Goal: Task Accomplishment & Management: Manage account settings

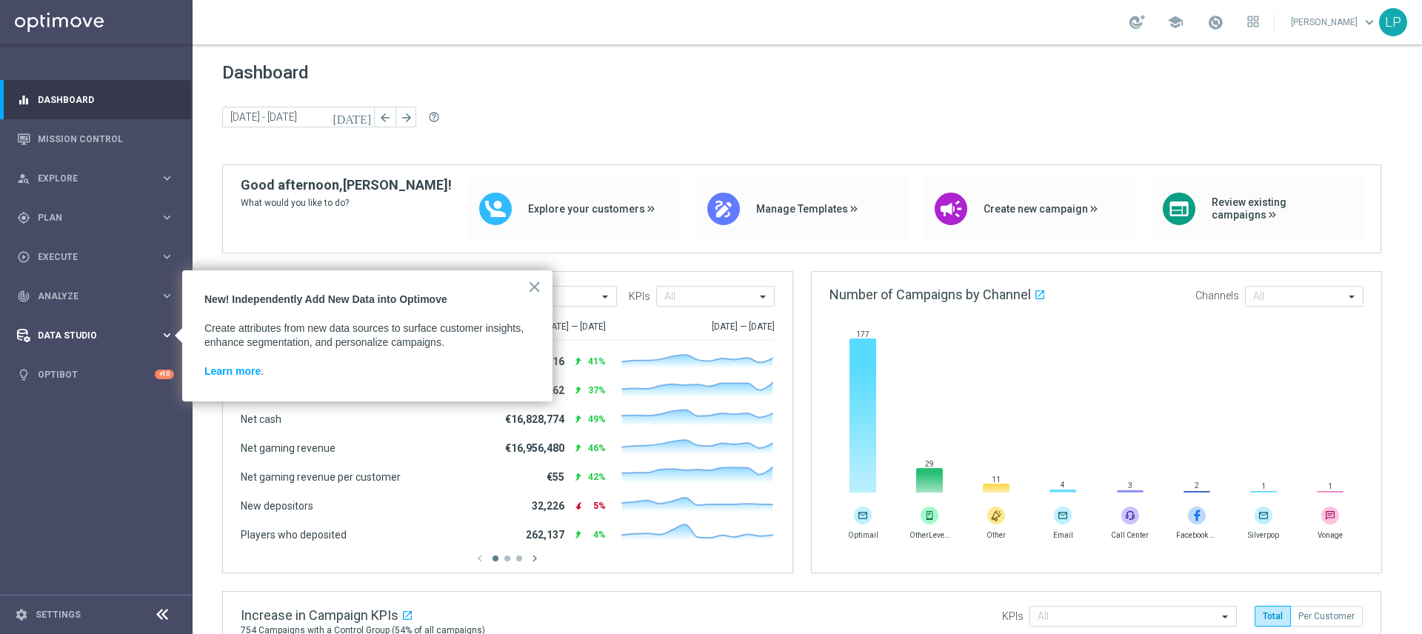
click at [139, 329] on div "Data Studio" at bounding box center [88, 335] width 143 height 13
click at [533, 283] on button "×" at bounding box center [534, 287] width 14 height 24
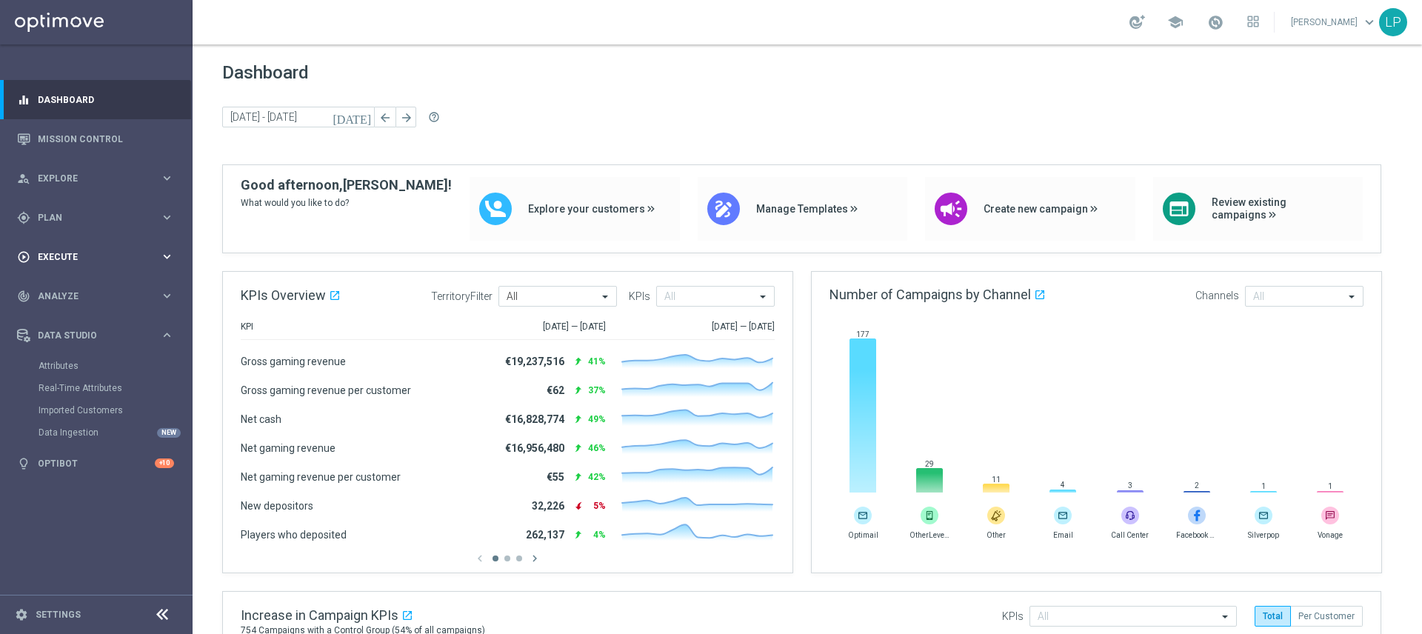
click at [64, 248] on div "play_circle_outline Execute keyboard_arrow_right" at bounding box center [95, 256] width 191 height 39
click at [93, 287] on link "Campaign Builder" at bounding box center [97, 287] width 116 height 12
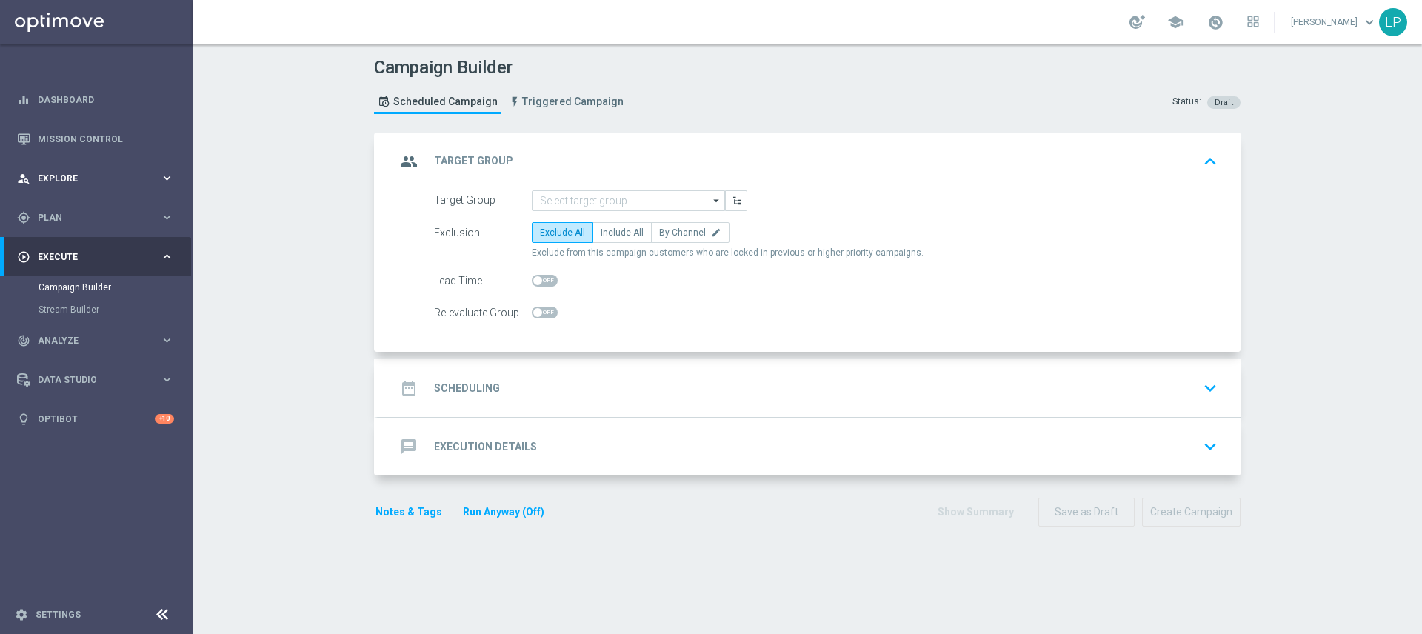
click at [160, 176] on icon "keyboard_arrow_right" at bounding box center [167, 178] width 14 height 14
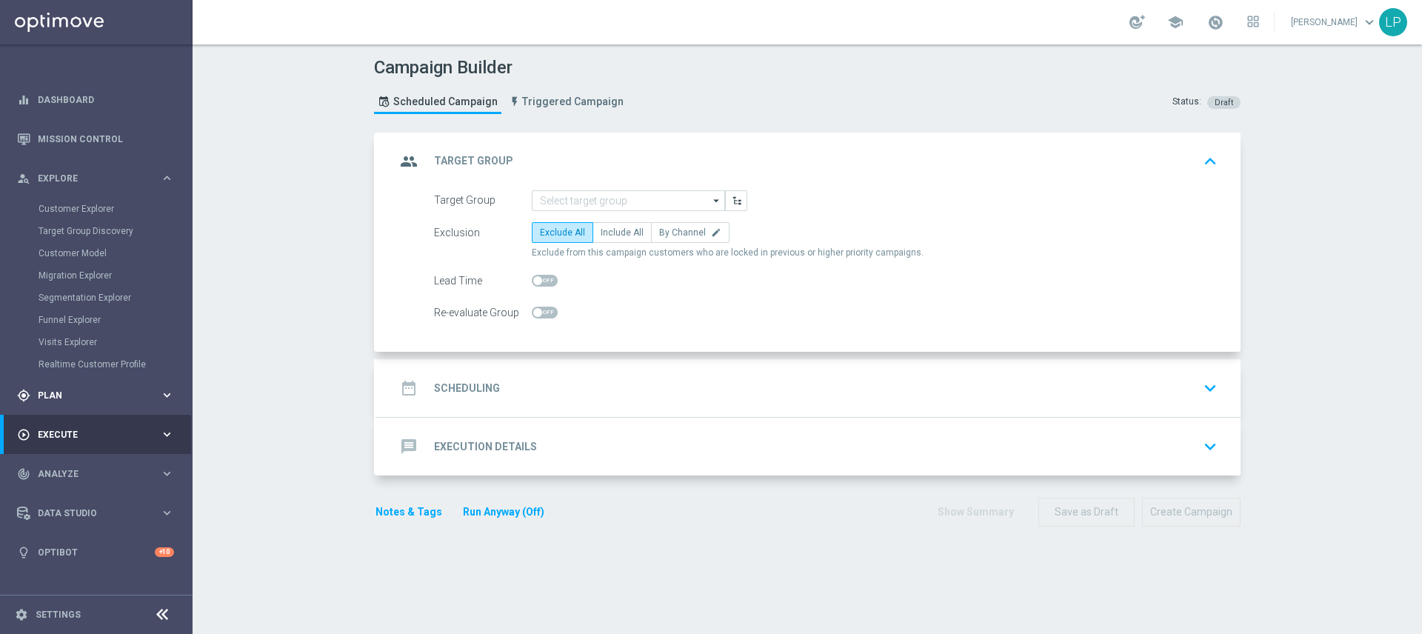
click at [147, 393] on span "Plan" at bounding box center [99, 395] width 122 height 9
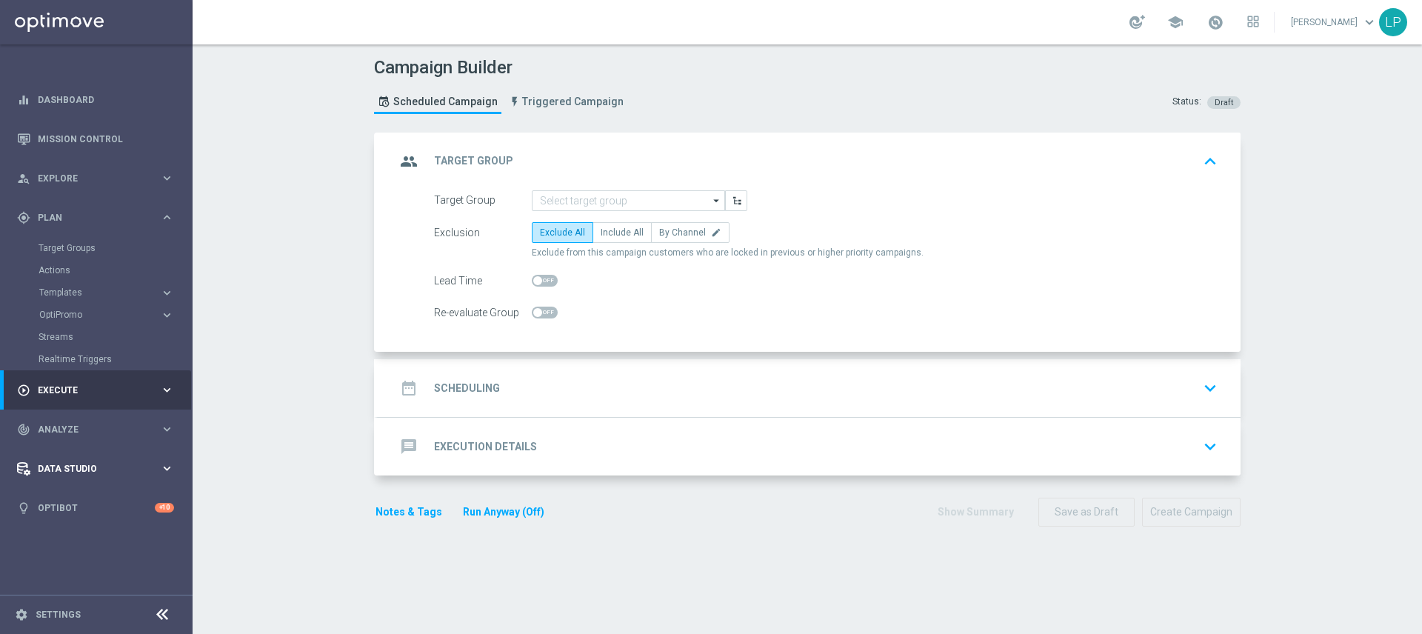
click at [160, 471] on icon "keyboard_arrow_right" at bounding box center [167, 468] width 14 height 14
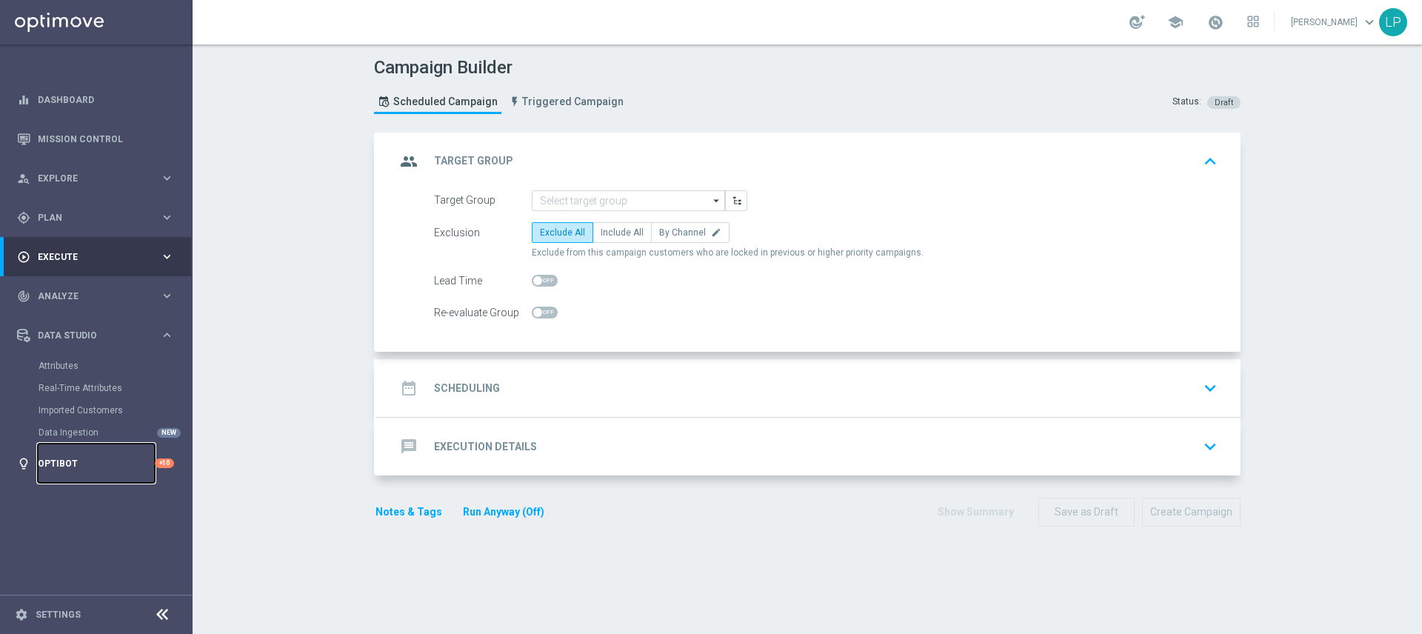
click at [142, 470] on link "Optibot" at bounding box center [96, 463] width 117 height 39
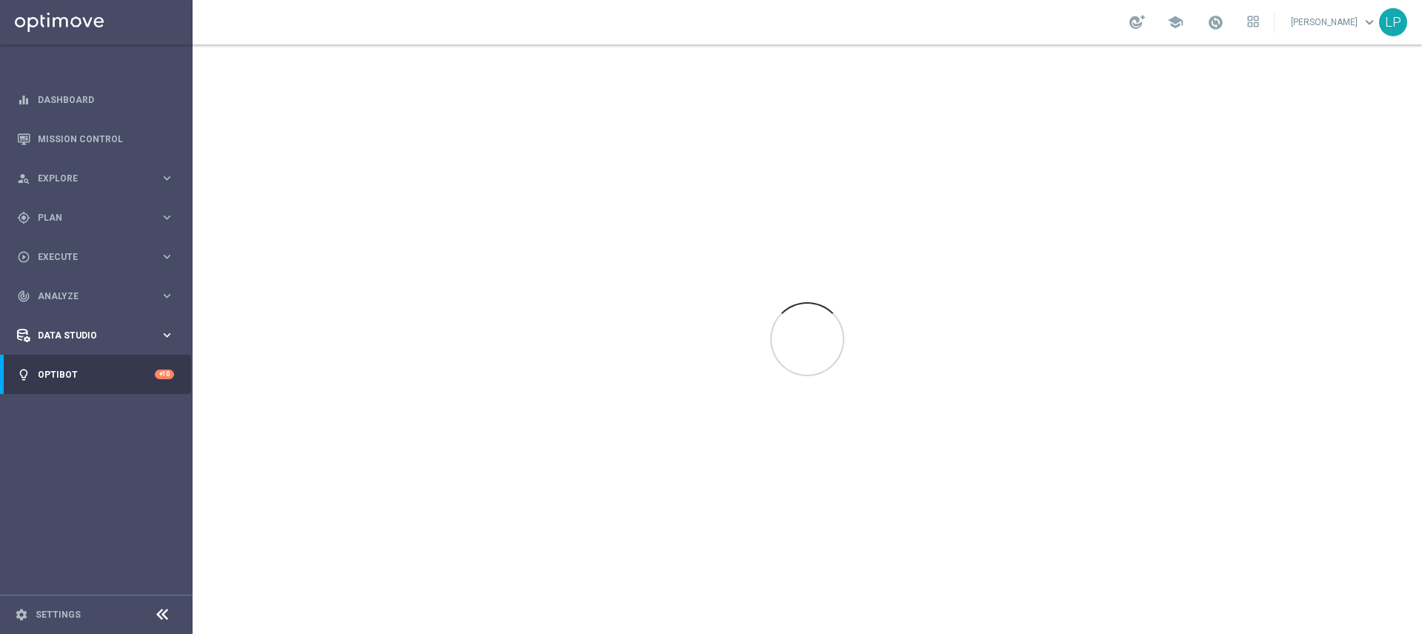
click at [127, 330] on div "Data Studio" at bounding box center [88, 335] width 143 height 13
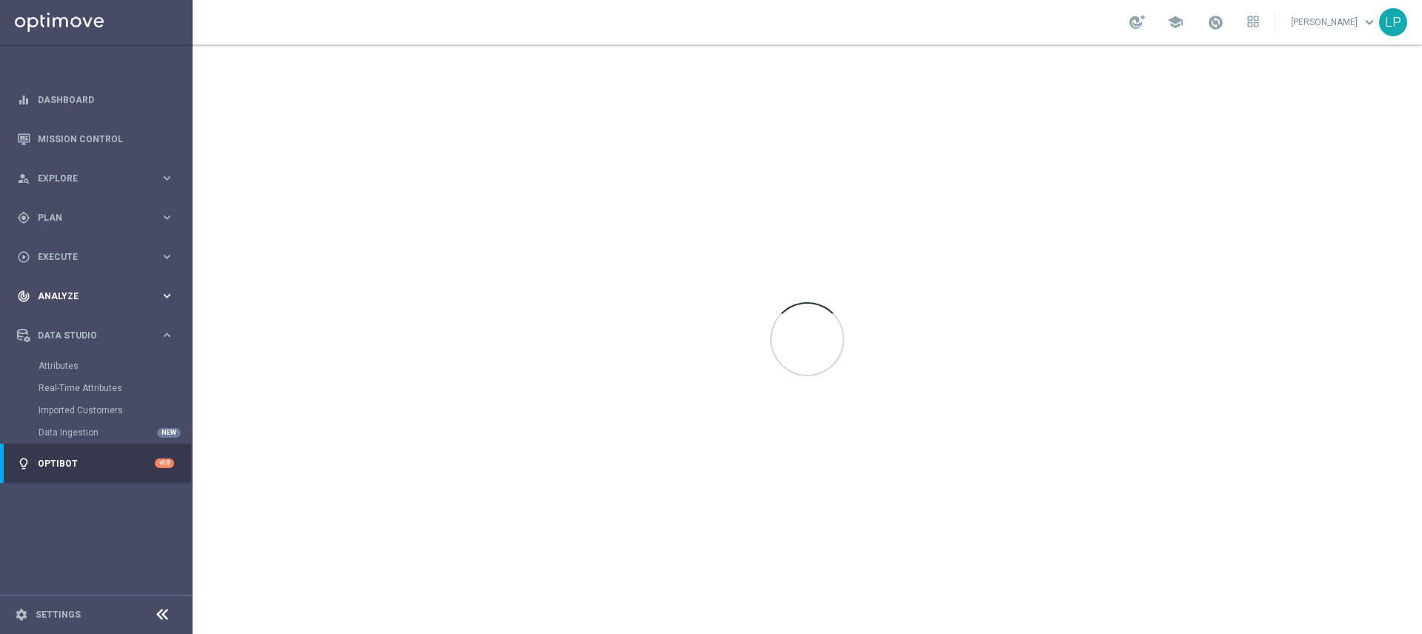
click at [76, 290] on div "track_changes Analyze" at bounding box center [88, 296] width 143 height 13
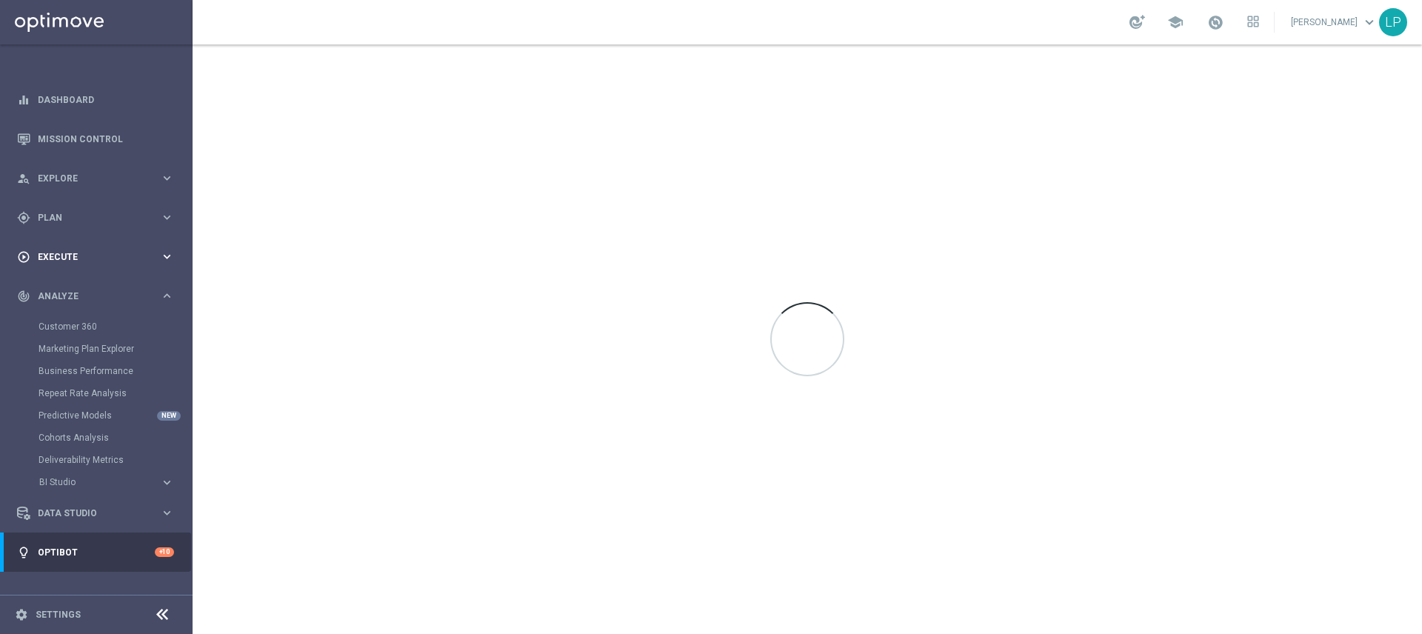
click at [56, 251] on div "play_circle_outline Execute" at bounding box center [88, 256] width 143 height 13
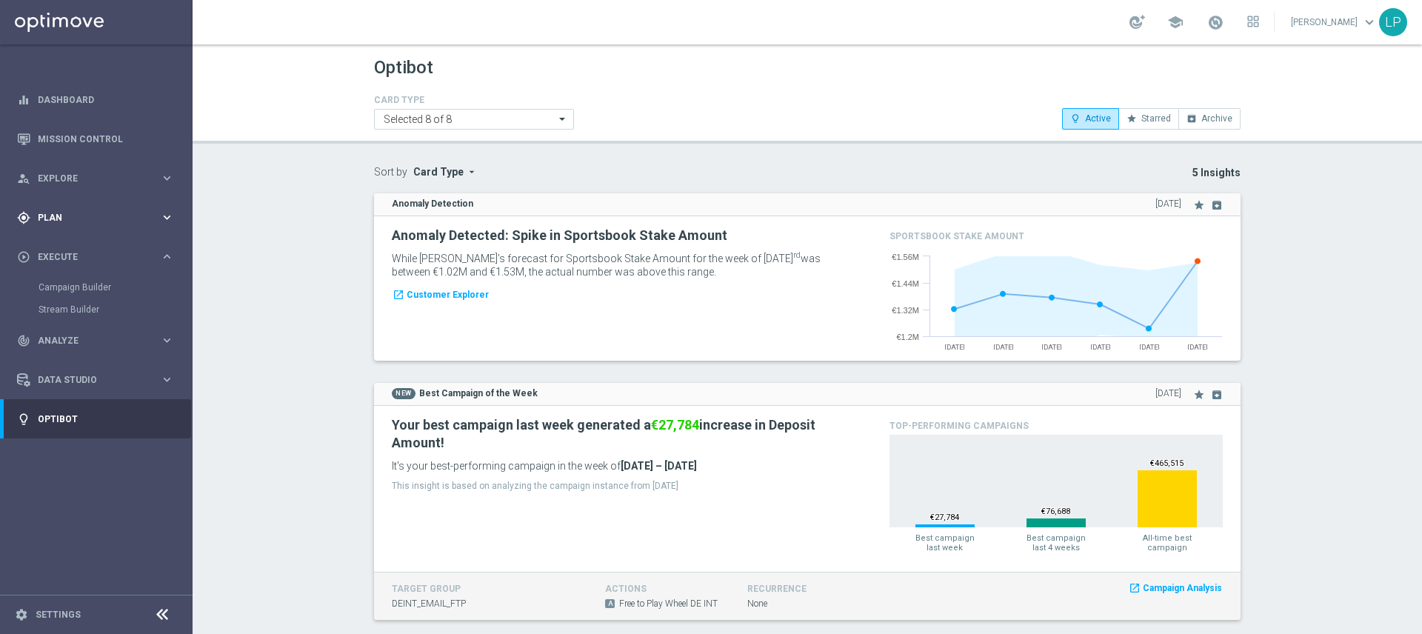
click at [83, 215] on span "Plan" at bounding box center [99, 217] width 122 height 9
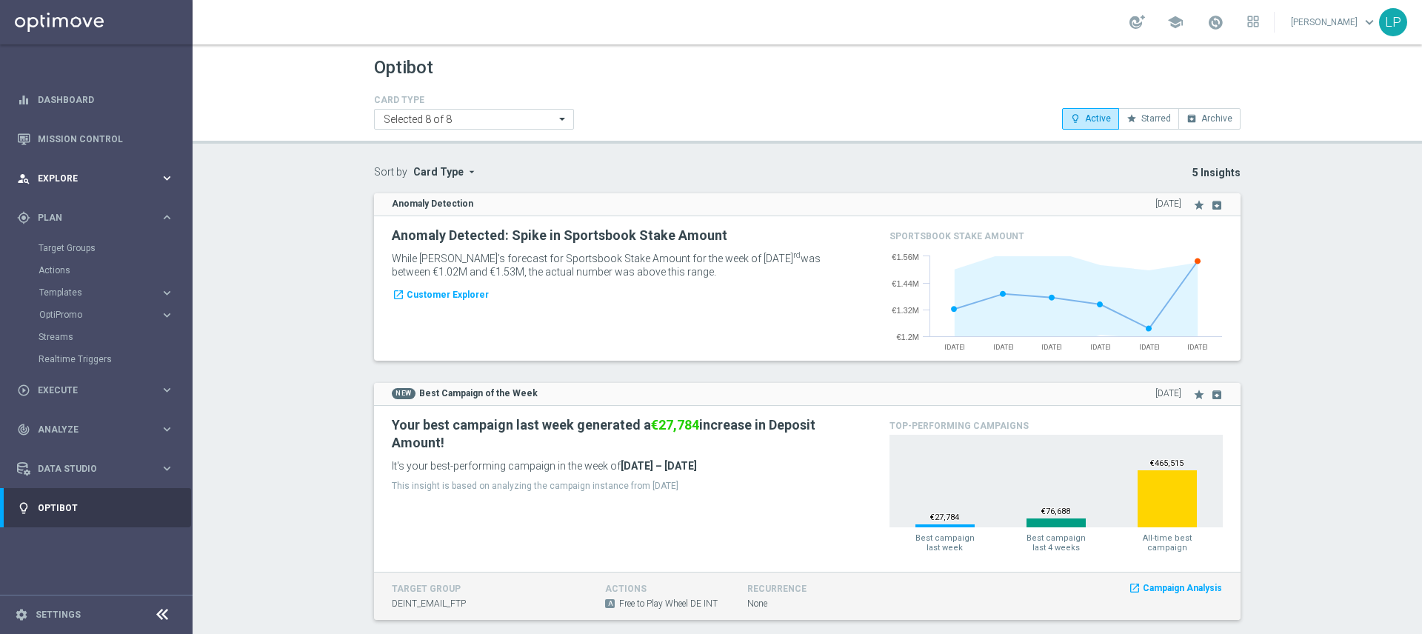
click at [172, 187] on div "person_search Explore keyboard_arrow_right" at bounding box center [95, 177] width 191 height 39
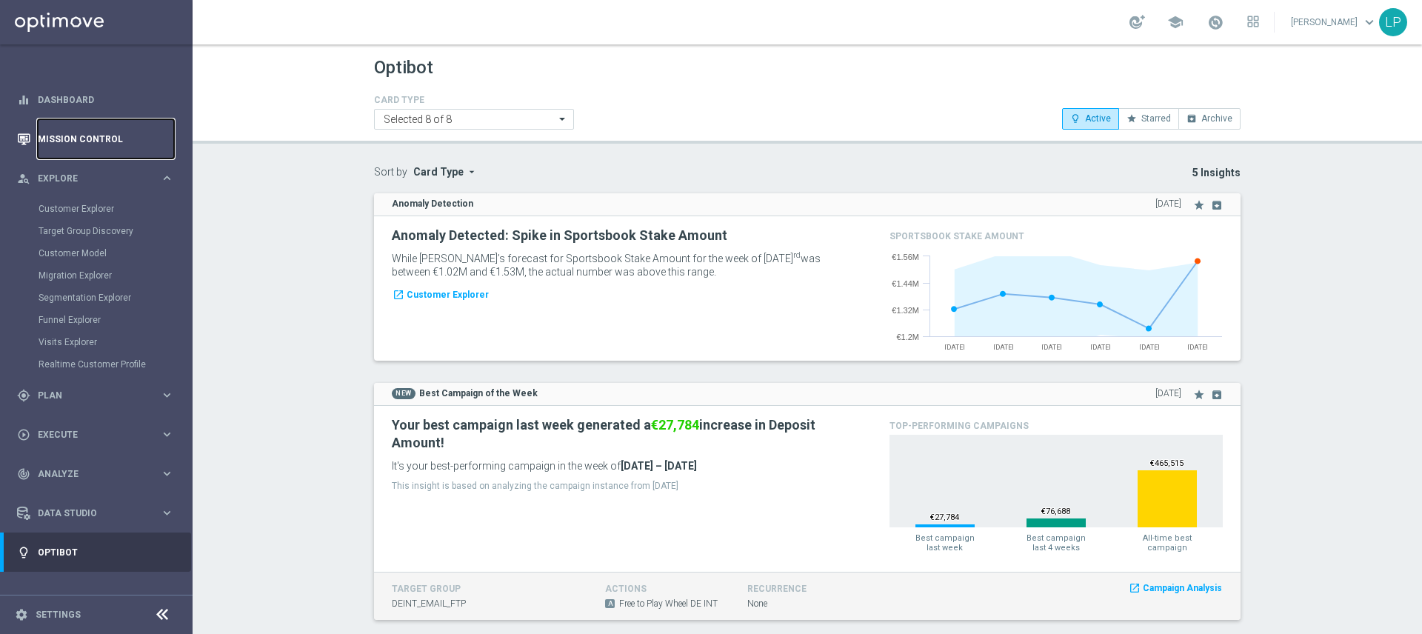
click at [96, 138] on link "Mission Control" at bounding box center [106, 138] width 136 height 39
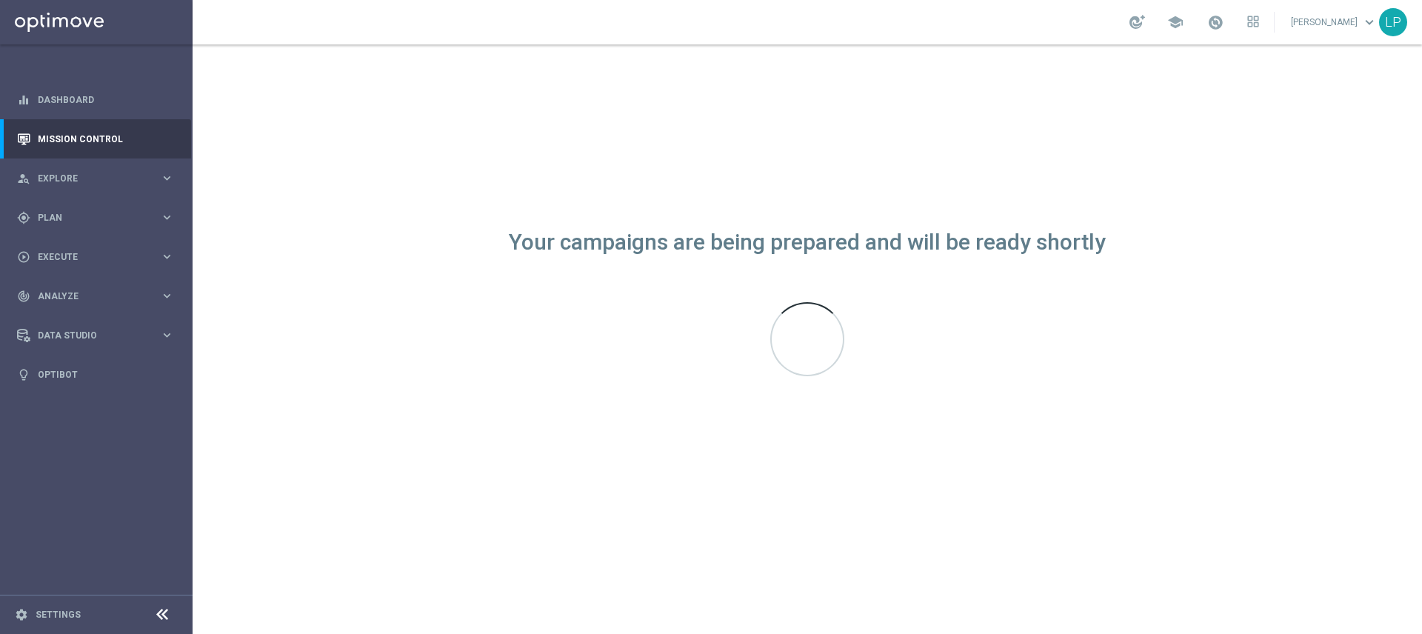
click at [1374, 26] on span "keyboard_arrow_down" at bounding box center [1369, 22] width 16 height 16
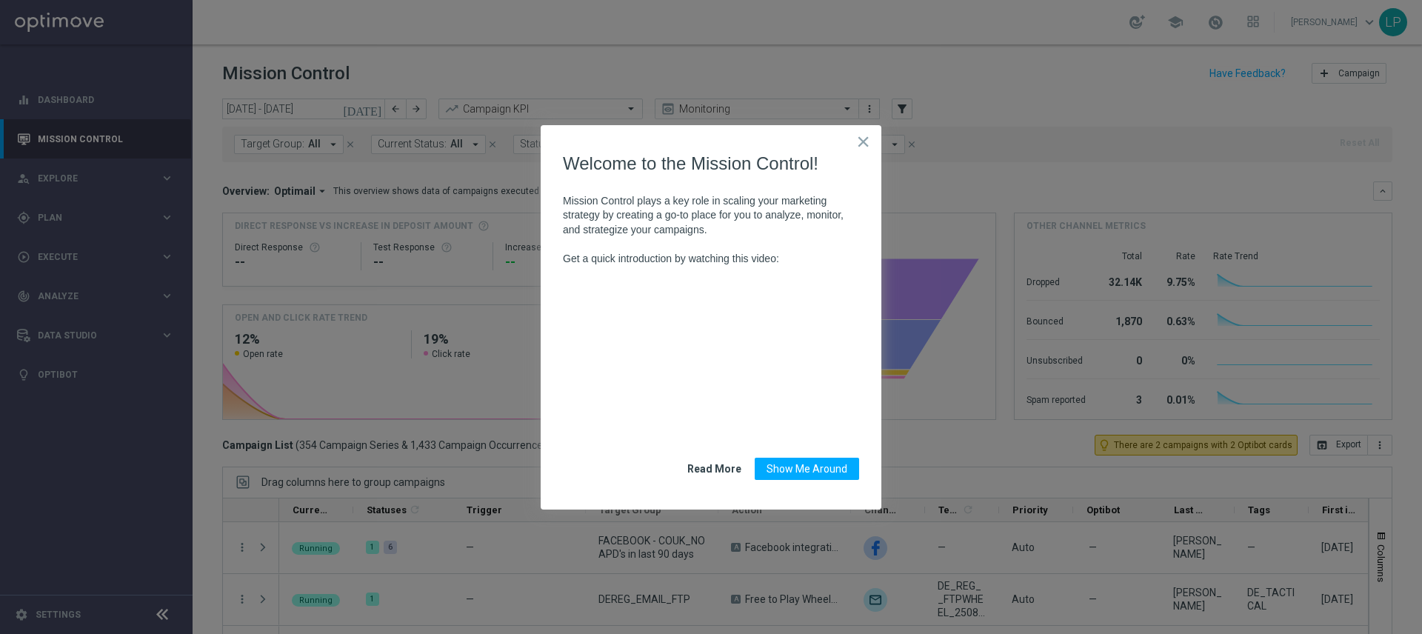
click at [804, 470] on button "Show Me Around" at bounding box center [807, 469] width 104 height 22
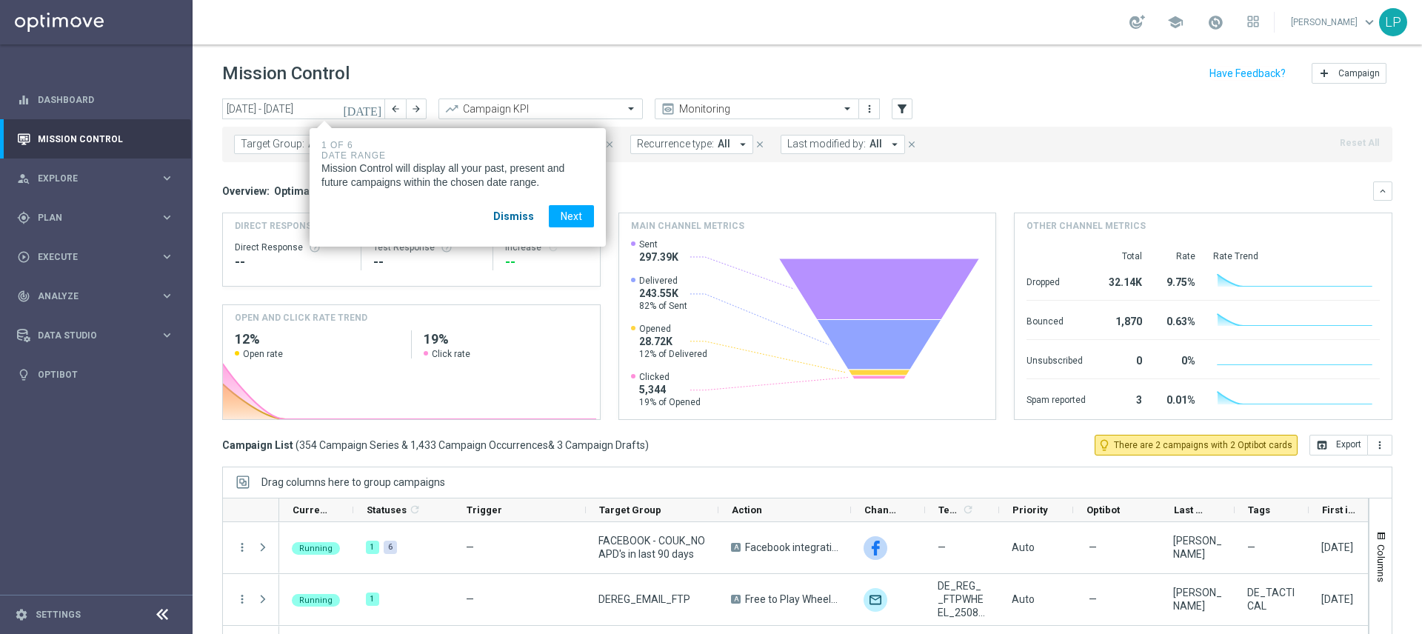
click at [510, 216] on button "Dismiss" at bounding box center [513, 216] width 64 height 22
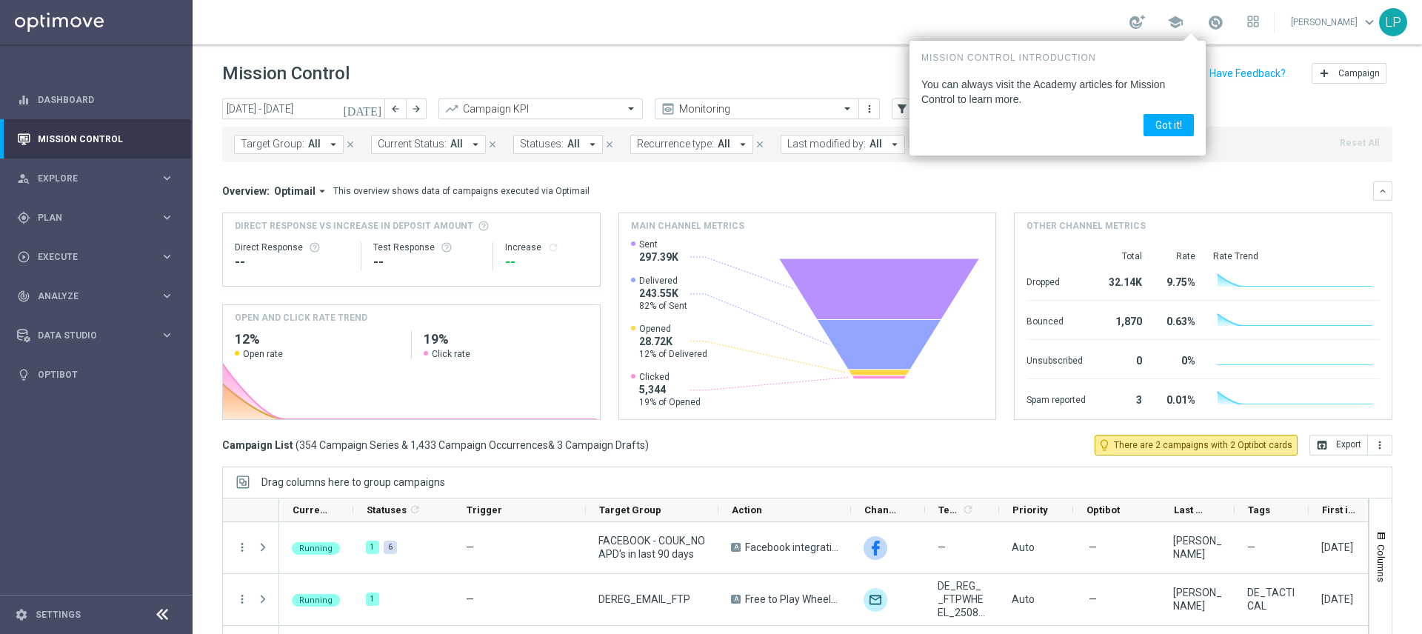
click at [1178, 126] on button "Got it!" at bounding box center [1169, 125] width 50 height 22
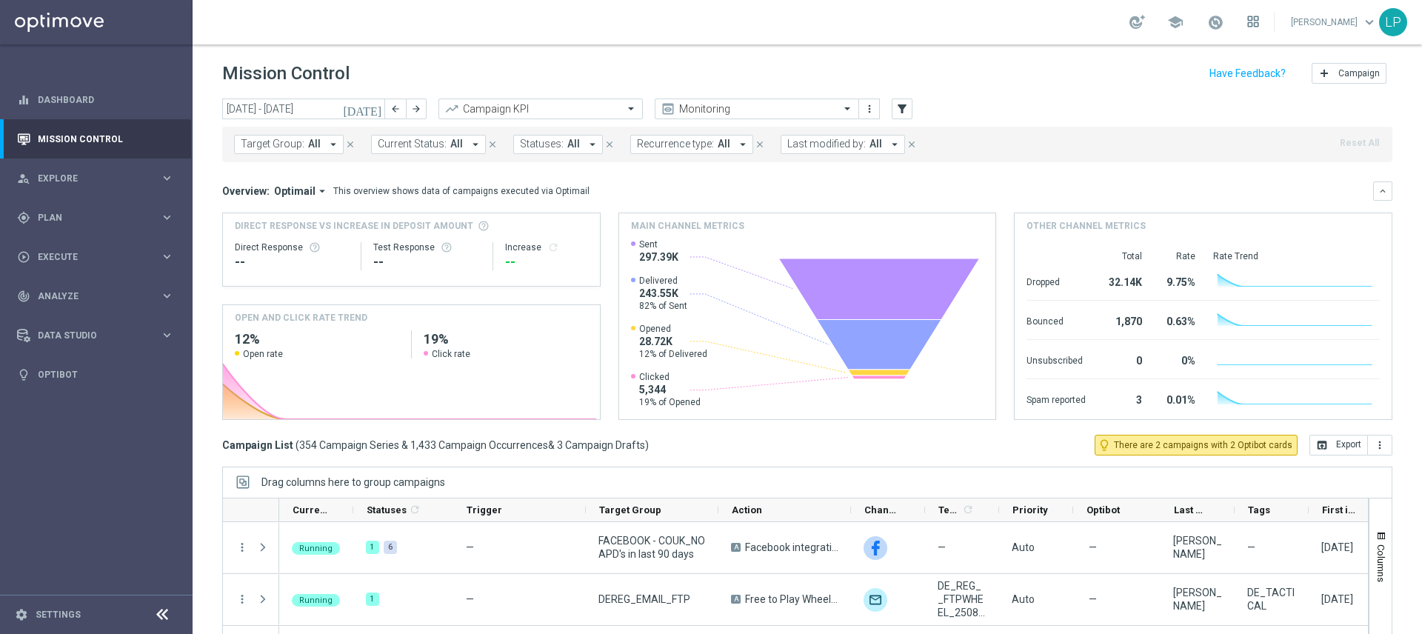
click at [1259, 21] on icon at bounding box center [1253, 22] width 12 height 12
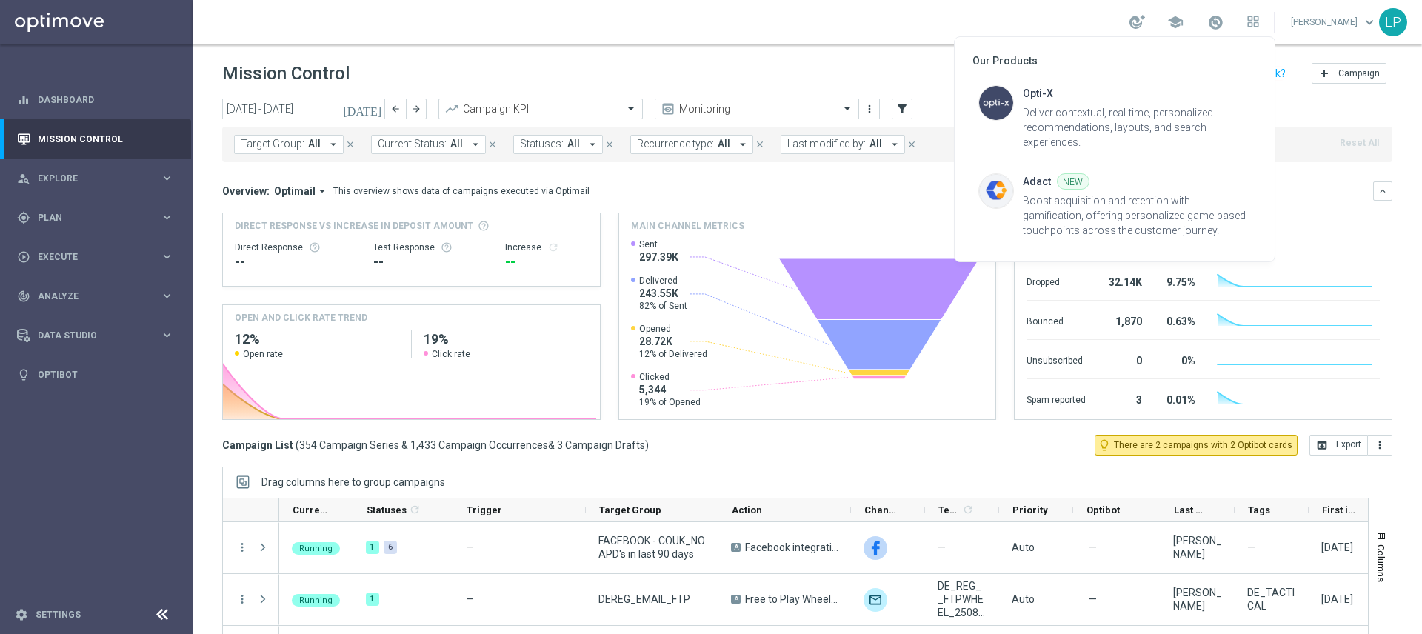
click at [1189, 22] on div at bounding box center [711, 317] width 1422 height 634
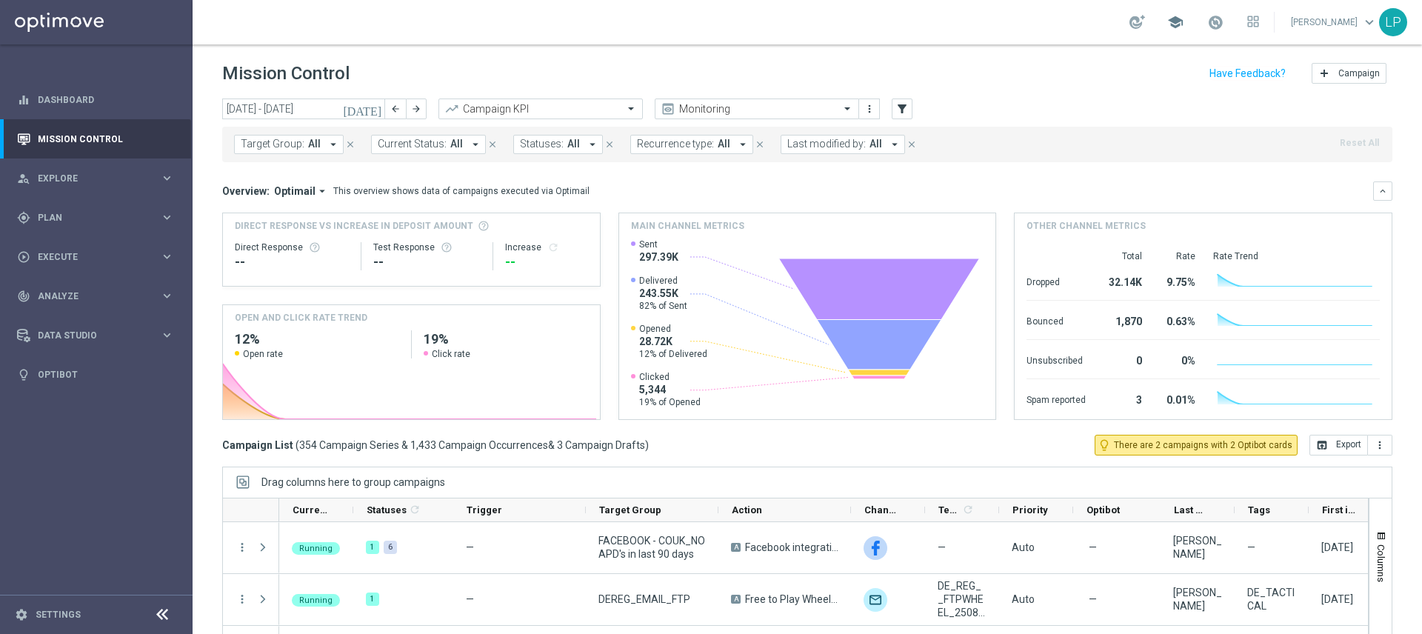
click at [1184, 22] on span "school" at bounding box center [1175, 22] width 16 height 16
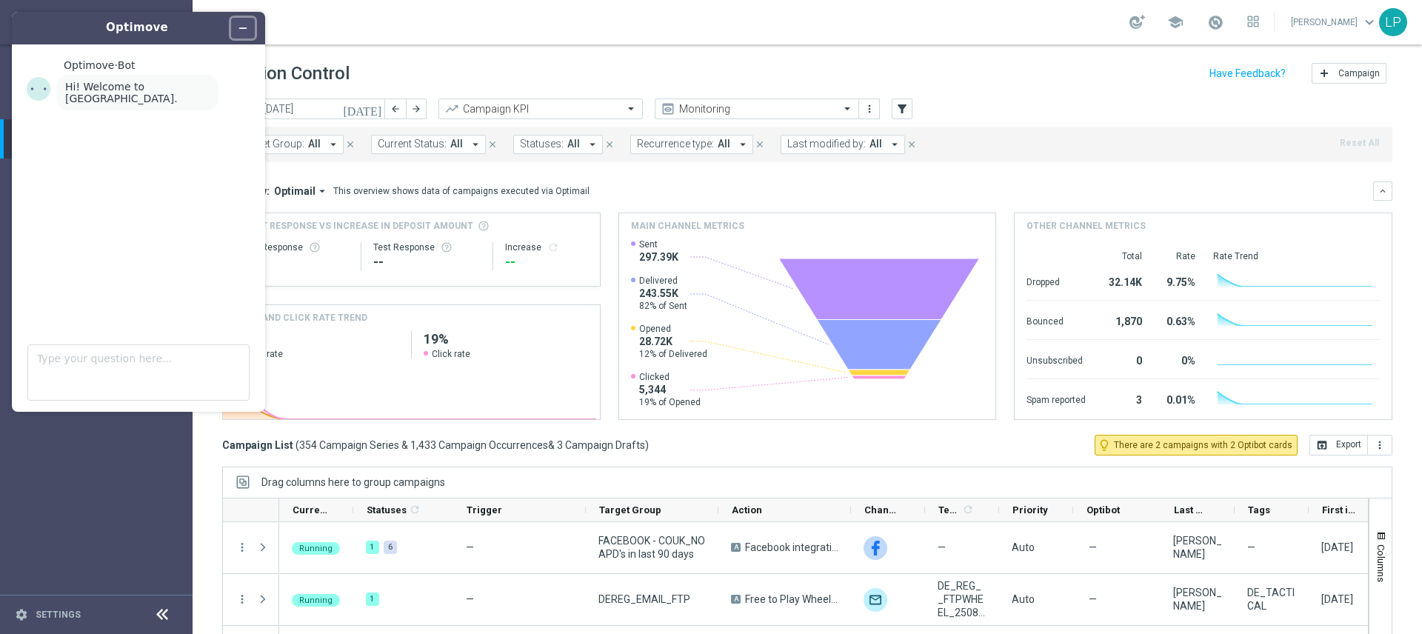
click at [242, 24] on icon "Minimize widget" at bounding box center [243, 28] width 10 height 10
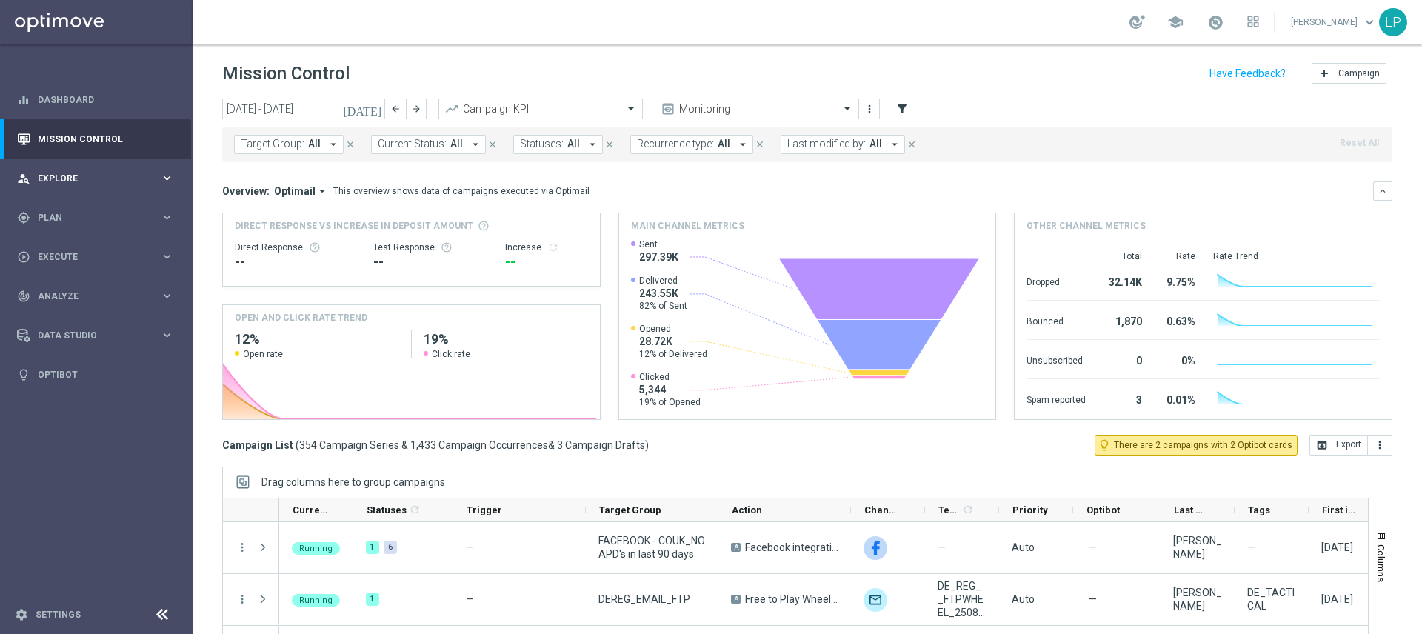
click at [88, 184] on div "person_search Explore" at bounding box center [88, 178] width 143 height 13
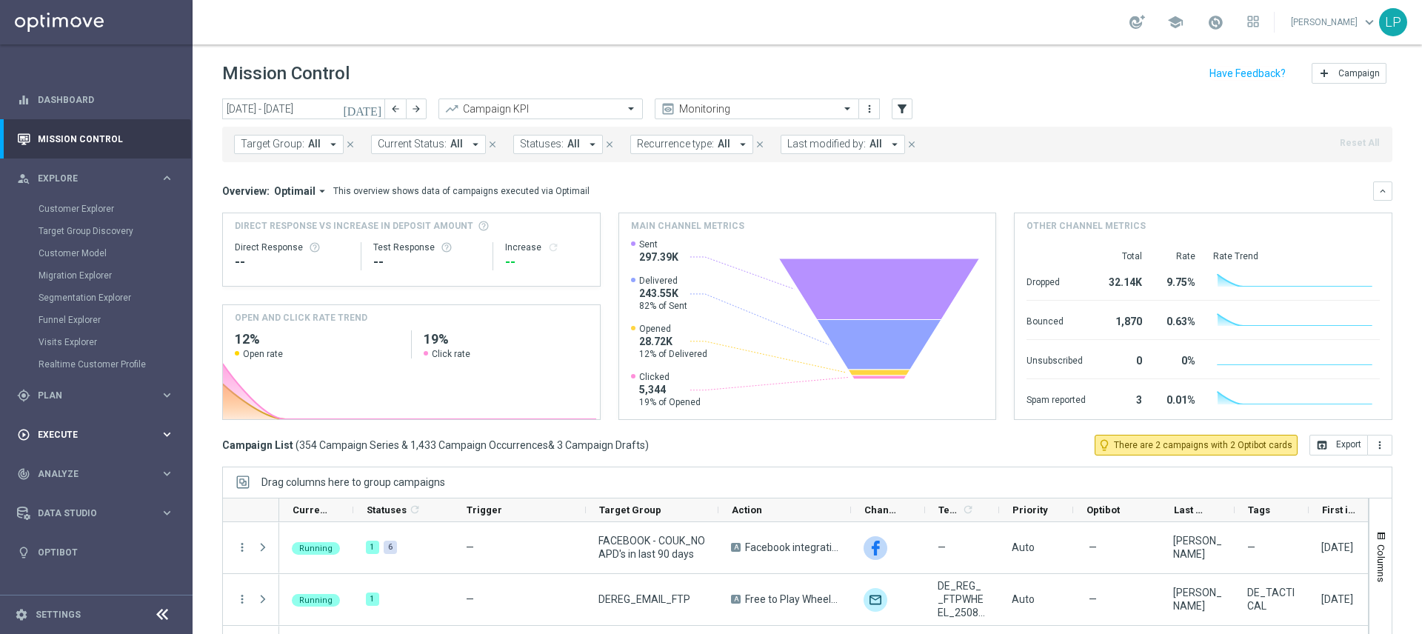
click at [75, 430] on span "Execute" at bounding box center [99, 434] width 122 height 9
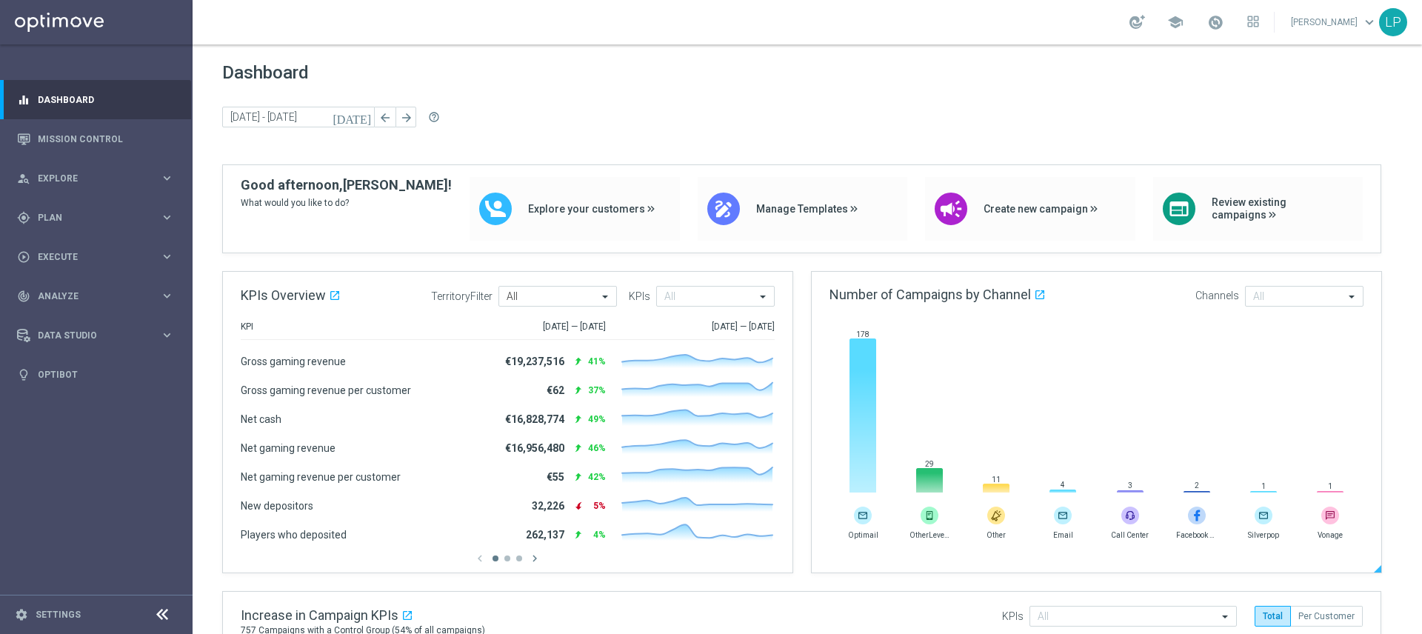
click at [857, 367] on icon at bounding box center [862, 415] width 27 height 155
click at [59, 21] on link at bounding box center [96, 22] width 193 height 44
click at [814, 207] on span "Manage Templates" at bounding box center [828, 209] width 144 height 13
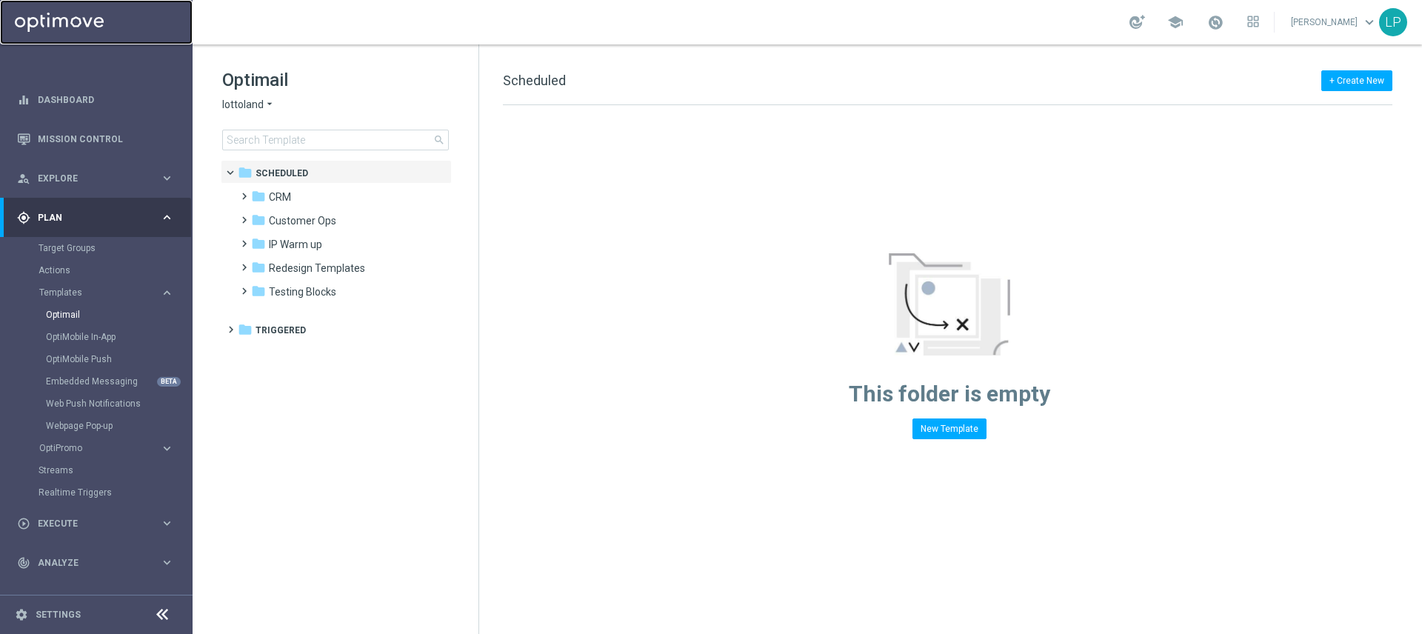
click at [52, 11] on link at bounding box center [96, 22] width 193 height 44
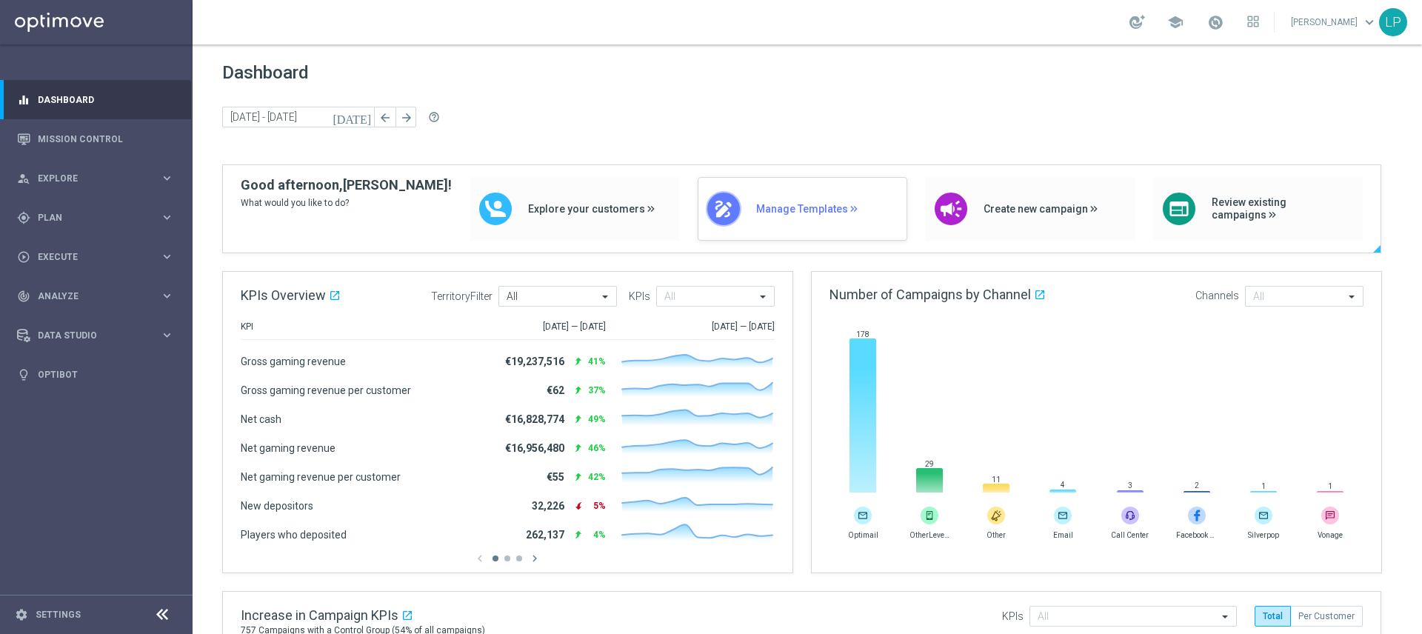
click at [808, 198] on div "draw Manage Templates" at bounding box center [803, 209] width 210 height 64
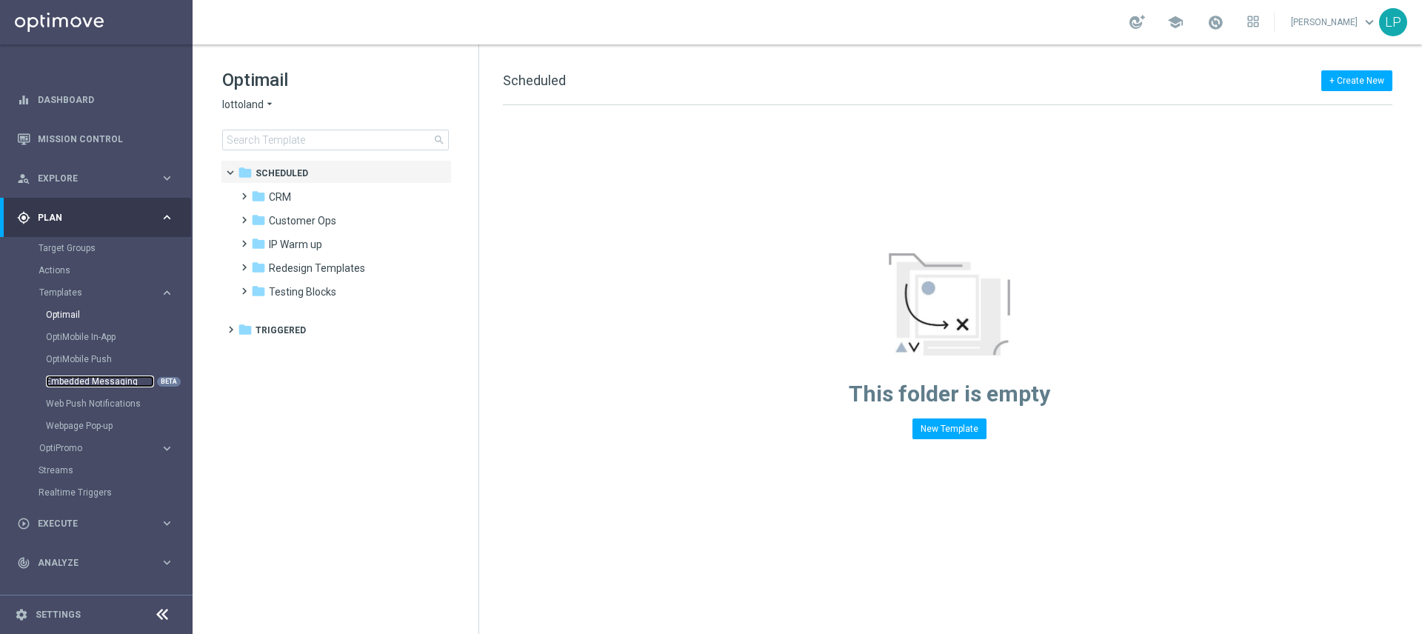
click at [109, 381] on link "Embedded Messaging" at bounding box center [100, 381] width 108 height 12
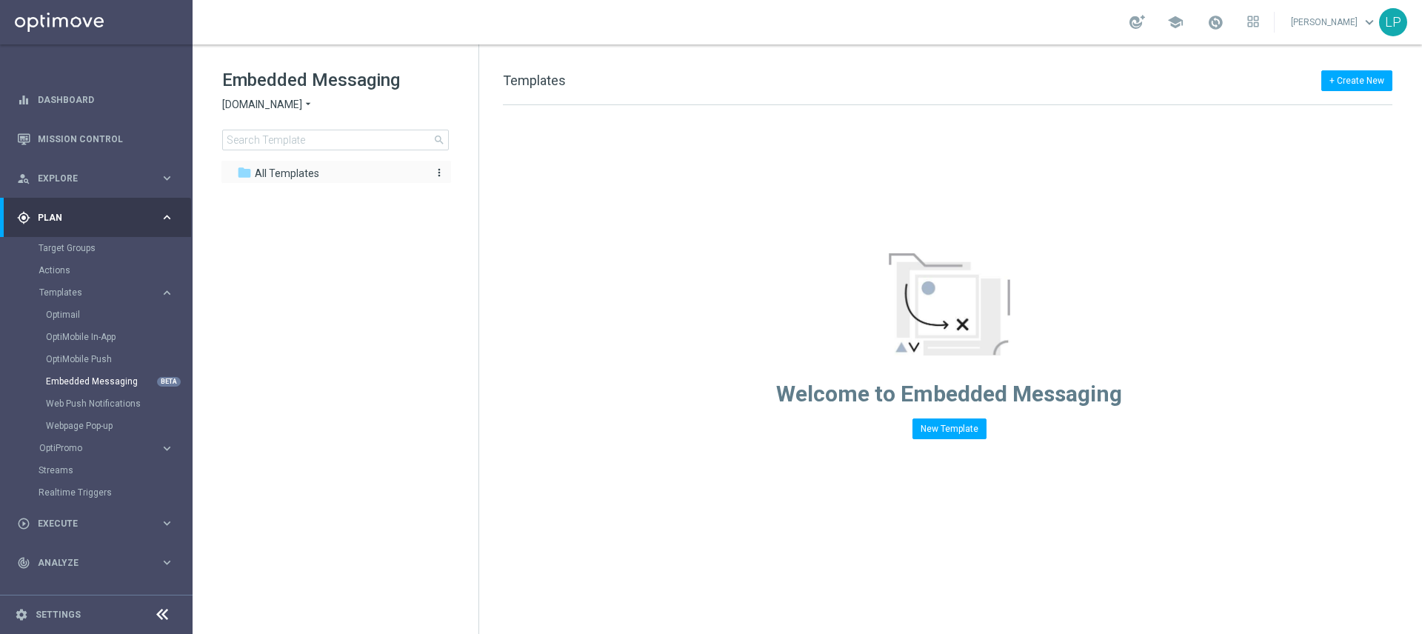
click at [350, 173] on div "folder All Templates" at bounding box center [328, 173] width 182 height 17
click at [302, 98] on span "[DOMAIN_NAME]" at bounding box center [262, 105] width 80 height 14
click at [291, 158] on div "Lottoland" at bounding box center [278, 157] width 111 height 18
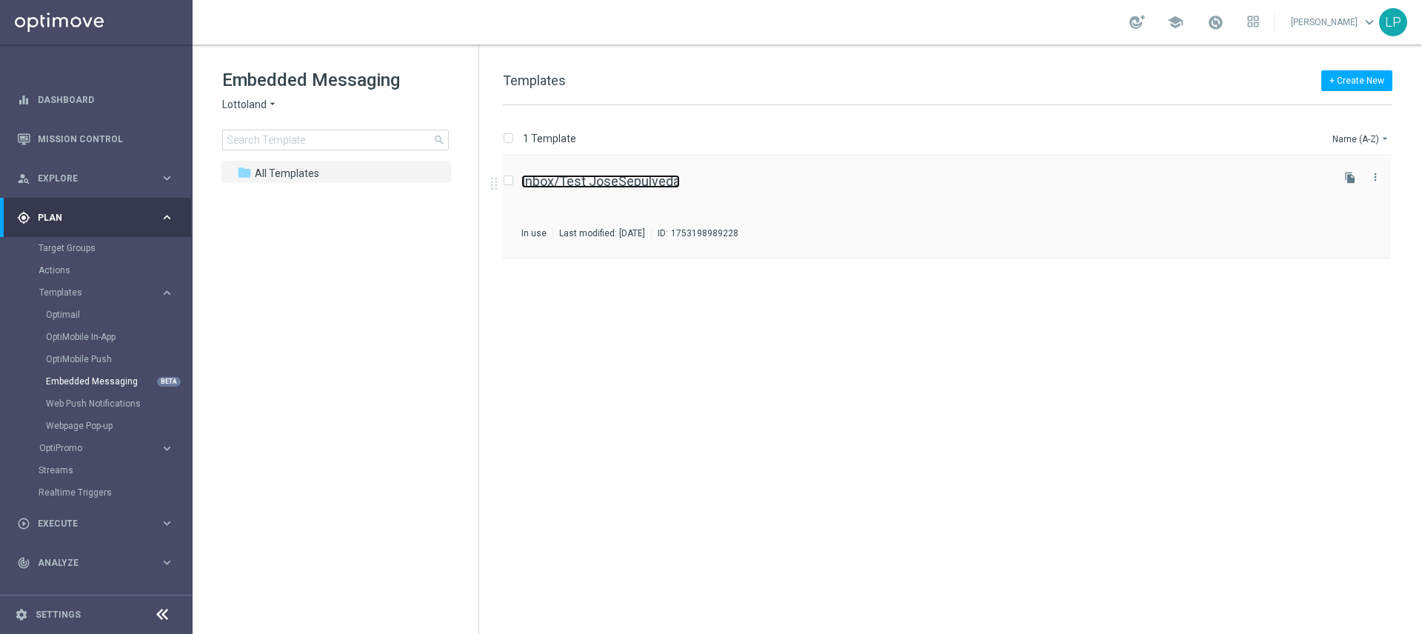
click at [624, 178] on link "Inbox/Test JoseSepulveda" at bounding box center [600, 181] width 158 height 13
click at [1364, 75] on button "+ Create New" at bounding box center [1356, 80] width 71 height 21
click at [1338, 107] on span "New Template" at bounding box center [1315, 107] width 59 height 10
click at [654, 198] on div "Inbox/Test JoseSepulveda In use Last modified: [DATE] ID: 1753198989228" at bounding box center [924, 207] width 807 height 64
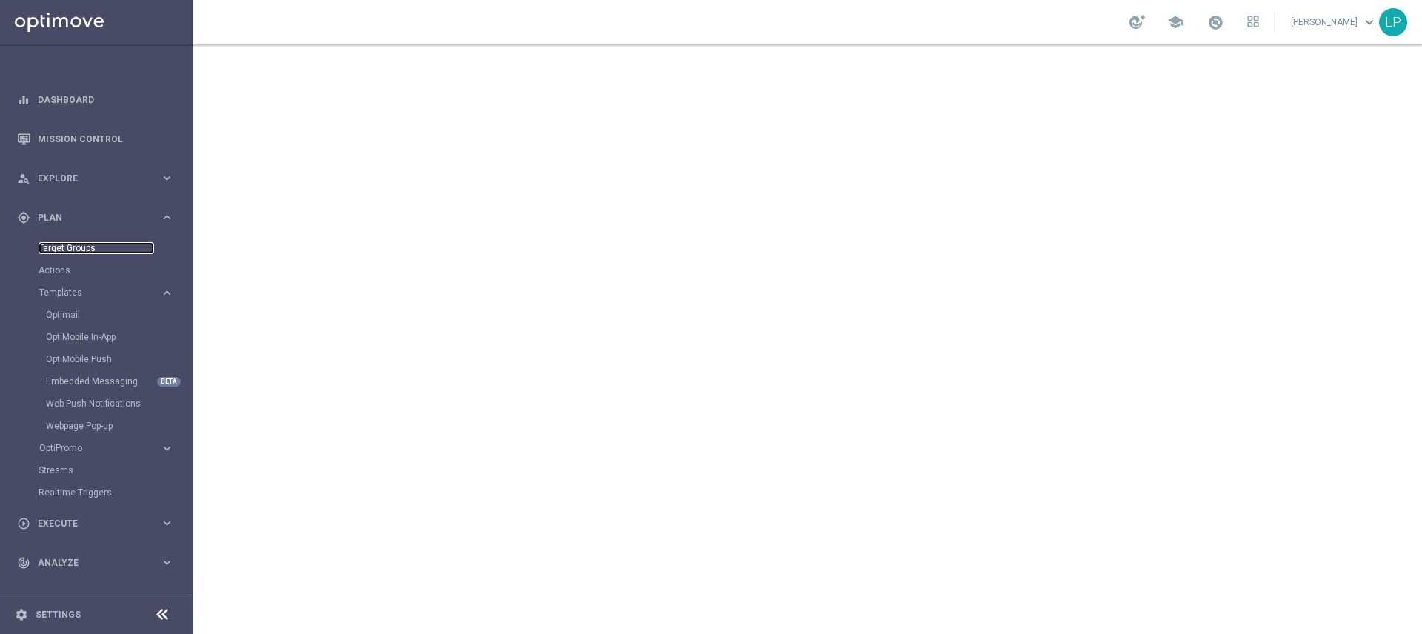
click at [84, 244] on link "Target Groups" at bounding box center [97, 248] width 116 height 12
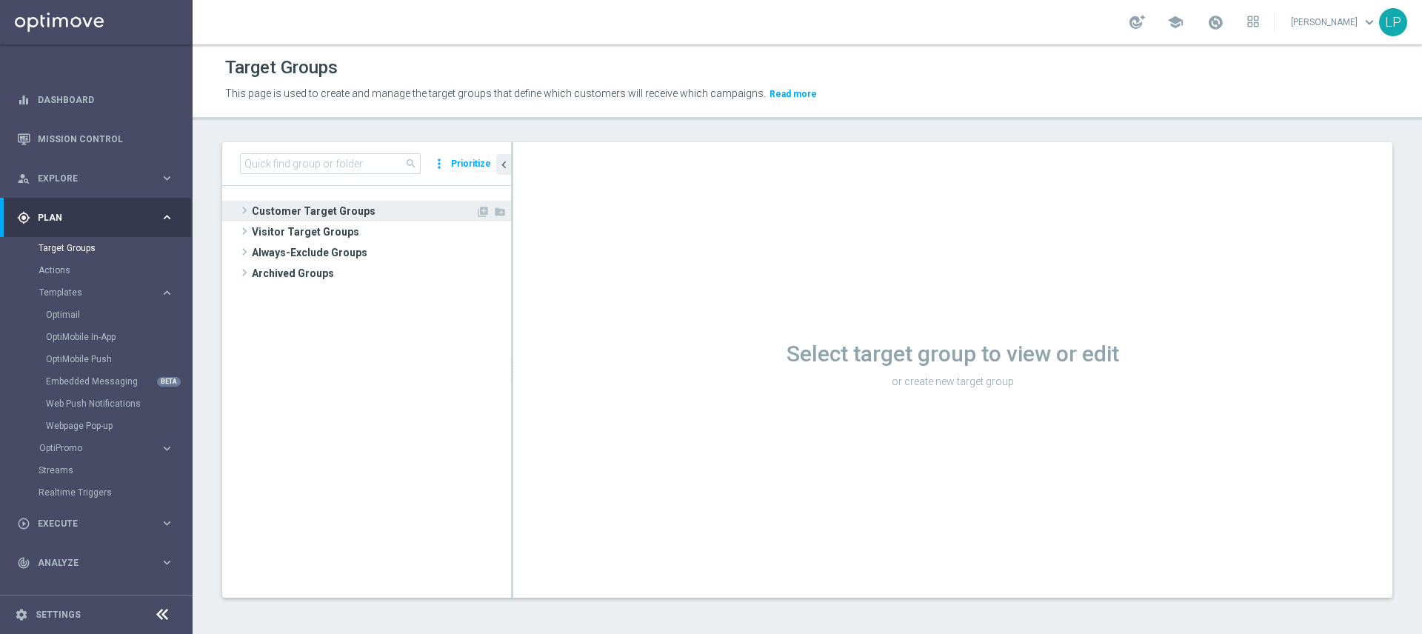
click at [305, 207] on span "Customer Target Groups" at bounding box center [364, 211] width 224 height 21
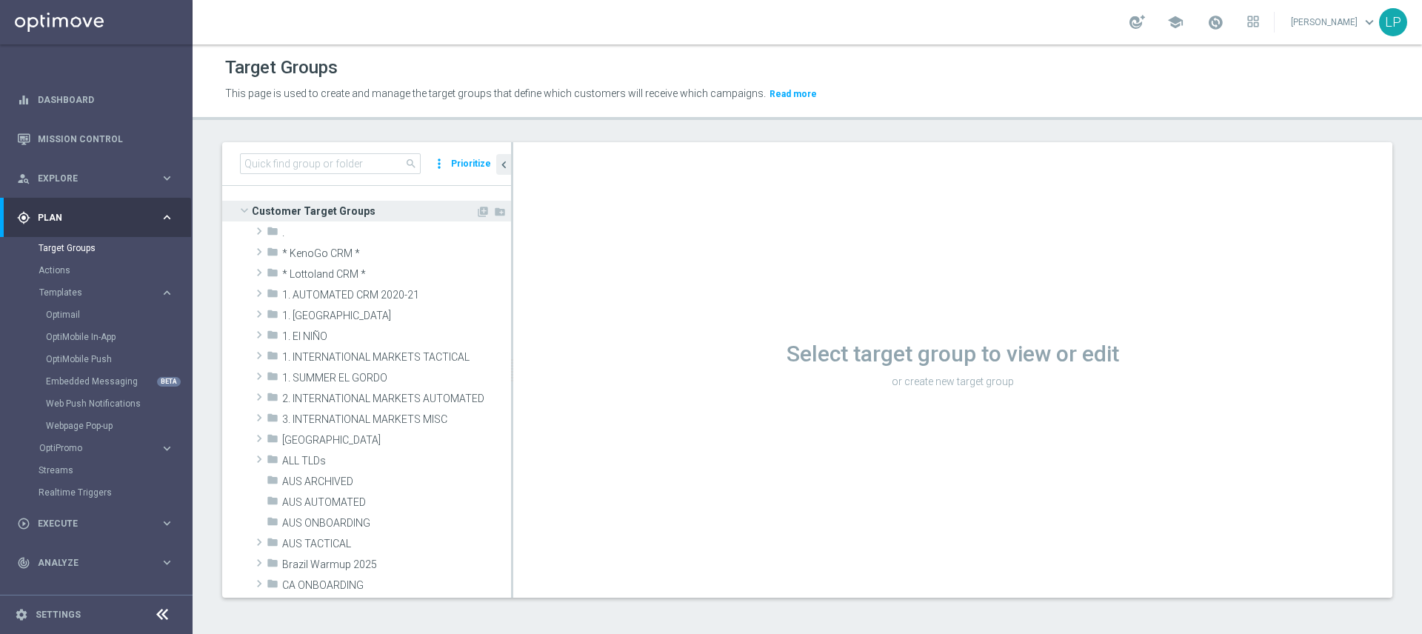
click at [314, 206] on span "Customer Target Groups" at bounding box center [364, 211] width 224 height 21
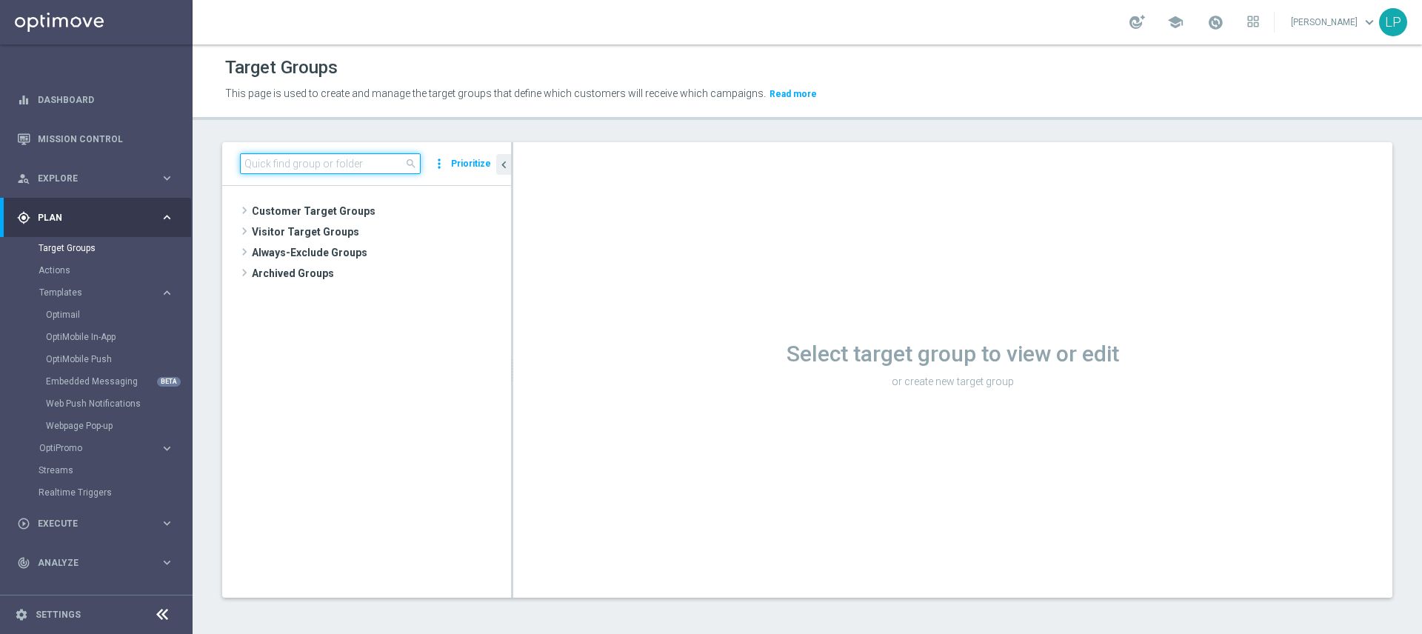
click at [302, 166] on input at bounding box center [330, 163] width 181 height 21
type input "[PERSON_NAME]"
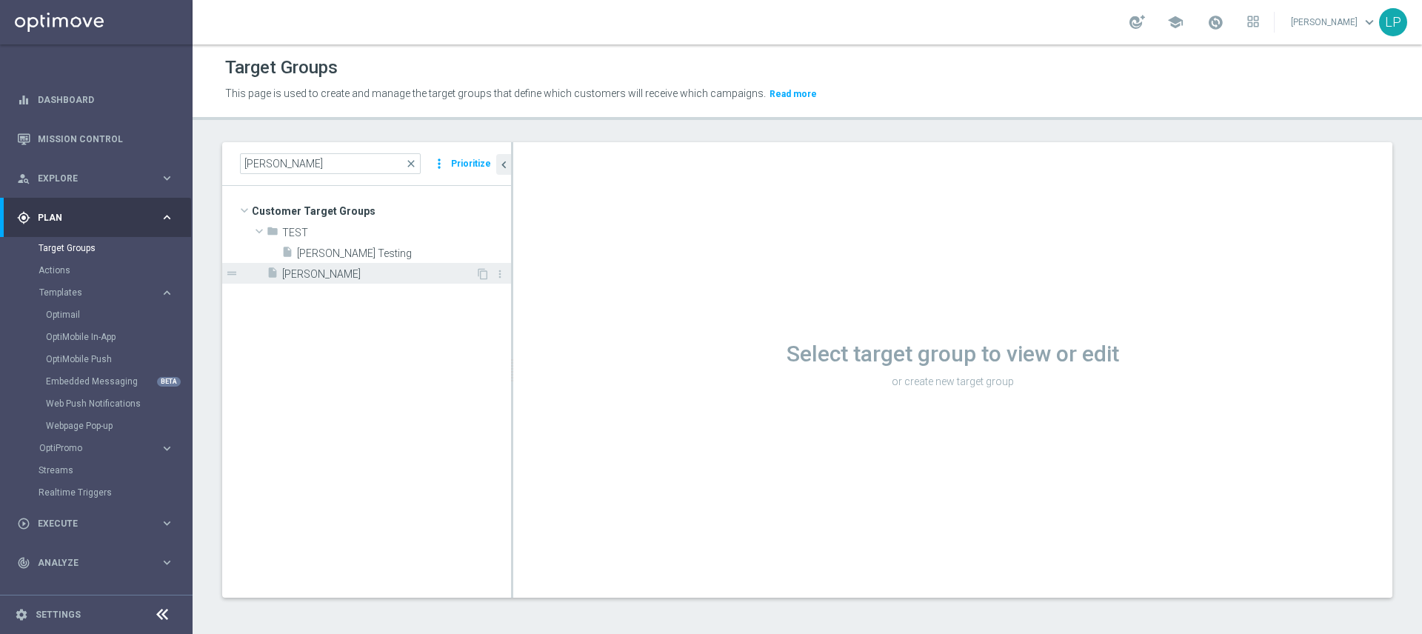
click at [329, 270] on span "[PERSON_NAME]" at bounding box center [378, 274] width 193 height 13
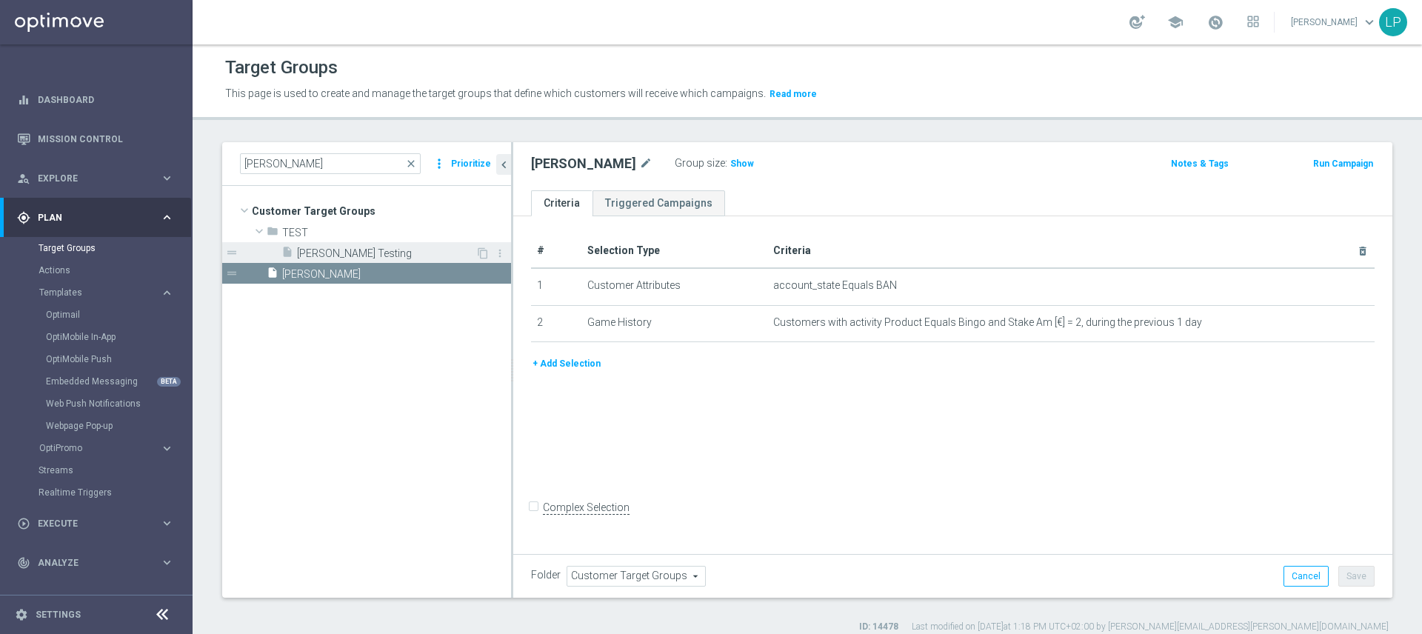
click at [361, 251] on span "[PERSON_NAME] Testing" at bounding box center [386, 253] width 178 height 13
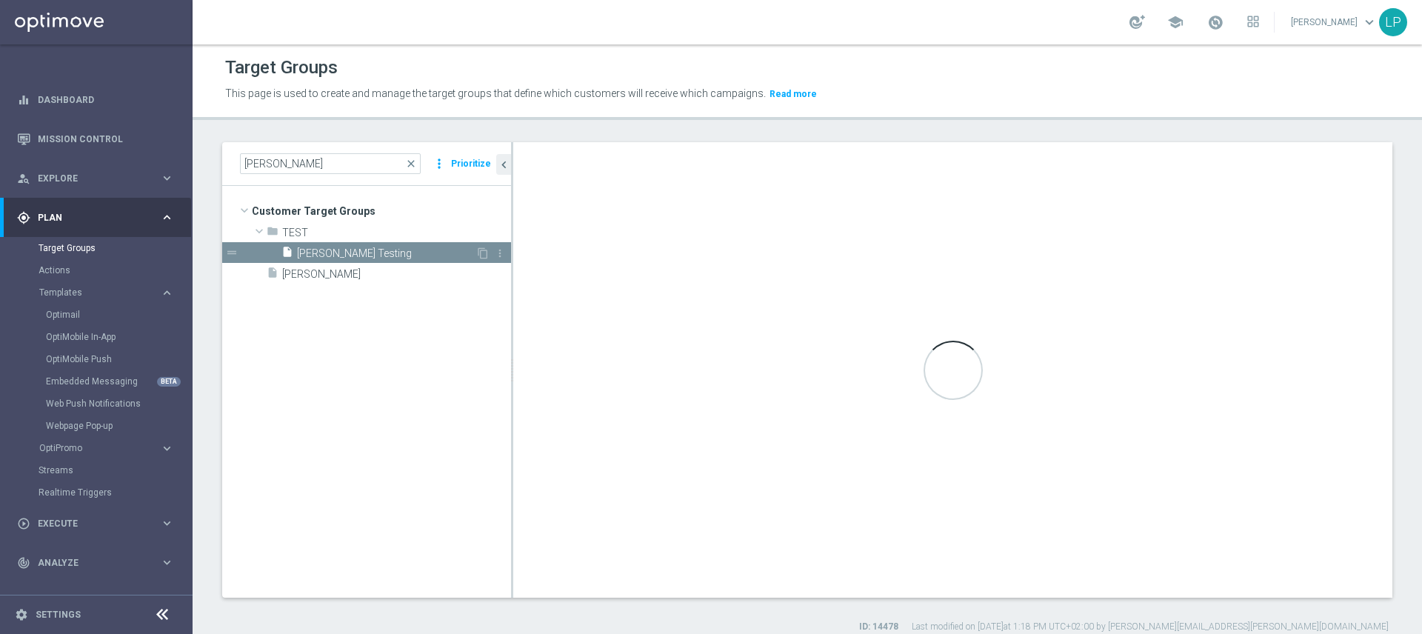
type input "TEST"
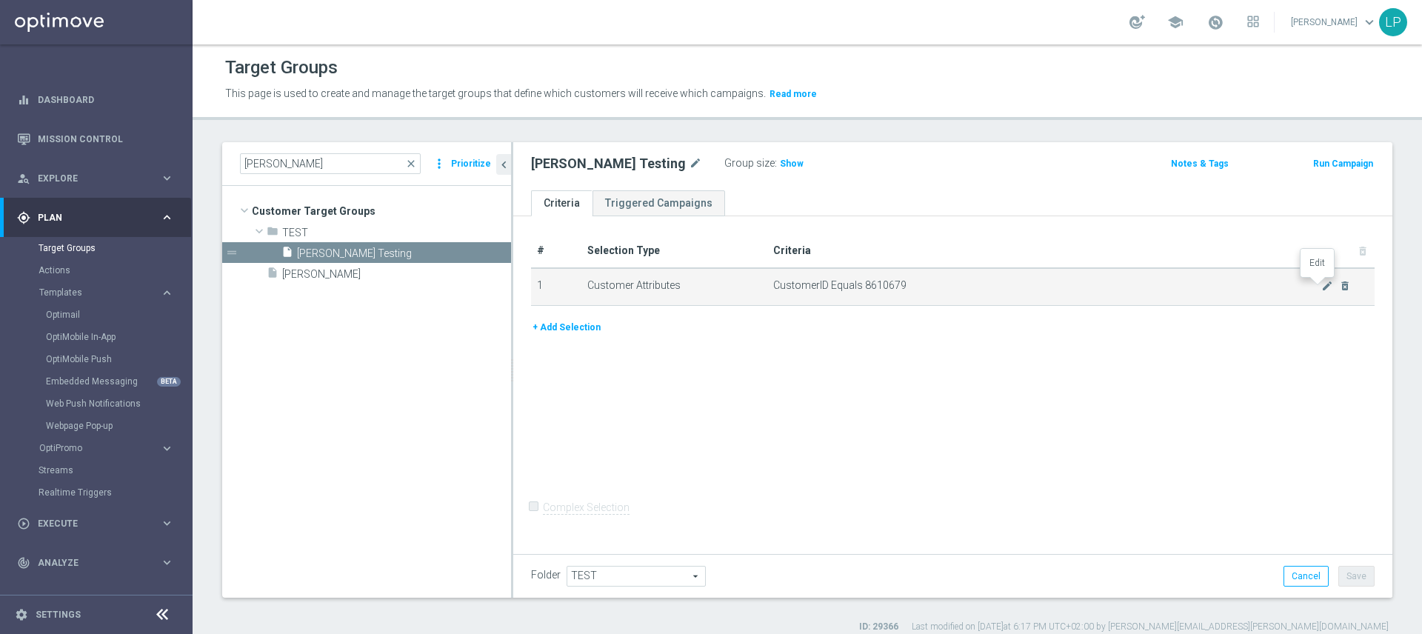
click at [1321, 287] on icon "mode_edit" at bounding box center [1327, 286] width 12 height 12
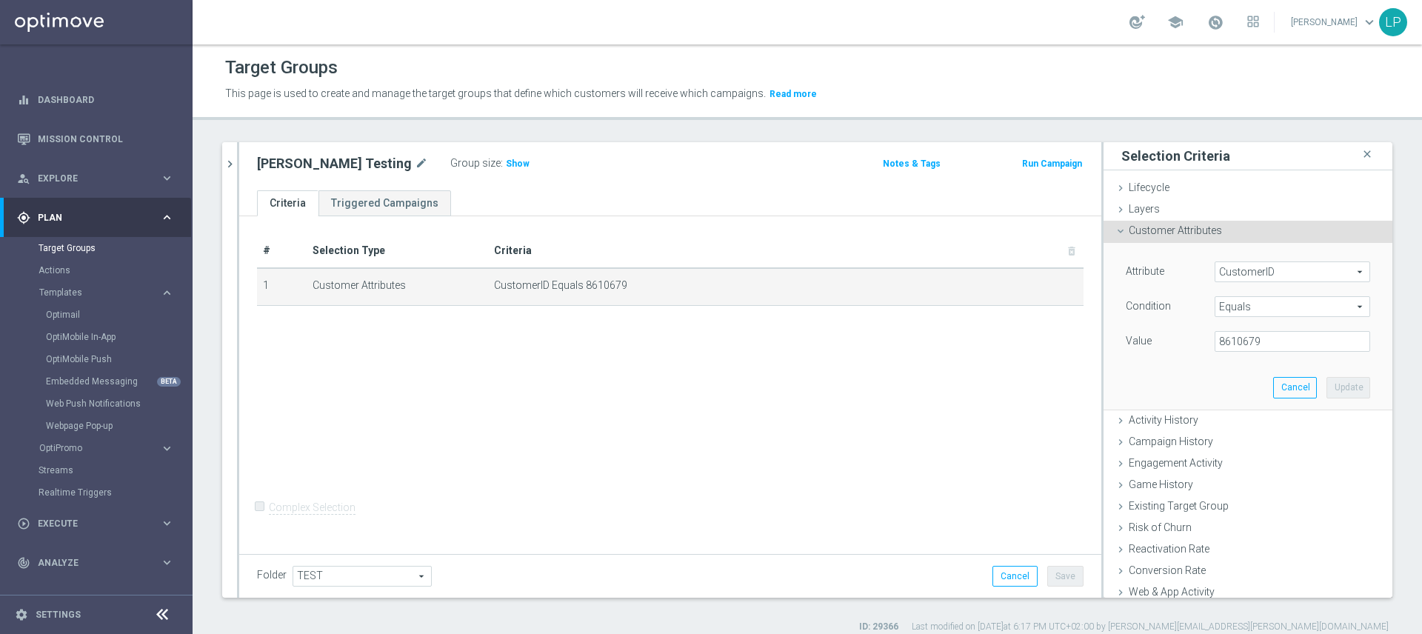
click at [1269, 310] on span "Equals" at bounding box center [1292, 306] width 154 height 19
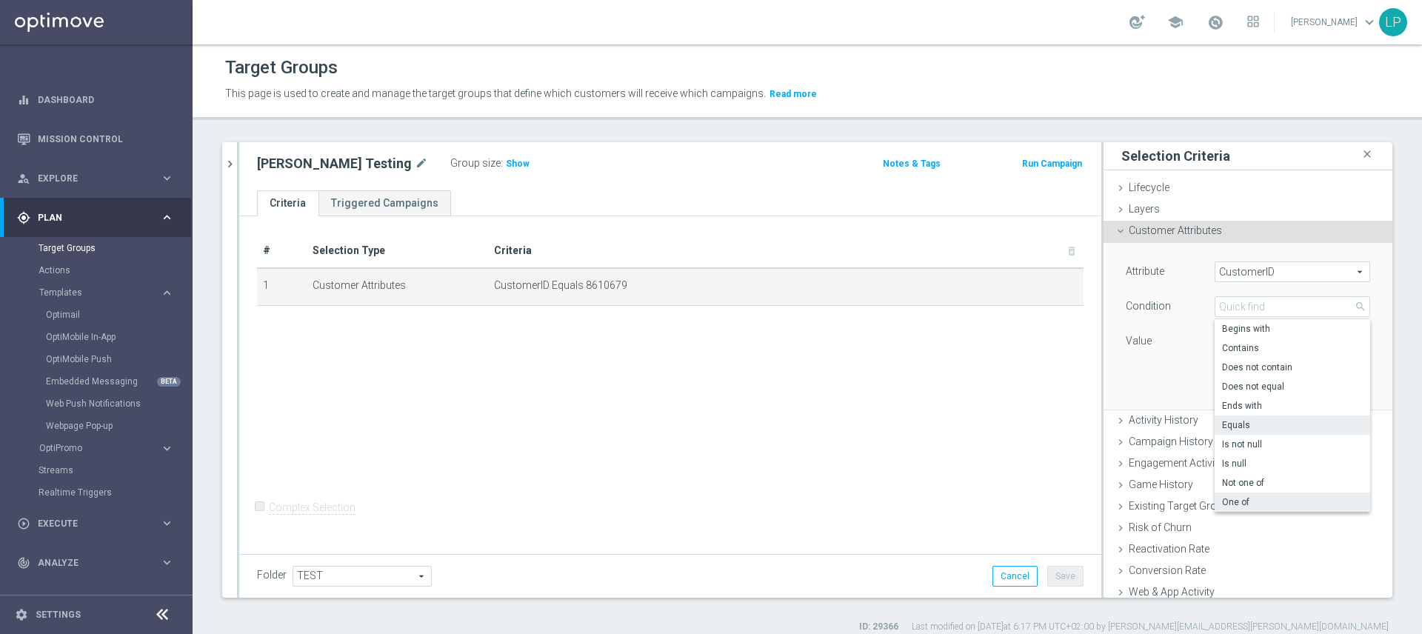
click at [1255, 502] on span "One of" at bounding box center [1292, 502] width 141 height 12
type input "One of"
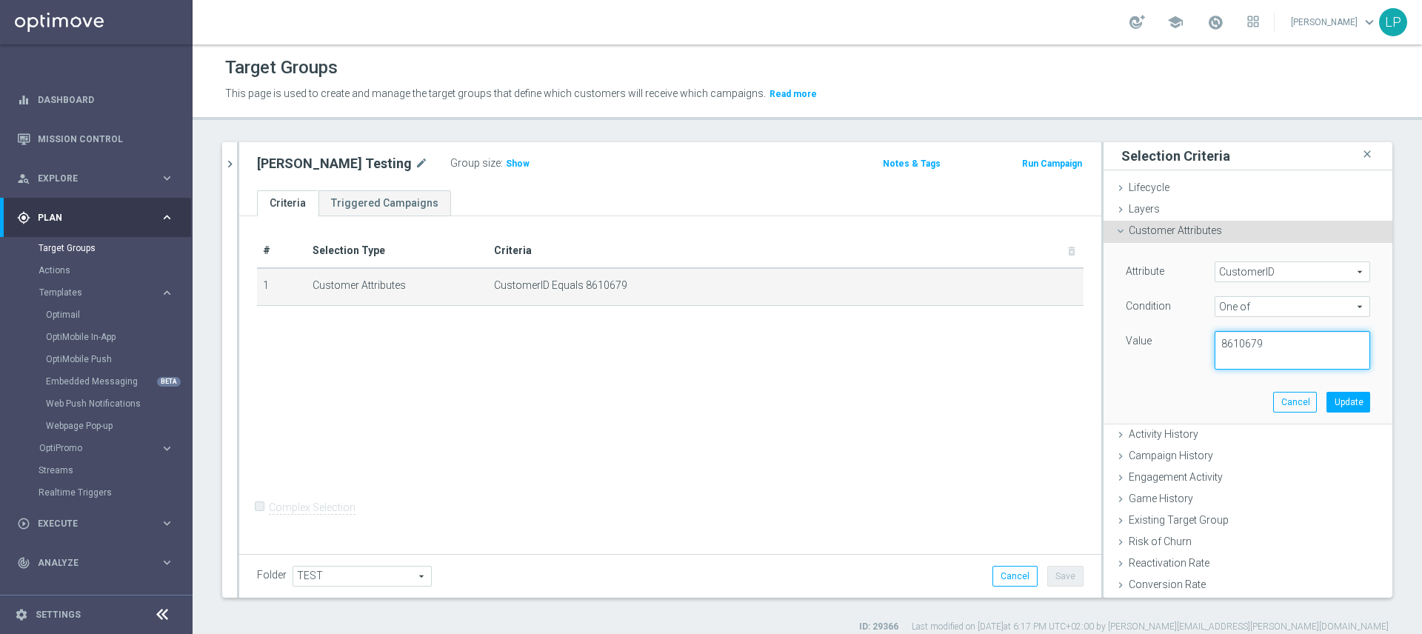
click at [1294, 345] on textarea "8610679" at bounding box center [1293, 350] width 156 height 39
click at [1232, 273] on span "CustomerID" at bounding box center [1292, 271] width 154 height 19
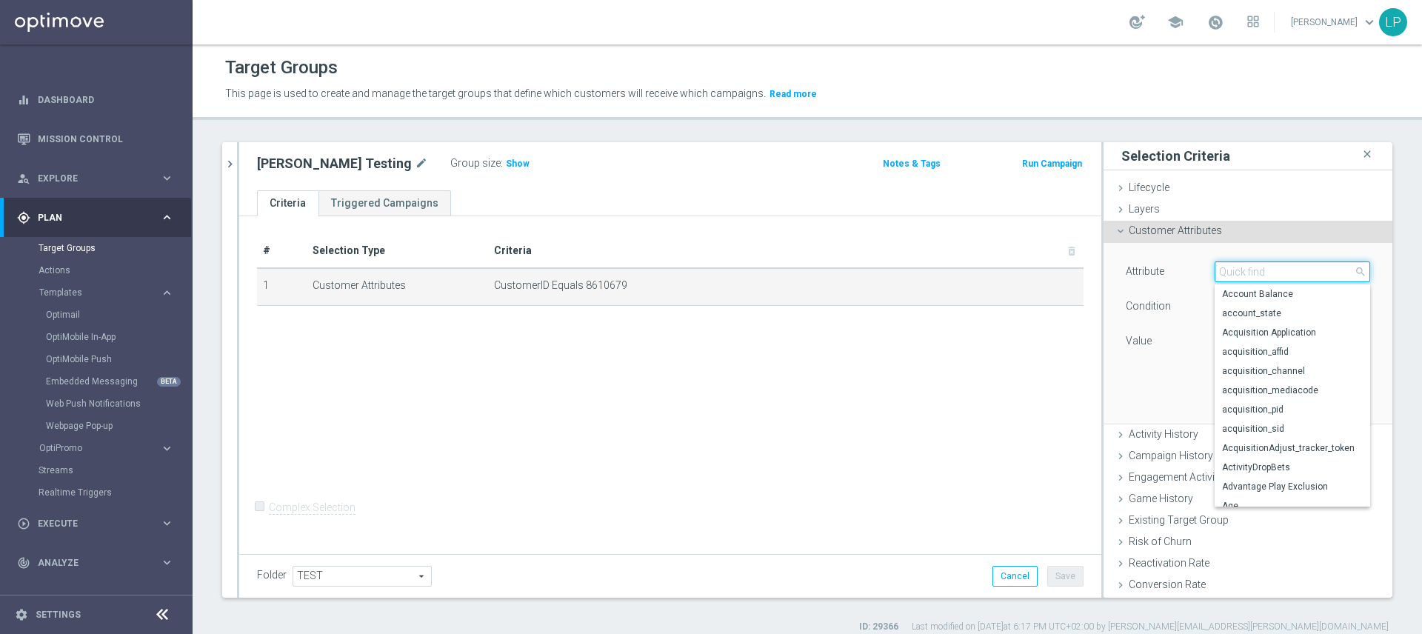
click at [1232, 273] on input "search" at bounding box center [1293, 271] width 156 height 21
click at [1143, 296] on div "Condition" at bounding box center [1159, 308] width 89 height 24
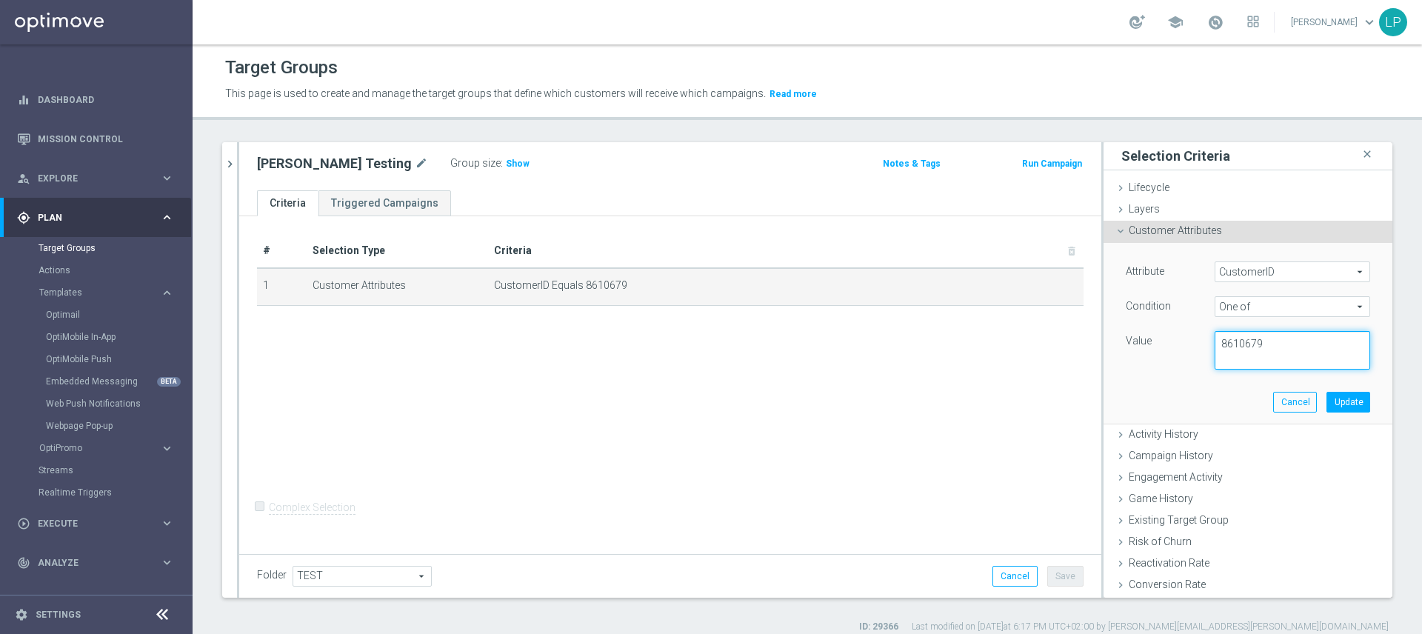
click at [1275, 350] on textarea "8610679" at bounding box center [1293, 350] width 156 height 39
paste textarea "8998591"
type textarea "8610679 8998591"
click at [1326, 401] on button "Update" at bounding box center [1348, 402] width 44 height 21
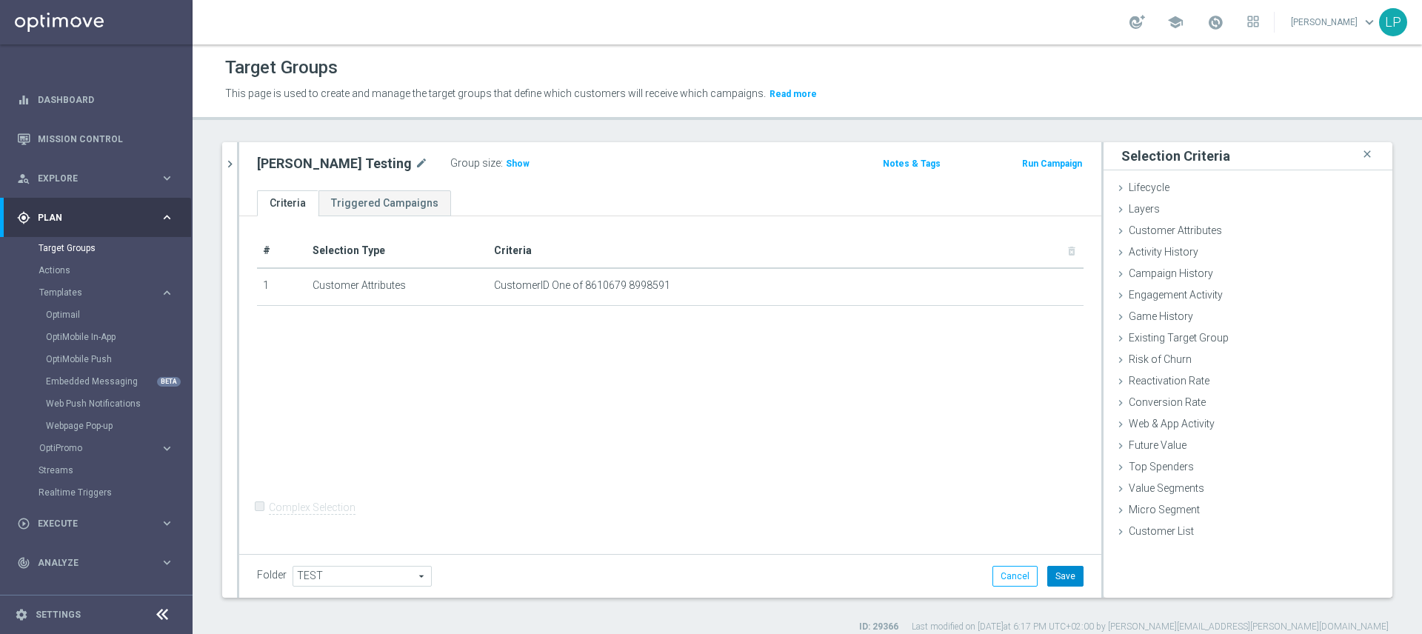
click at [1061, 578] on button "Save" at bounding box center [1065, 576] width 36 height 21
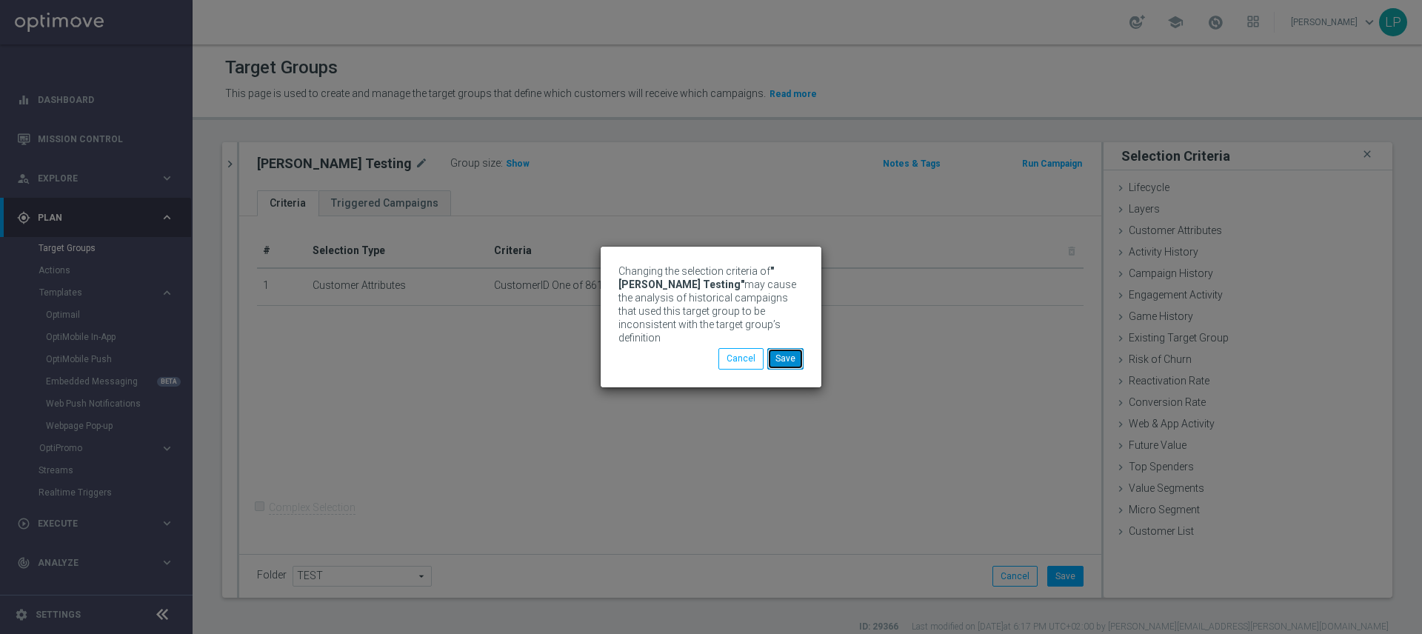
click at [797, 357] on button "Save" at bounding box center [785, 358] width 36 height 21
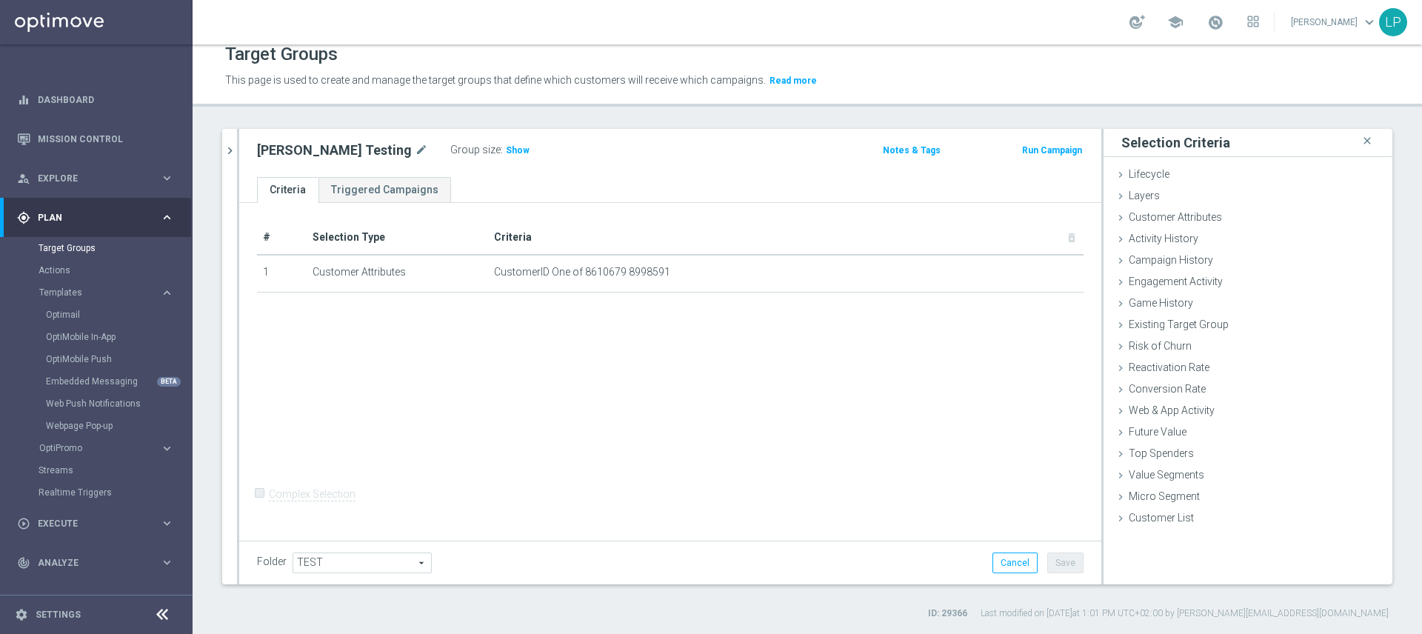
scroll to position [14, 0]
click at [506, 152] on span "Show" at bounding box center [518, 149] width 24 height 10
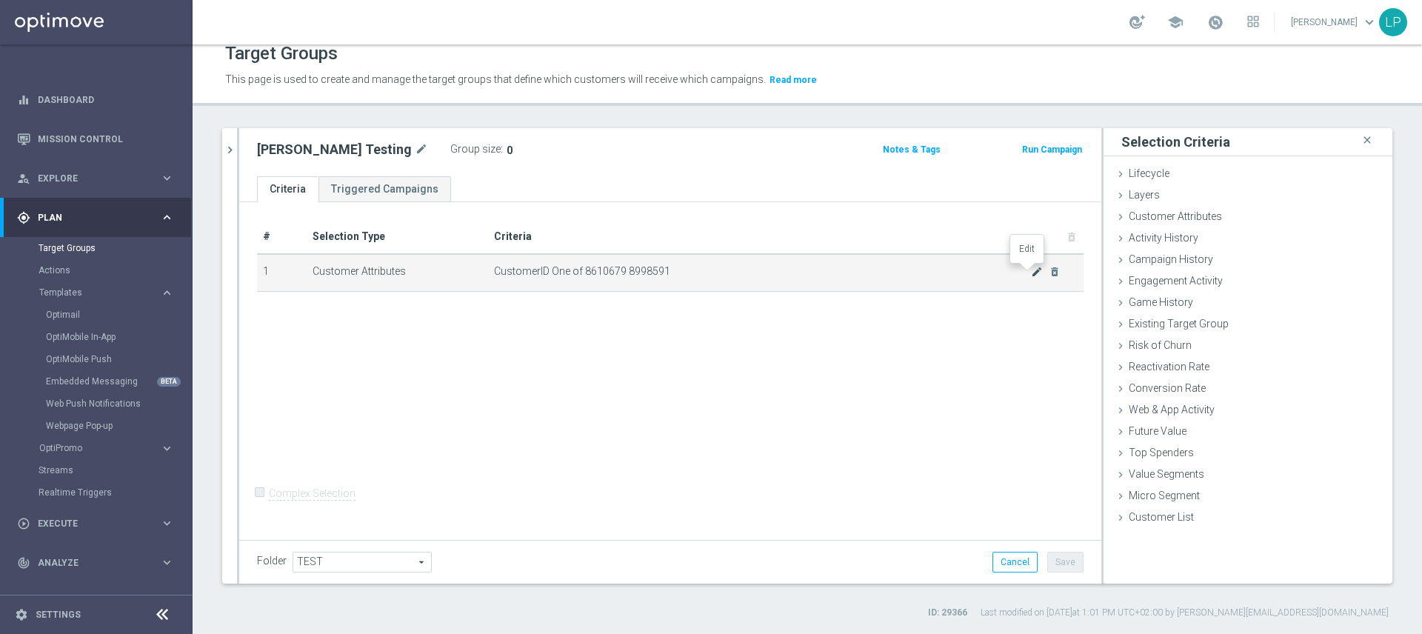
click at [1031, 276] on icon "mode_edit" at bounding box center [1037, 272] width 12 height 12
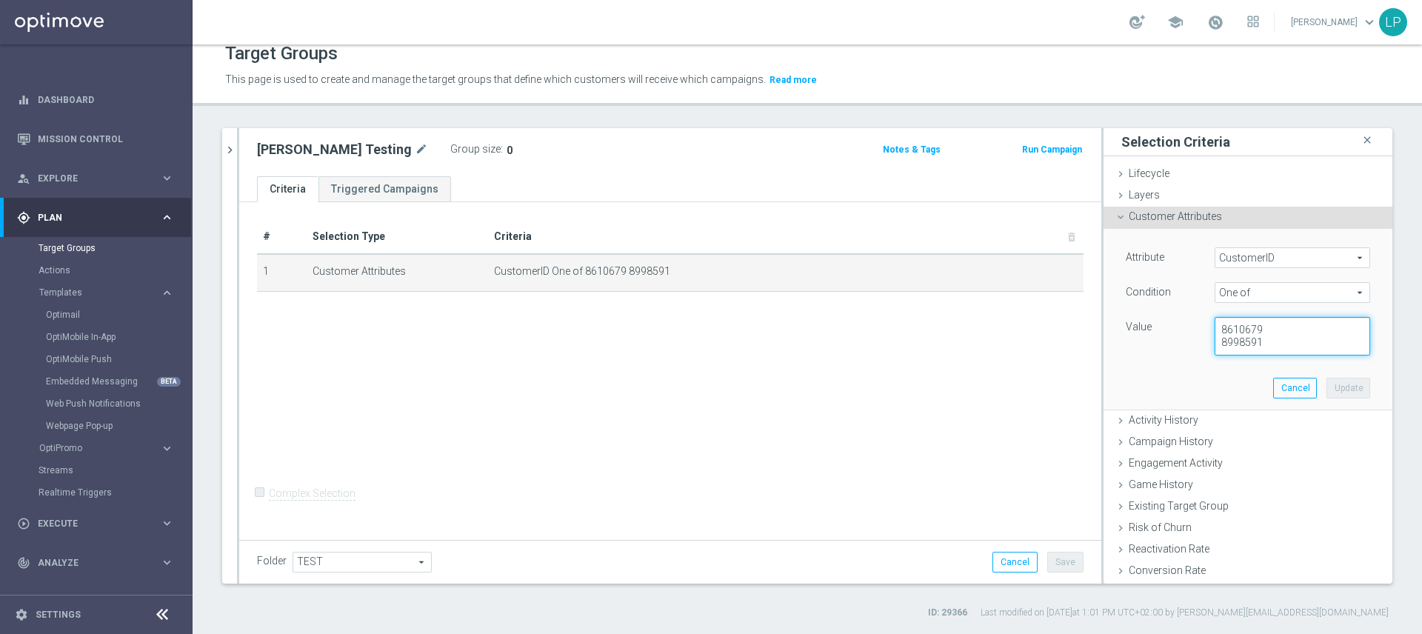
click at [1283, 341] on textarea "8610679 8998591" at bounding box center [1293, 336] width 156 height 39
drag, startPoint x: 1207, startPoint y: 341, endPoint x: 1218, endPoint y: 341, distance: 11.1
click at [1215, 341] on textarea "8610679 8998591" at bounding box center [1293, 336] width 156 height 39
type textarea "8610679,8998591"
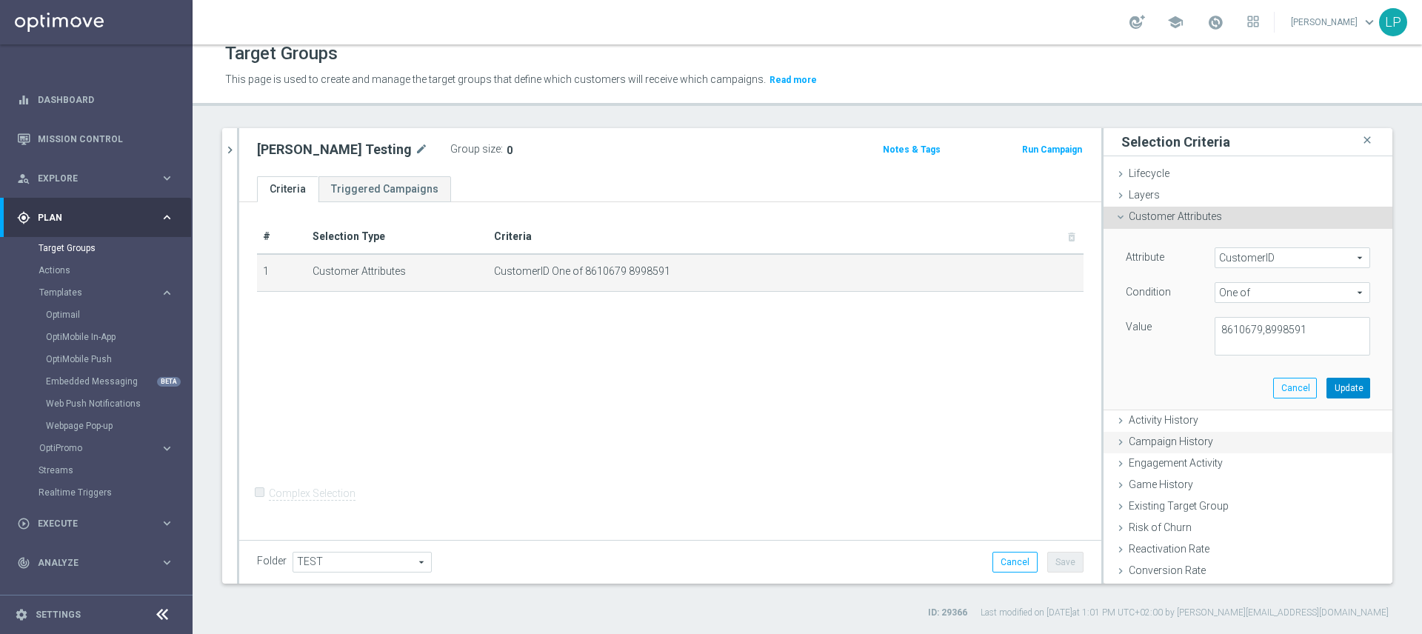
click at [1326, 382] on button "Update" at bounding box center [1348, 388] width 44 height 21
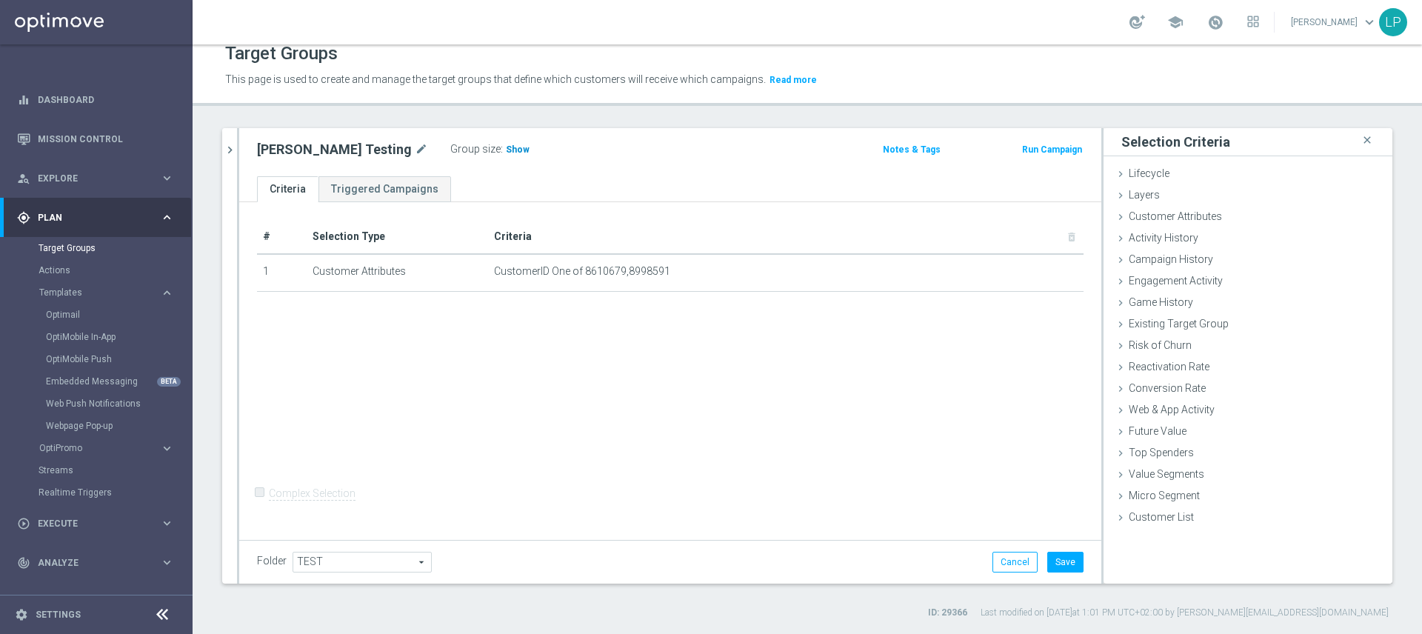
click at [509, 150] on span "Show" at bounding box center [518, 149] width 24 height 10
click at [1061, 565] on button "Save" at bounding box center [1065, 562] width 36 height 21
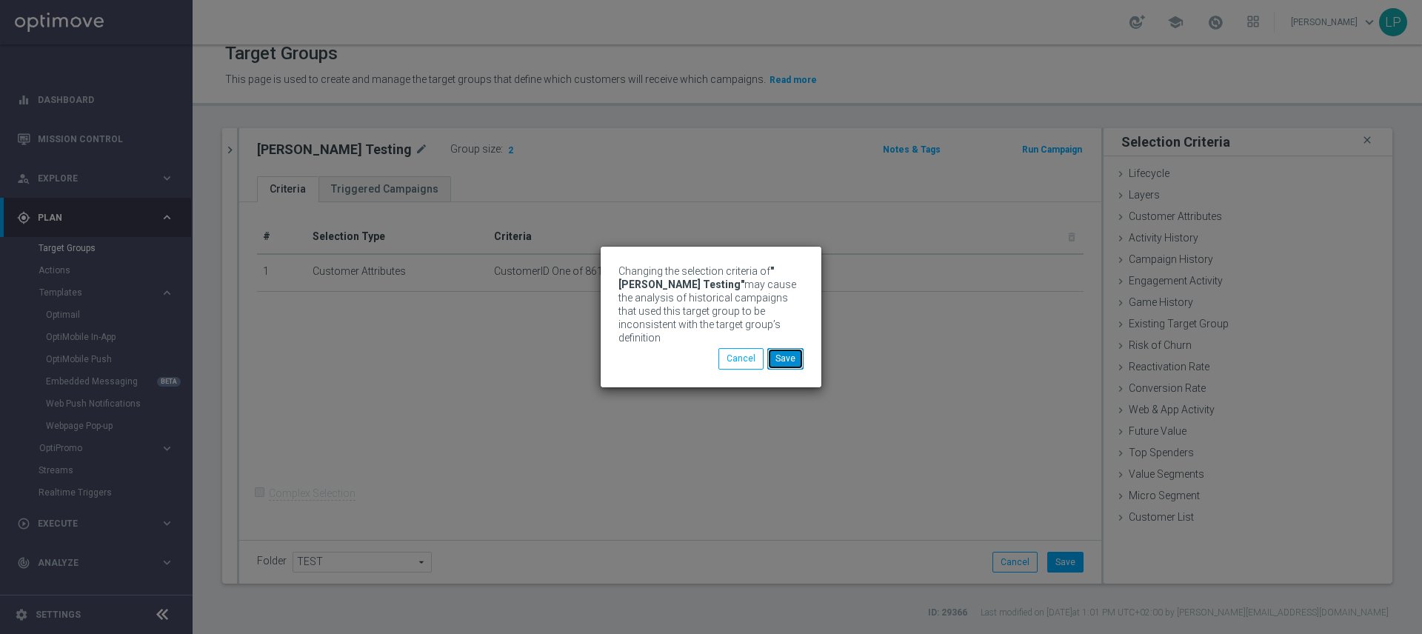
click at [795, 360] on button "Save" at bounding box center [785, 358] width 36 height 21
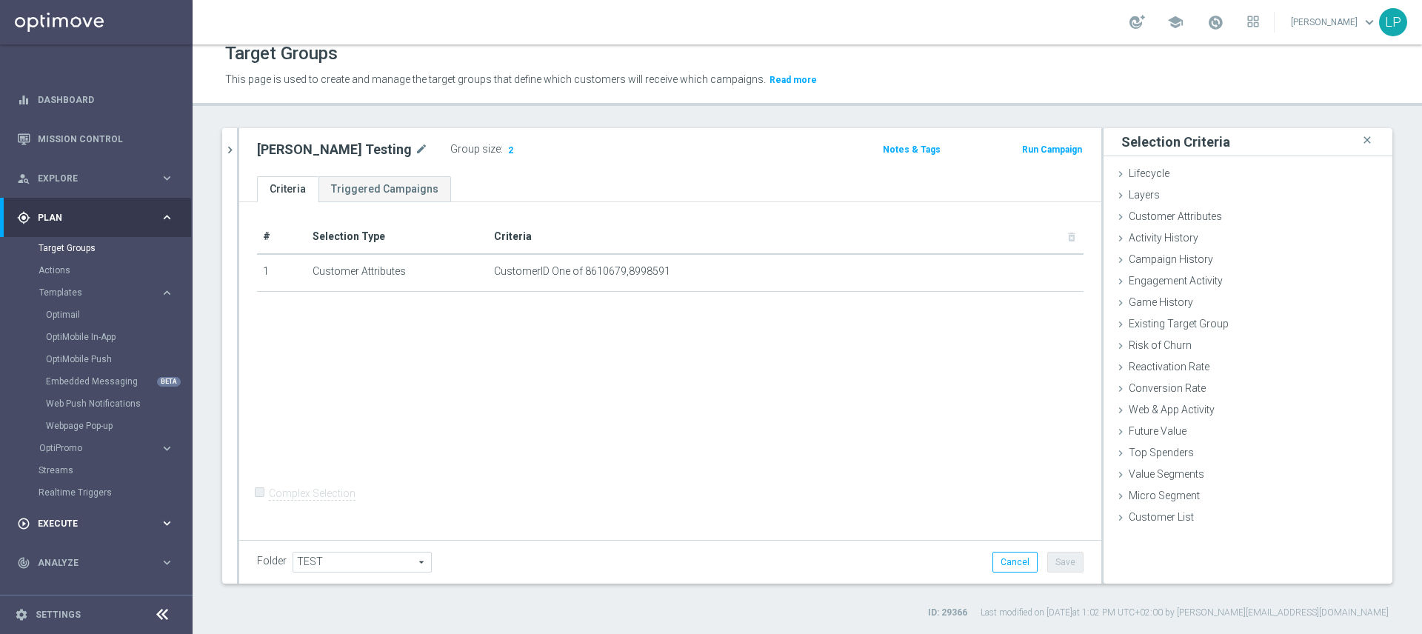
click at [93, 525] on span "Execute" at bounding box center [99, 523] width 122 height 9
click at [87, 287] on link "Campaign Builder" at bounding box center [97, 287] width 116 height 12
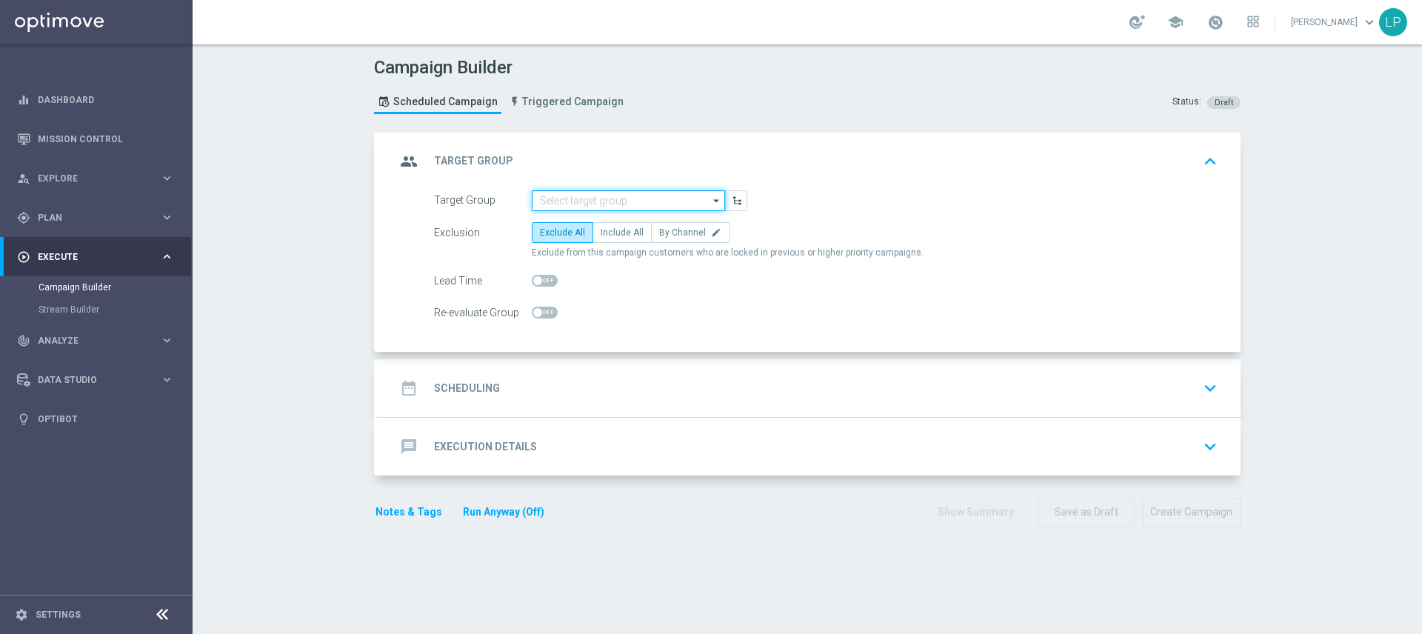
click at [604, 198] on input at bounding box center [628, 200] width 193 height 21
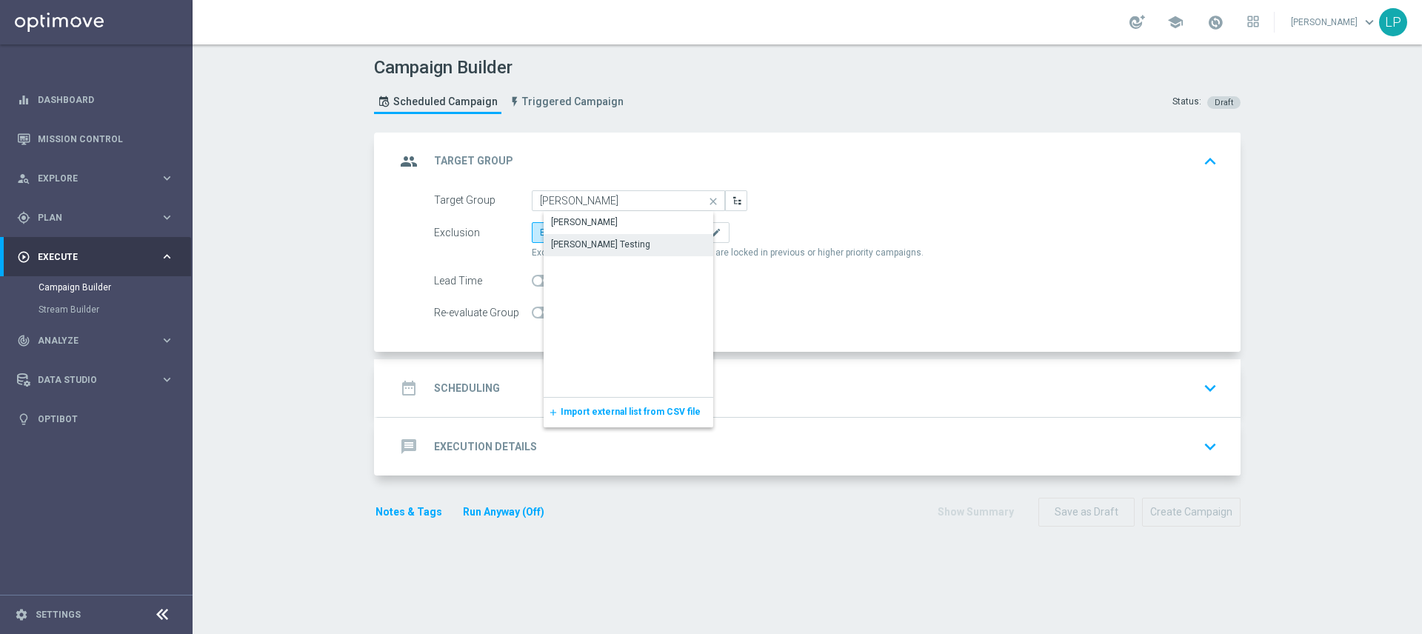
click at [627, 247] on div "[PERSON_NAME] Testing" at bounding box center [600, 244] width 99 height 13
type input "[PERSON_NAME] Testing"
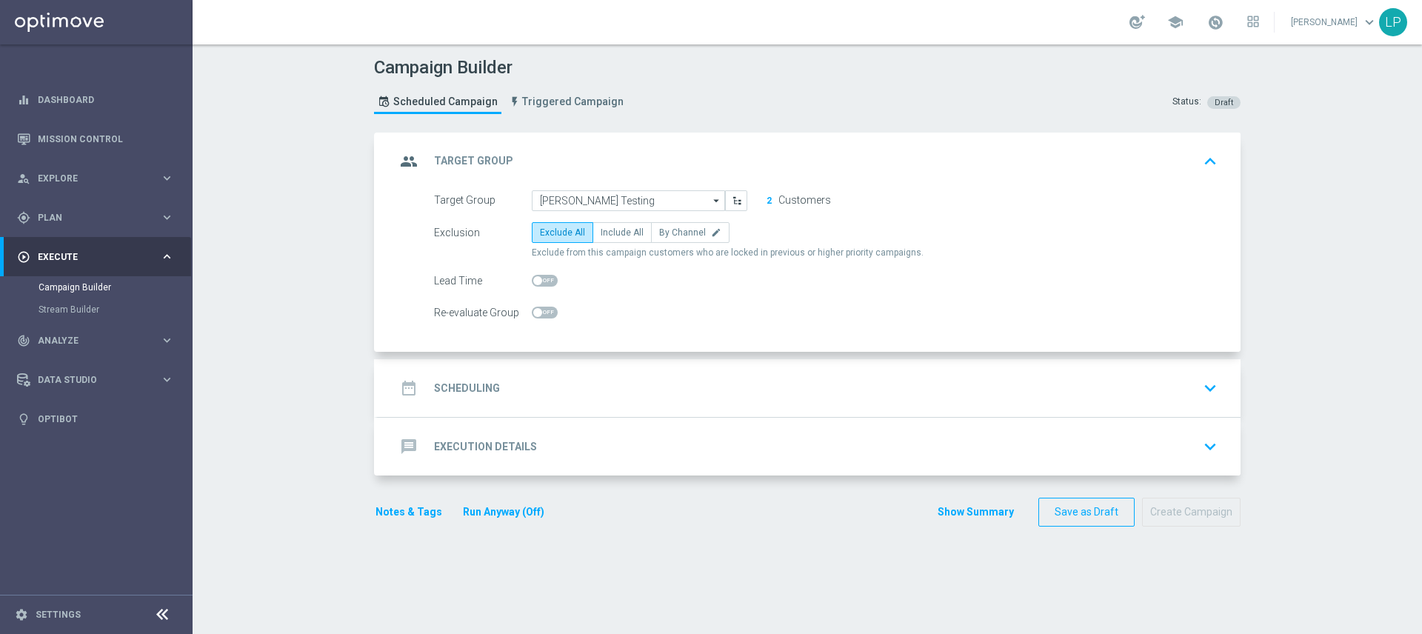
click at [514, 389] on div "date_range Scheduling keyboard_arrow_down" at bounding box center [808, 388] width 827 height 28
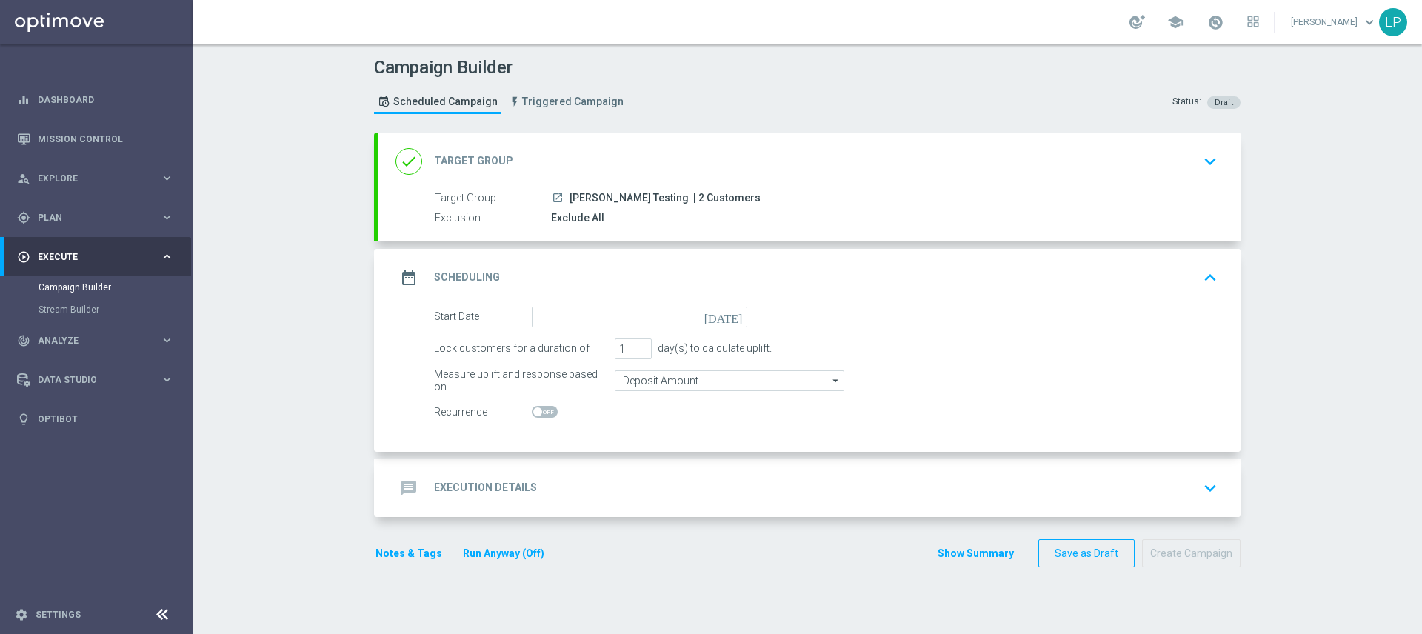
click at [735, 316] on icon "[DATE]" at bounding box center [726, 315] width 44 height 16
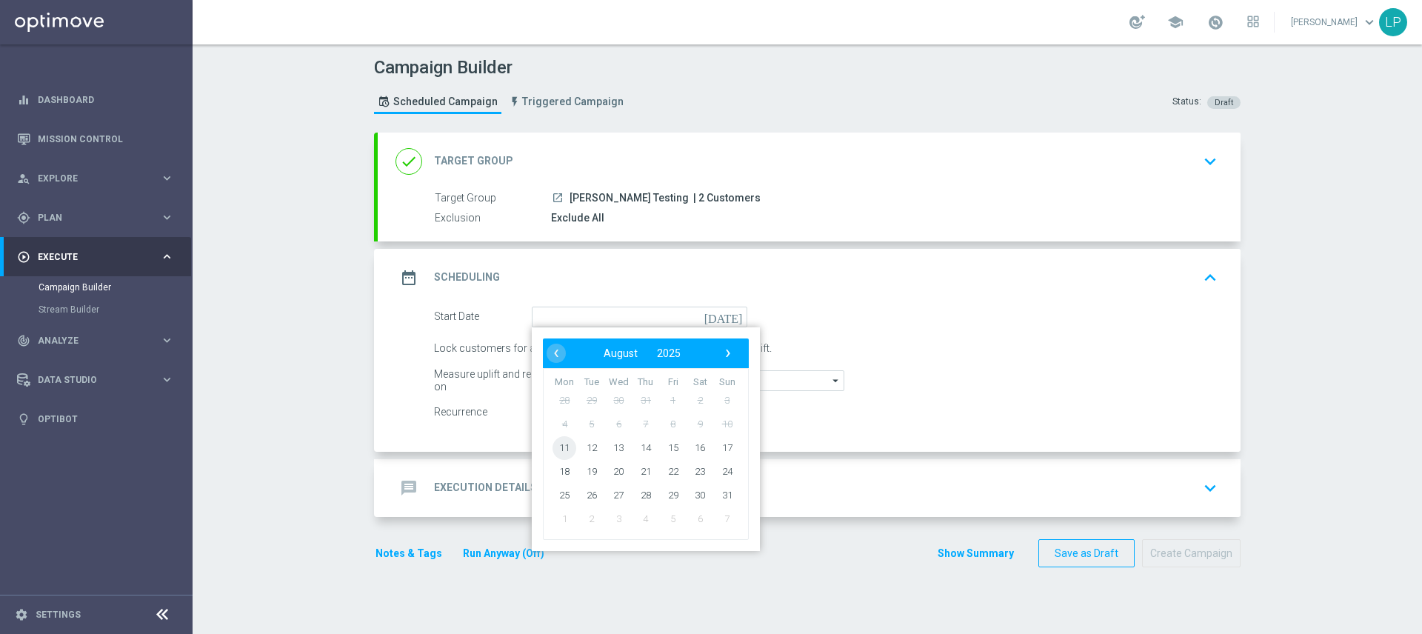
click at [553, 444] on span "11" at bounding box center [565, 447] width 24 height 24
type input "[DATE]"
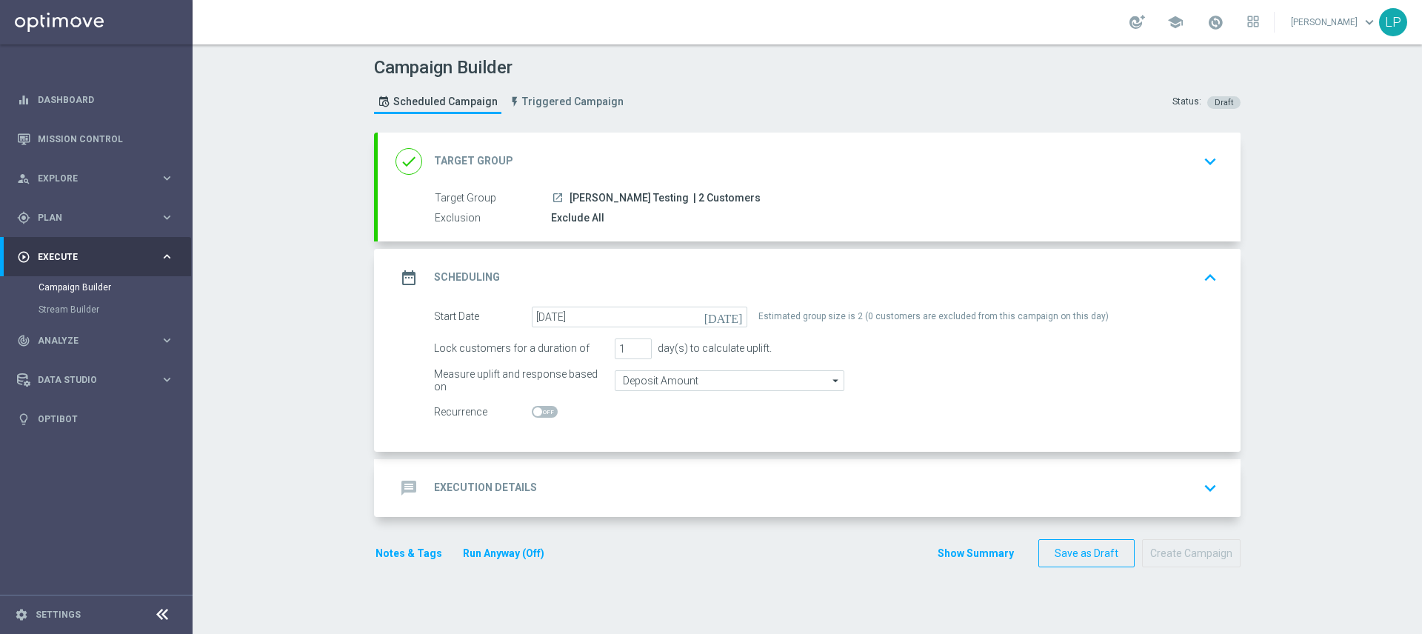
click at [522, 484] on h2 "Execution Details" at bounding box center [485, 488] width 103 height 14
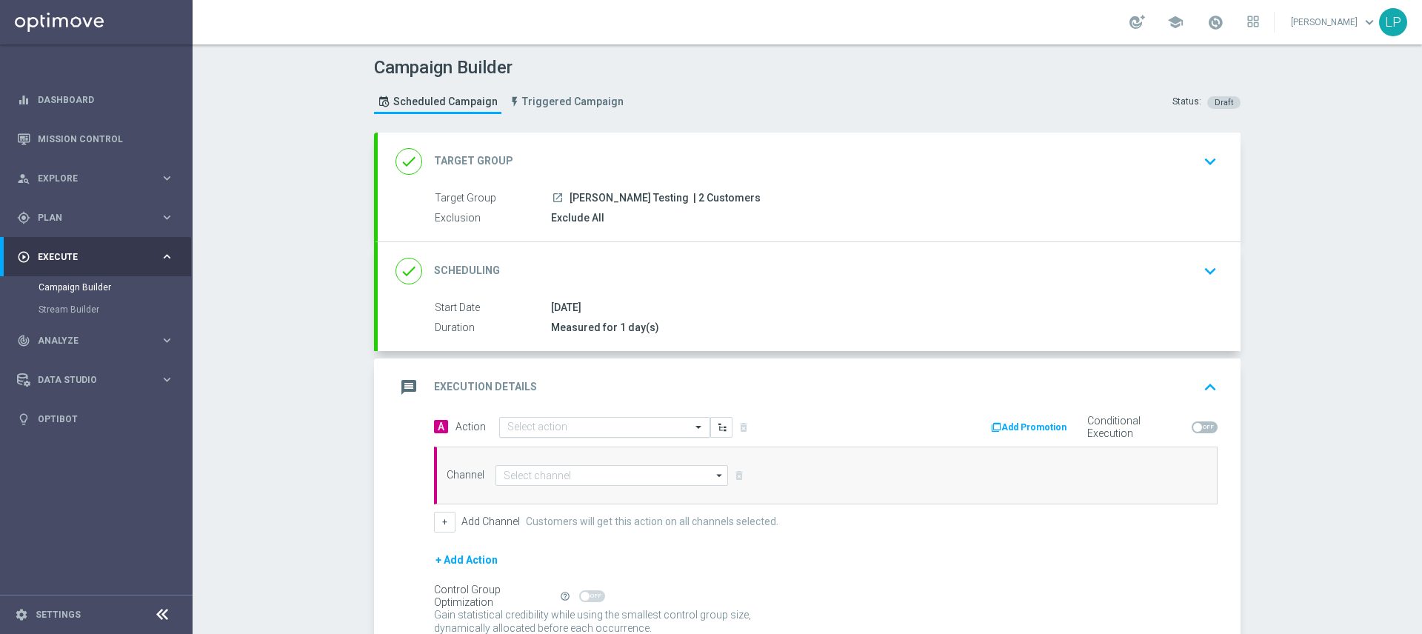
click at [700, 430] on span at bounding box center [700, 427] width 19 height 13
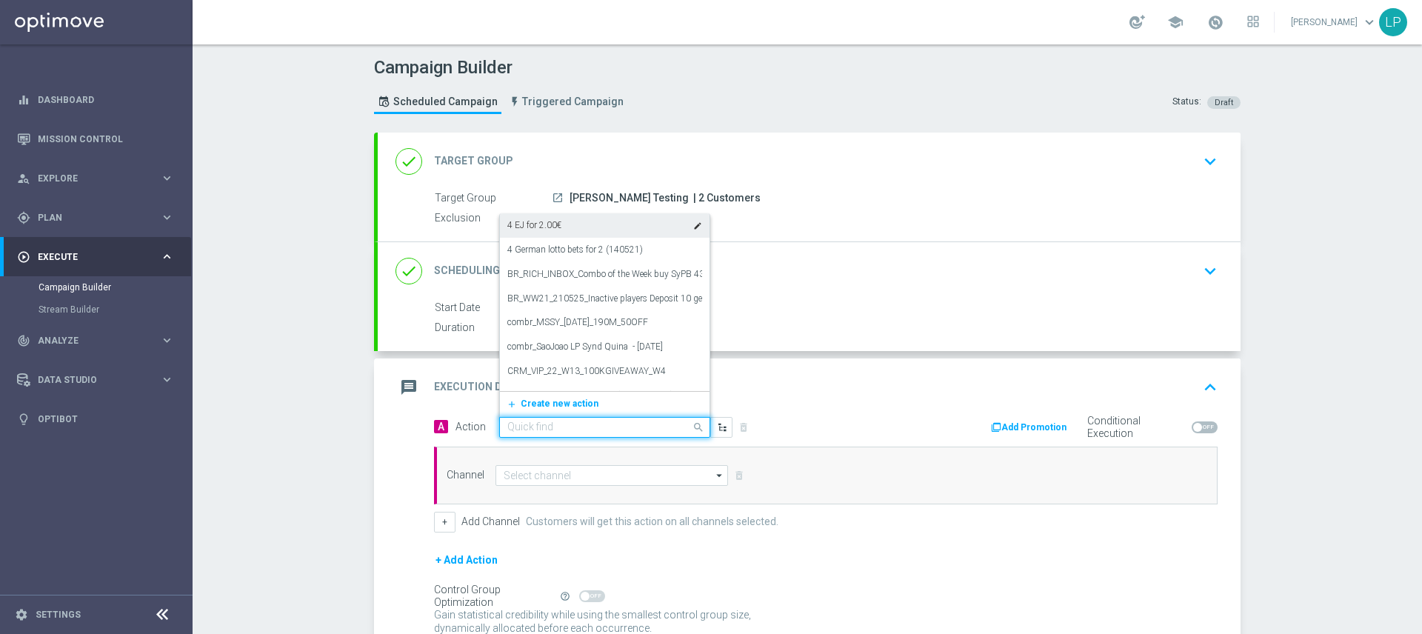
click at [545, 229] on label "4 EJ for 2.00€" at bounding box center [534, 225] width 54 height 13
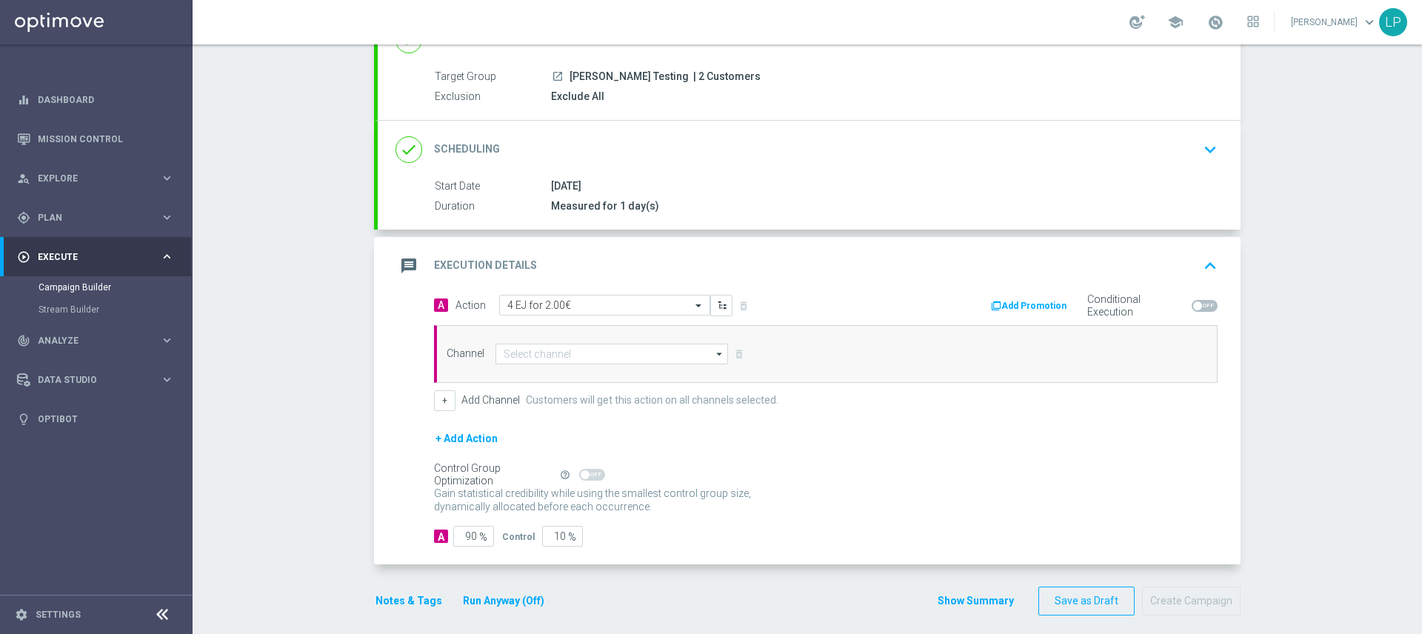
scroll to position [130, 0]
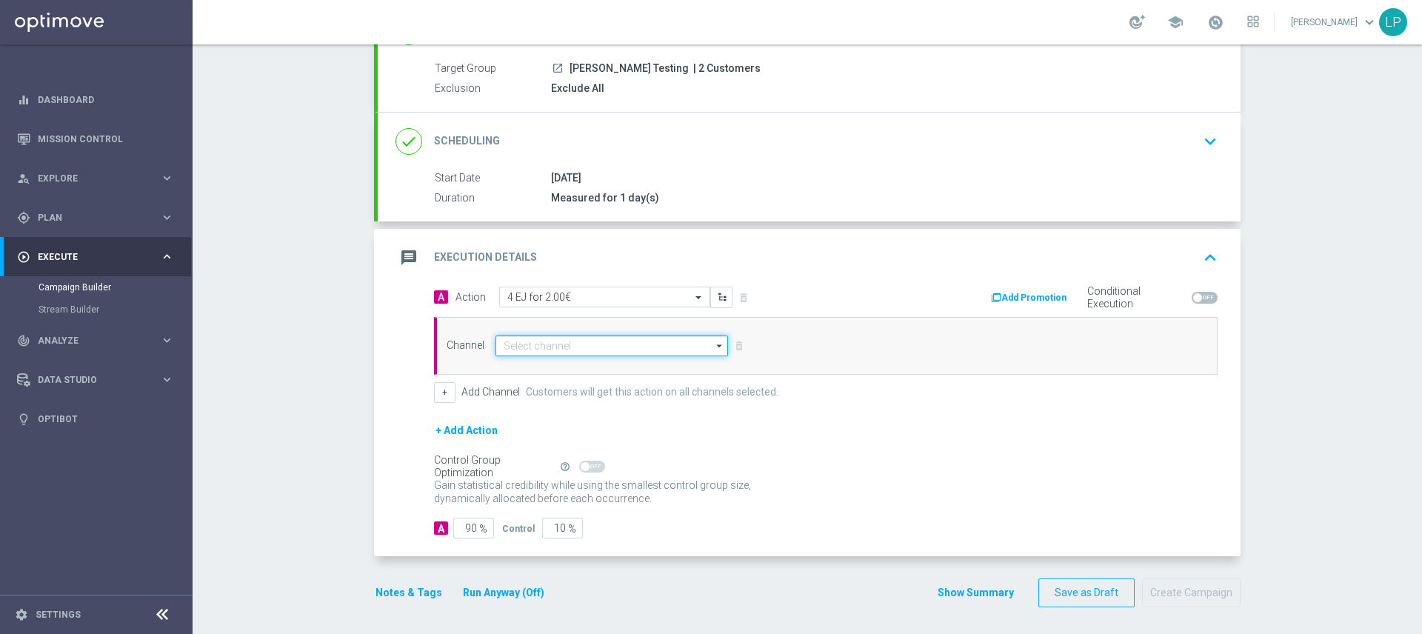
click at [670, 345] on input at bounding box center [611, 346] width 233 height 21
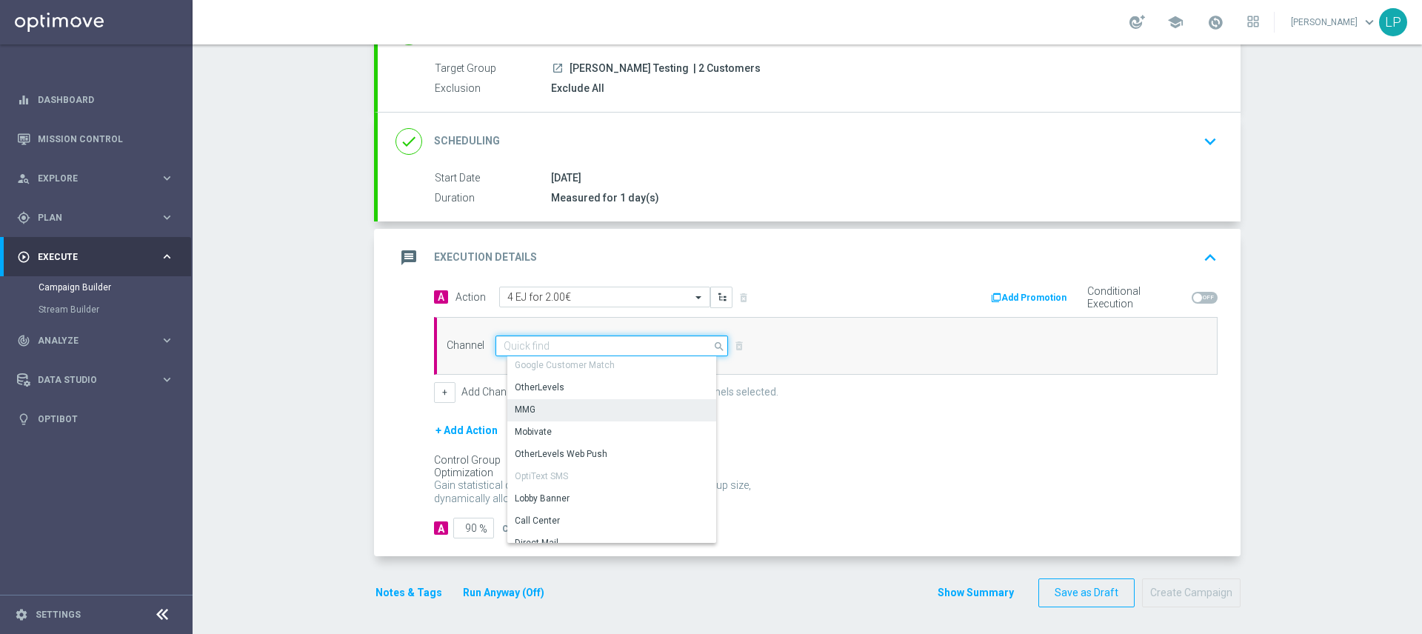
type input "r"
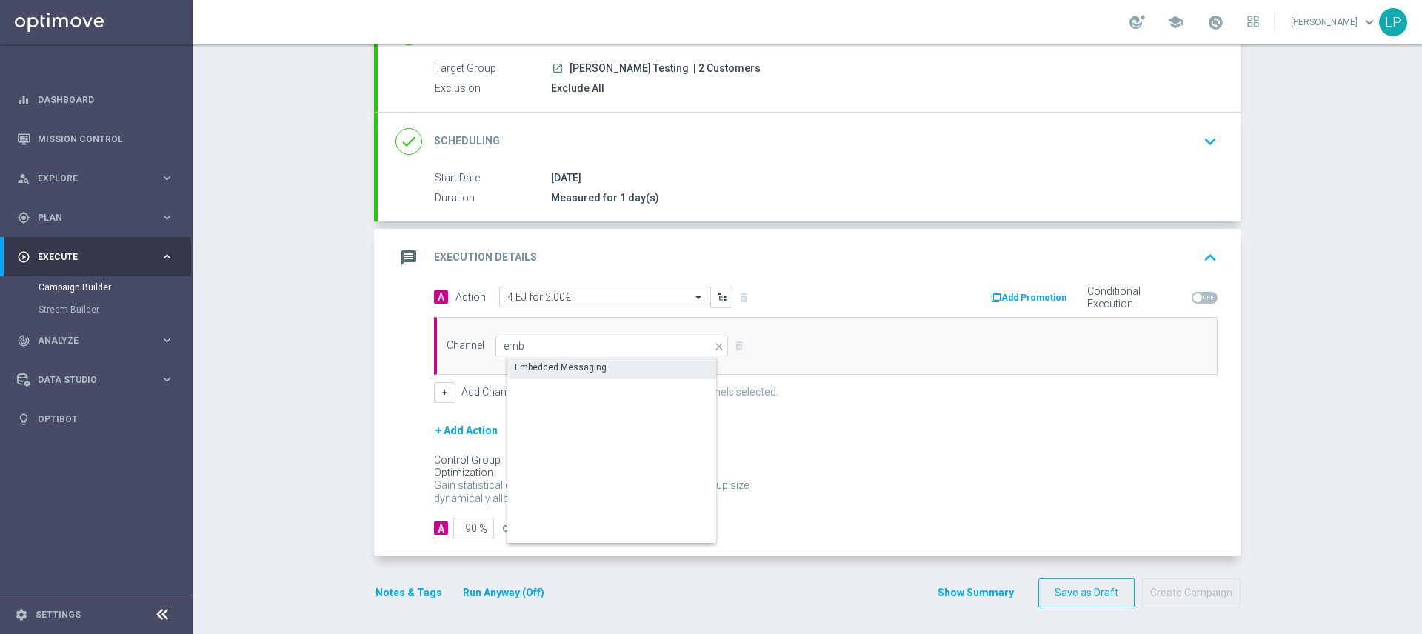
click at [584, 368] on div "Embedded Messaging" at bounding box center [561, 367] width 92 height 13
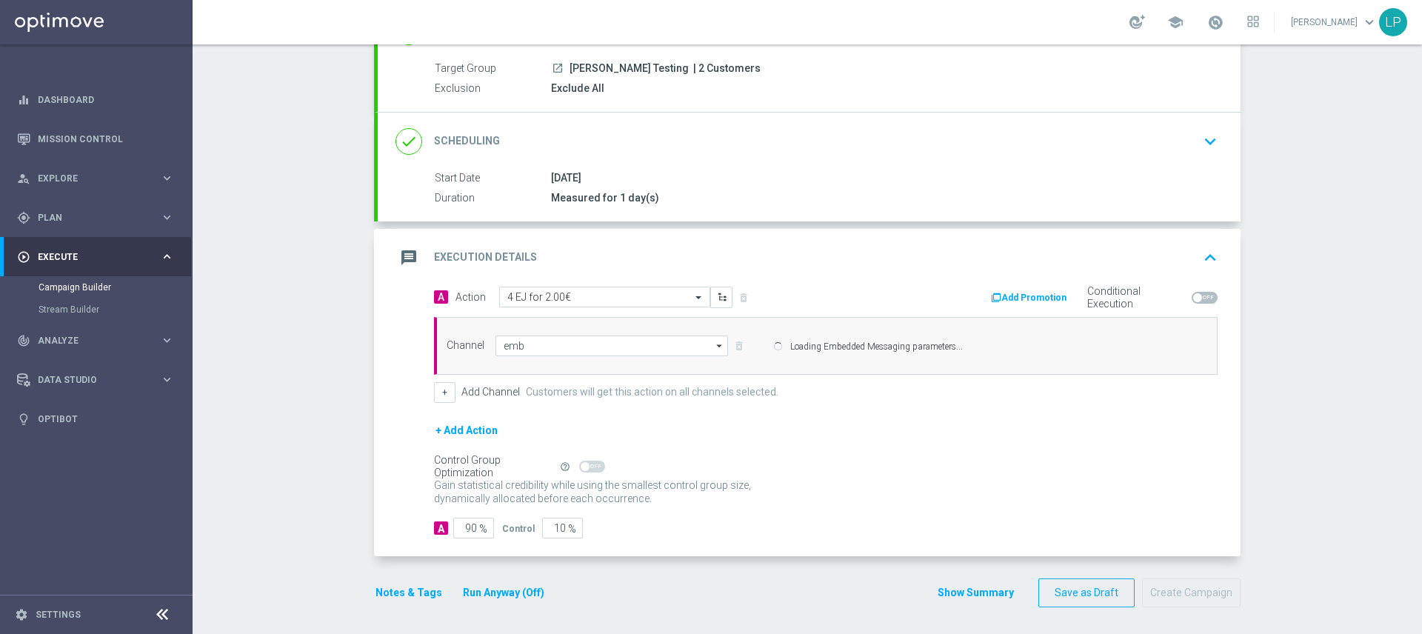
type input "Embedded Messaging"
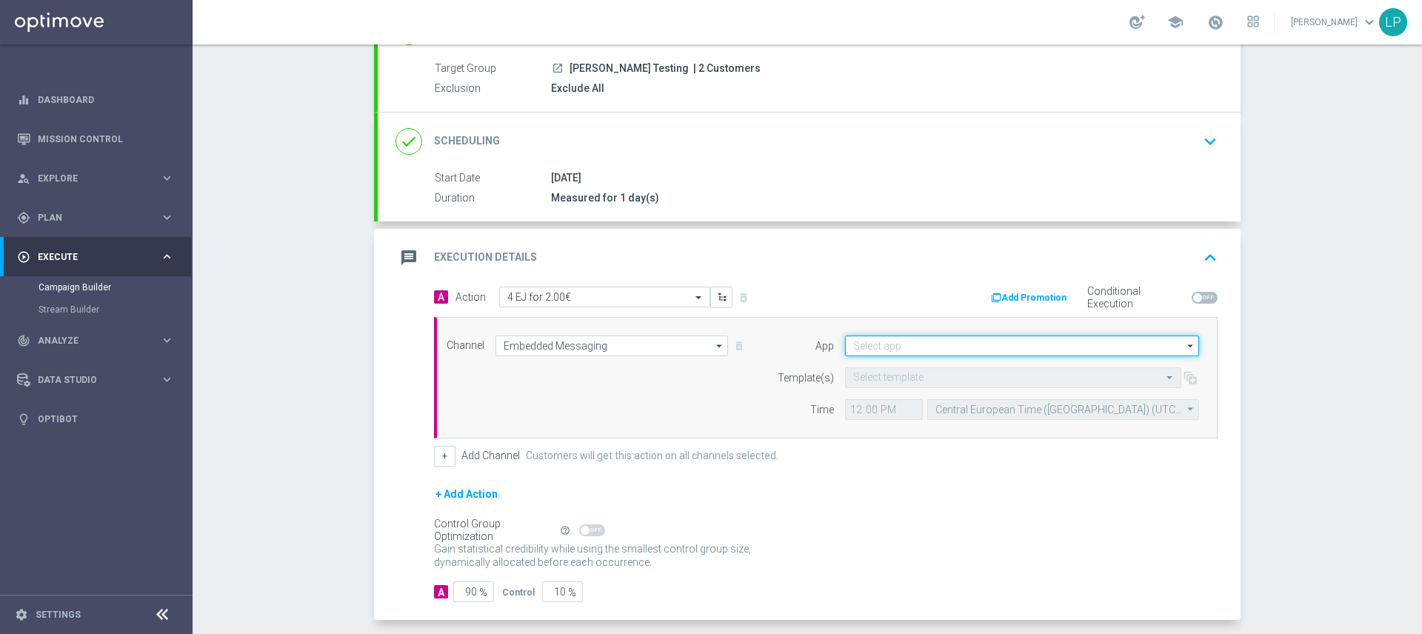
click at [984, 348] on input at bounding box center [1022, 346] width 354 height 21
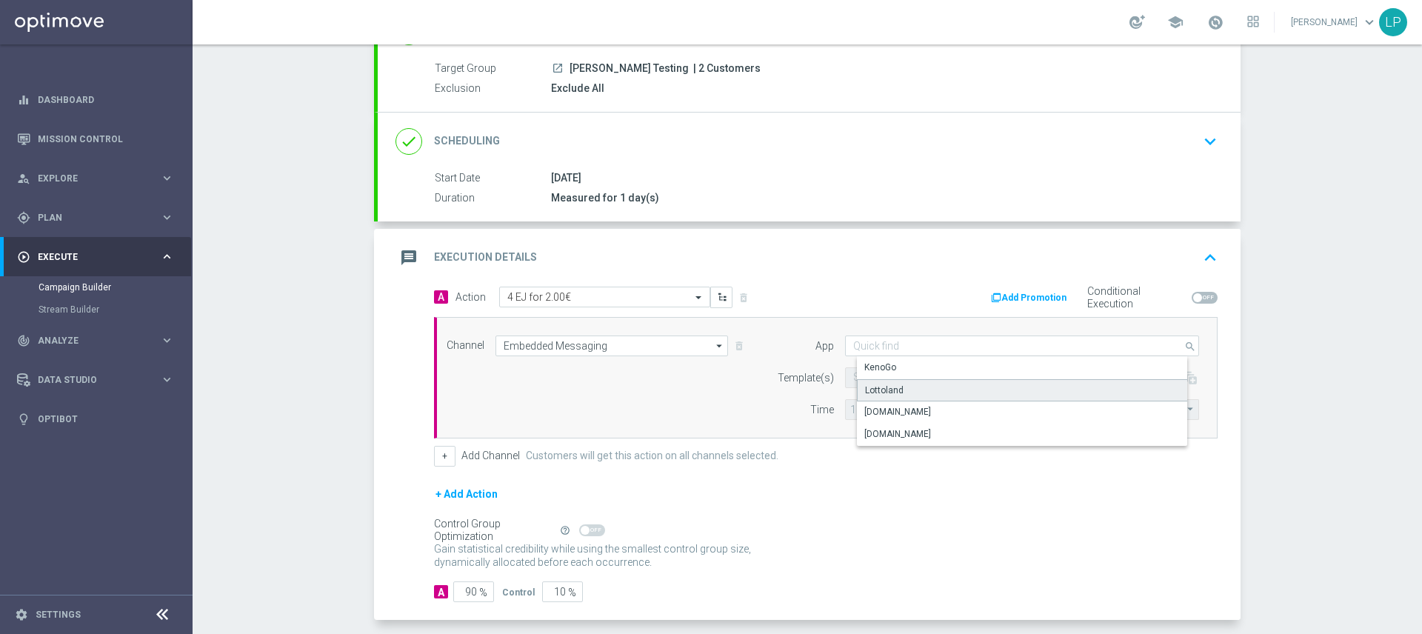
click at [915, 395] on div "Lottoland" at bounding box center [1034, 390] width 354 height 22
type input "Lottoland"
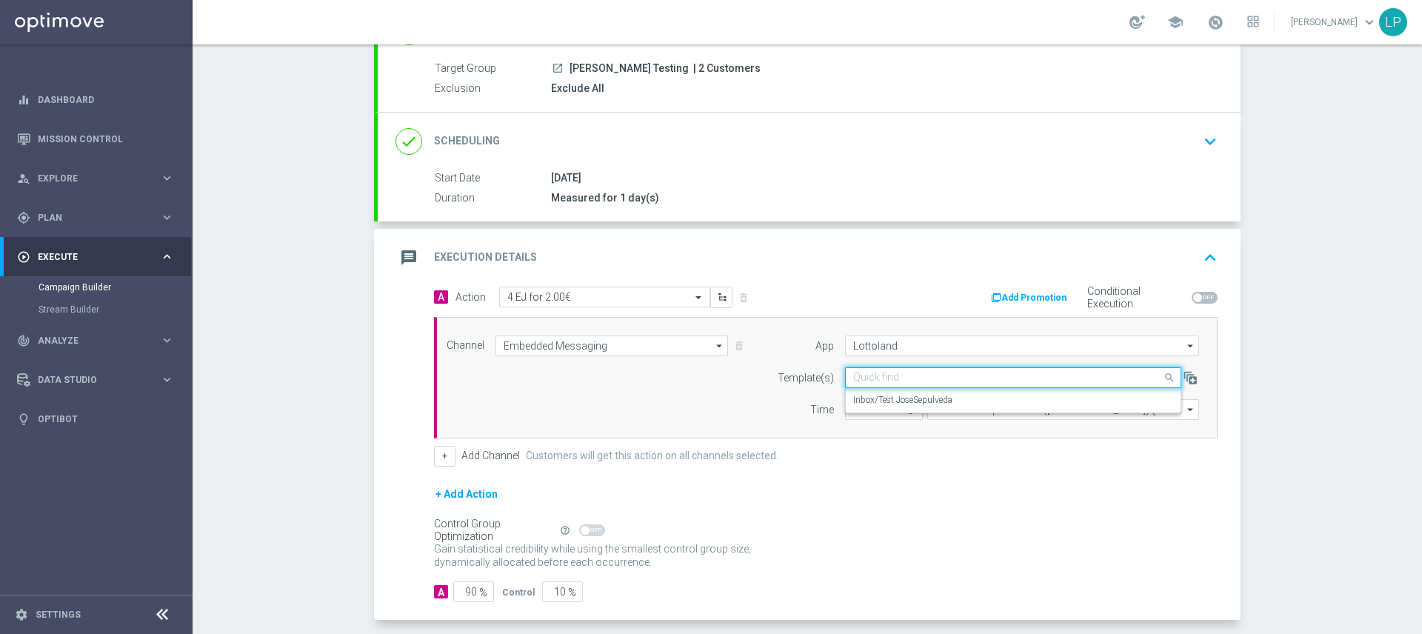
click at [885, 376] on input "text" at bounding box center [998, 378] width 290 height 13
click at [875, 400] on label "Inbox/Test JoseSepulveda" at bounding box center [902, 400] width 99 height 13
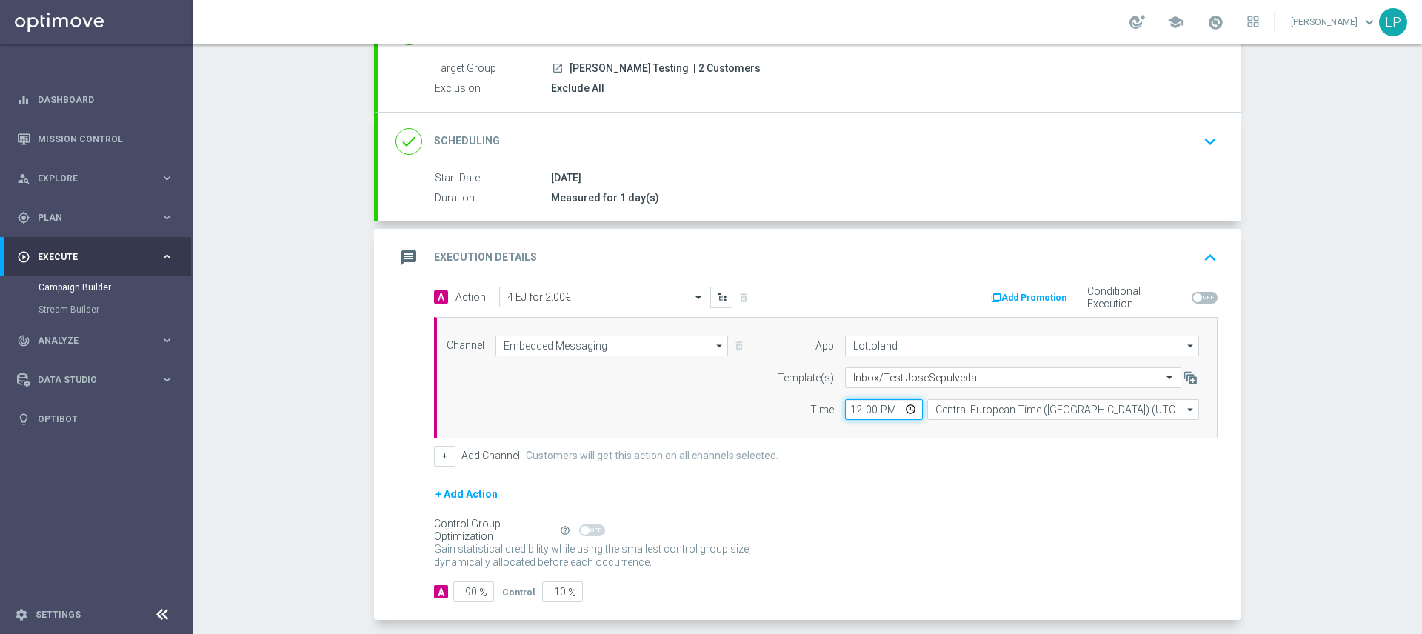
click at [879, 411] on input "12:00" at bounding box center [884, 409] width 78 height 21
type input "13:10"
click at [955, 550] on div "Gain statistical credibility while using the smallest control group size, dynam…" at bounding box center [826, 556] width 784 height 36
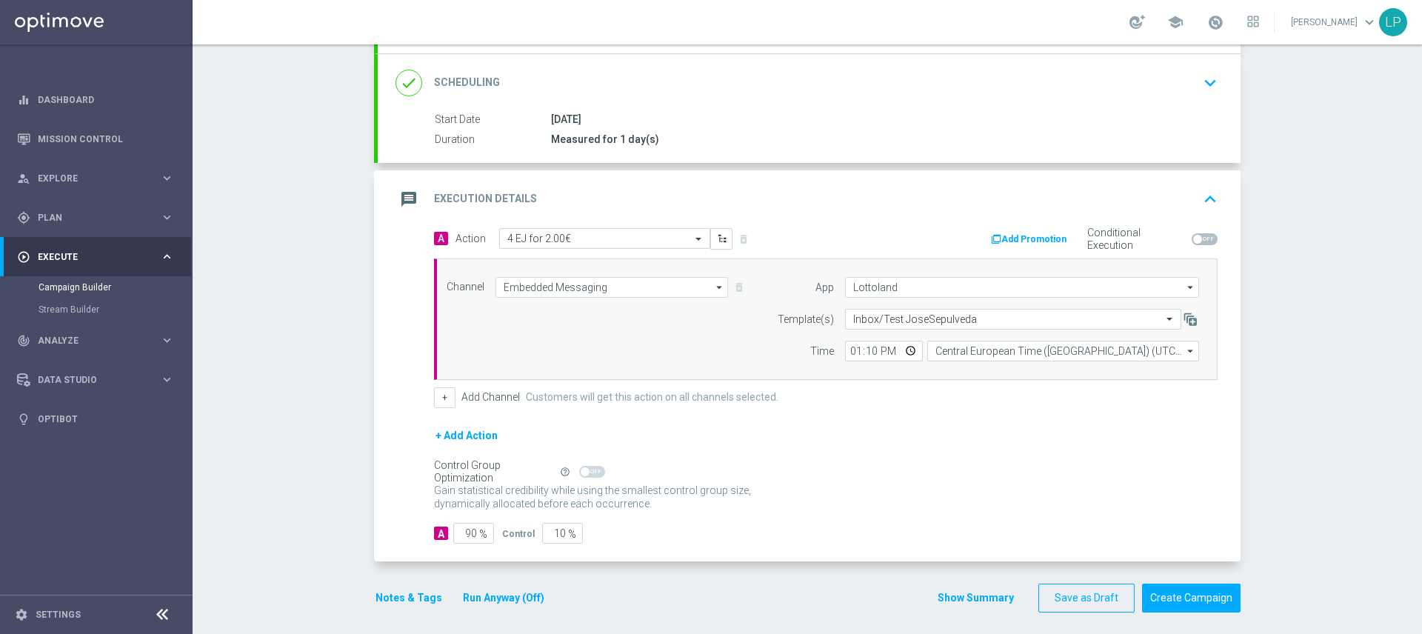
scroll to position [196, 0]
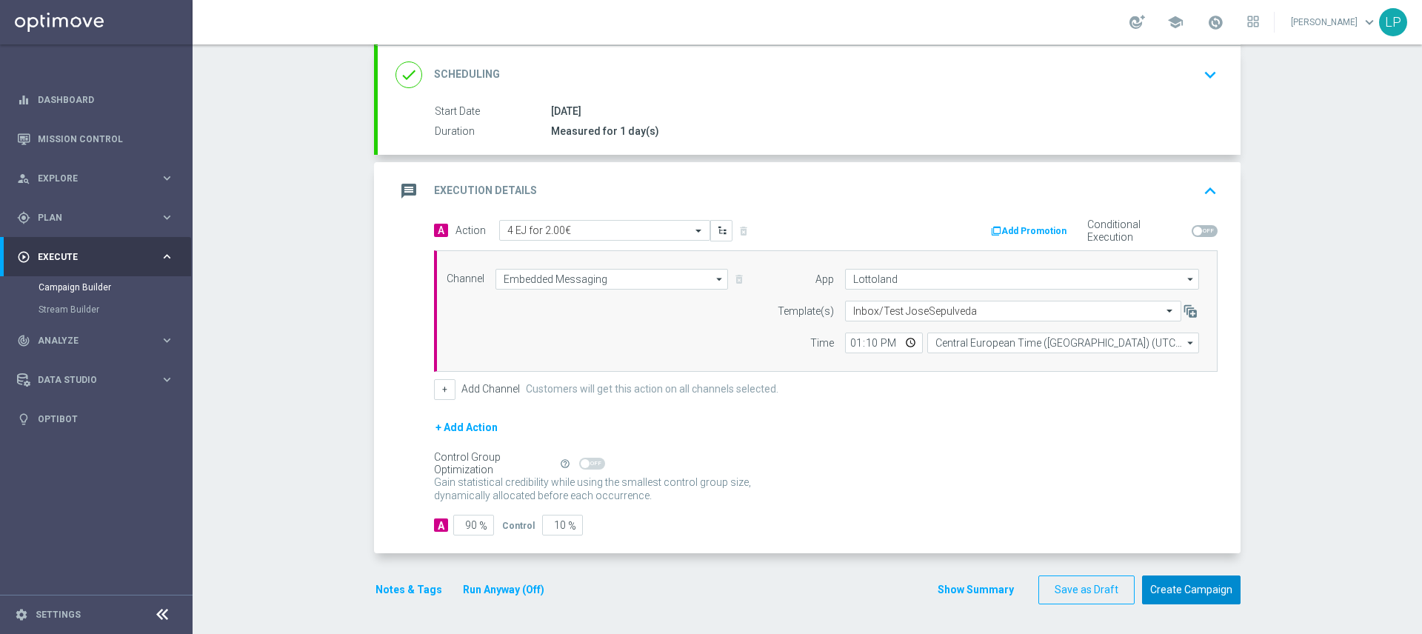
click at [1201, 593] on button "Create Campaign" at bounding box center [1191, 589] width 99 height 29
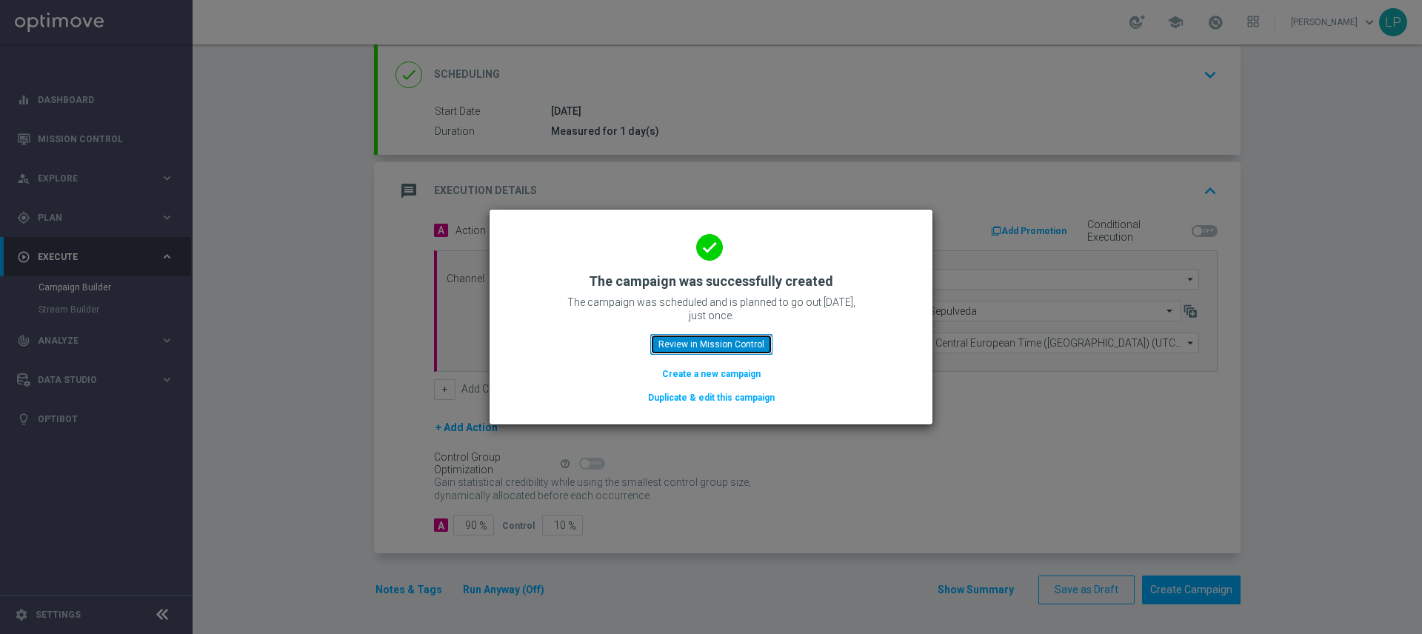
click at [738, 344] on button "Review in Mission Control" at bounding box center [711, 344] width 122 height 21
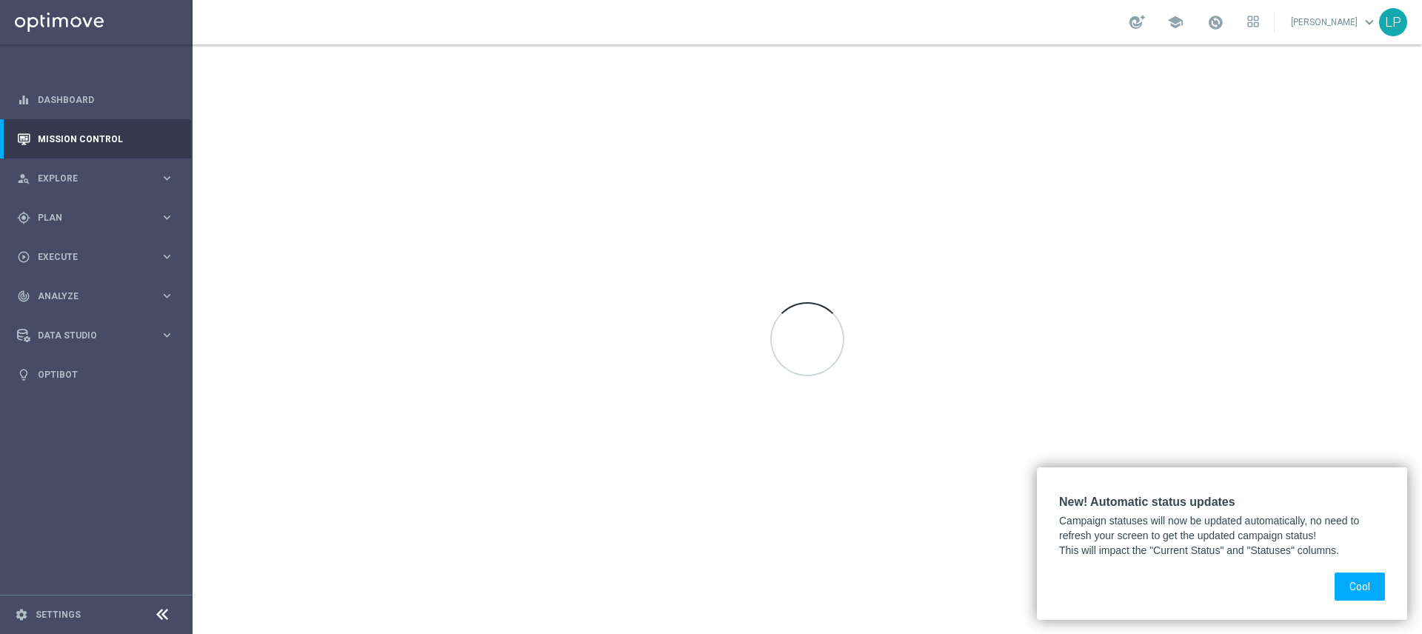
click at [1356, 580] on button "Cool" at bounding box center [1360, 586] width 50 height 28
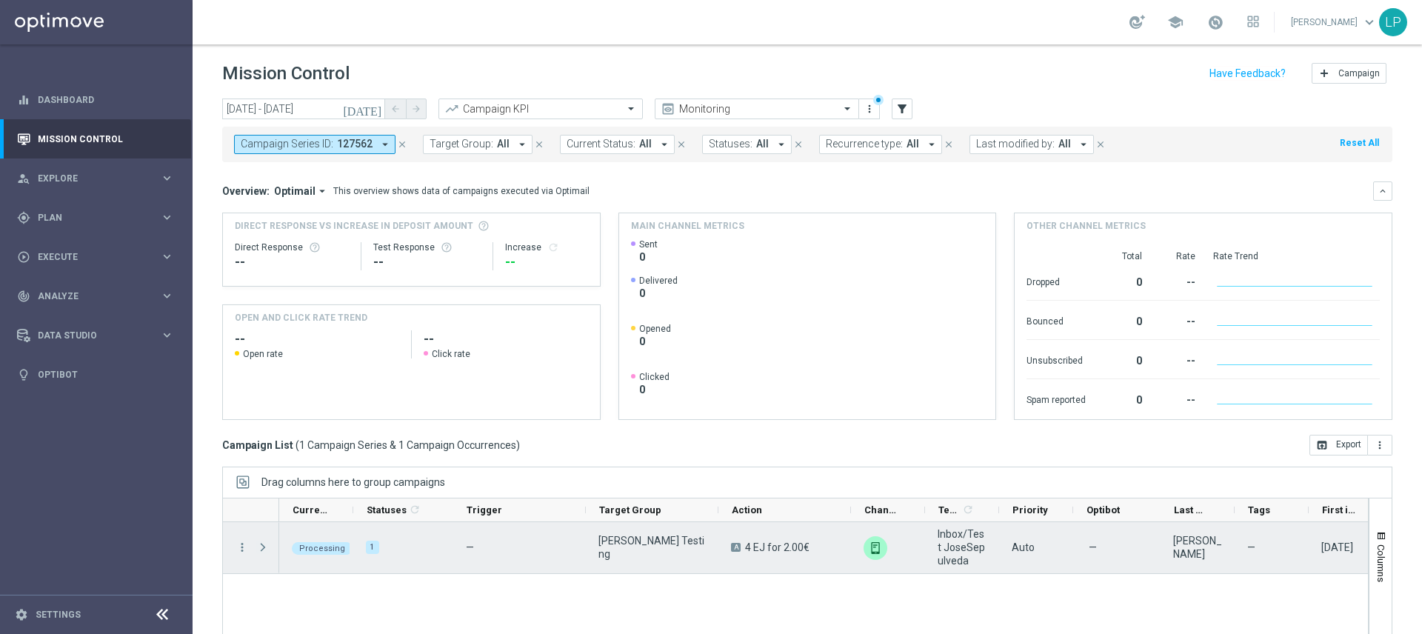
click at [265, 549] on span "Press SPACE to select this row." at bounding box center [262, 547] width 13 height 12
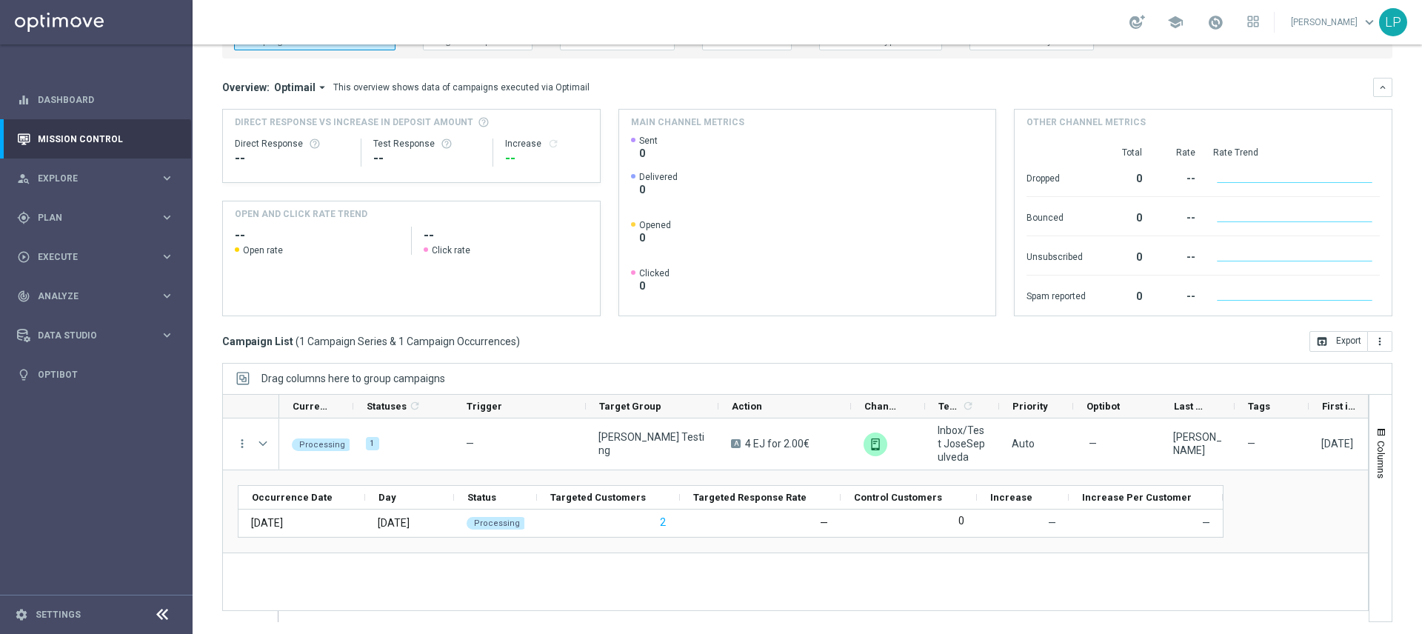
scroll to position [107, 0]
click at [93, 99] on link "Dashboard" at bounding box center [106, 99] width 136 height 39
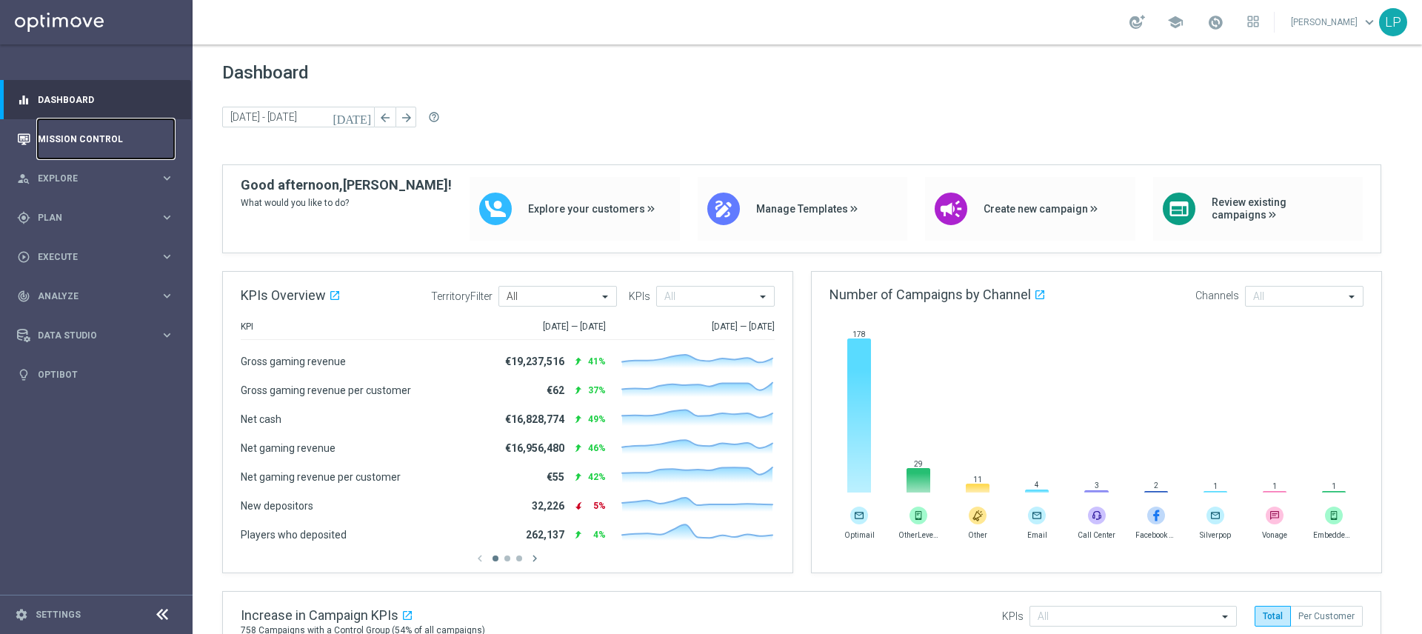
click at [99, 138] on link "Mission Control" at bounding box center [106, 138] width 136 height 39
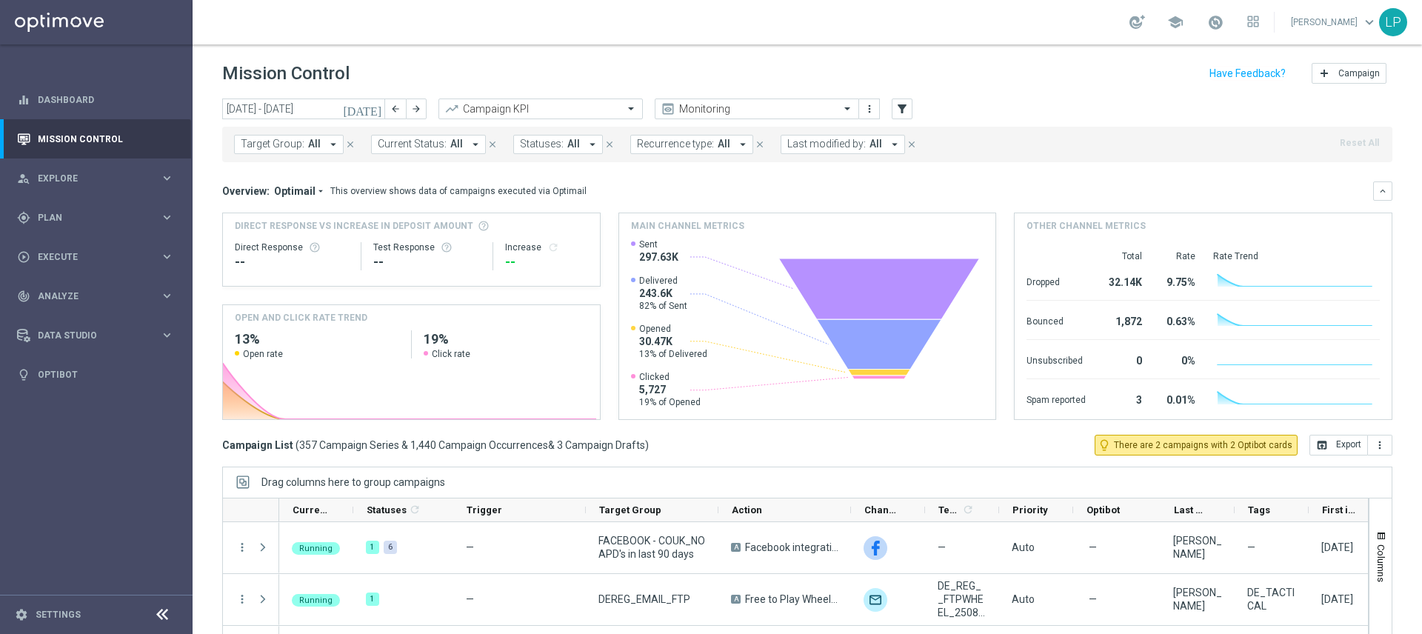
click at [320, 138] on button "Target Group: All arrow_drop_down" at bounding box center [289, 144] width 110 height 19
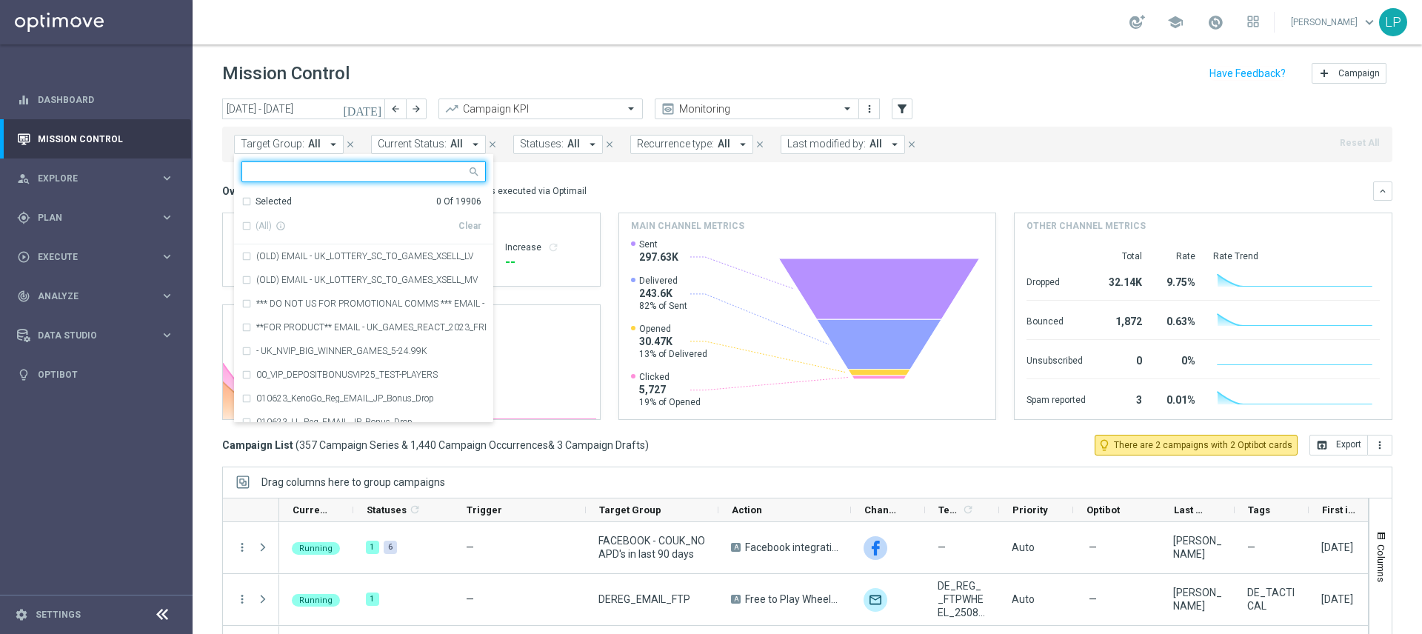
type input "j"
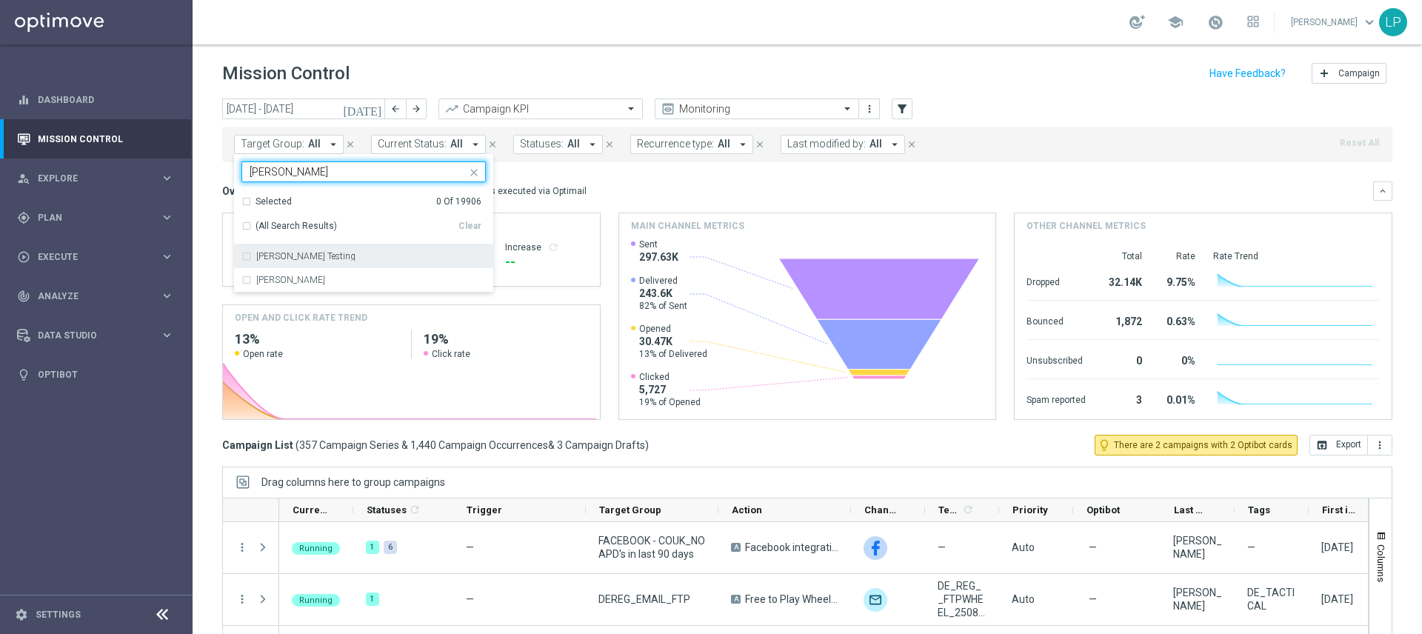
click at [362, 261] on div "[PERSON_NAME] Testing" at bounding box center [363, 256] width 244 height 24
type input "[PERSON_NAME]"
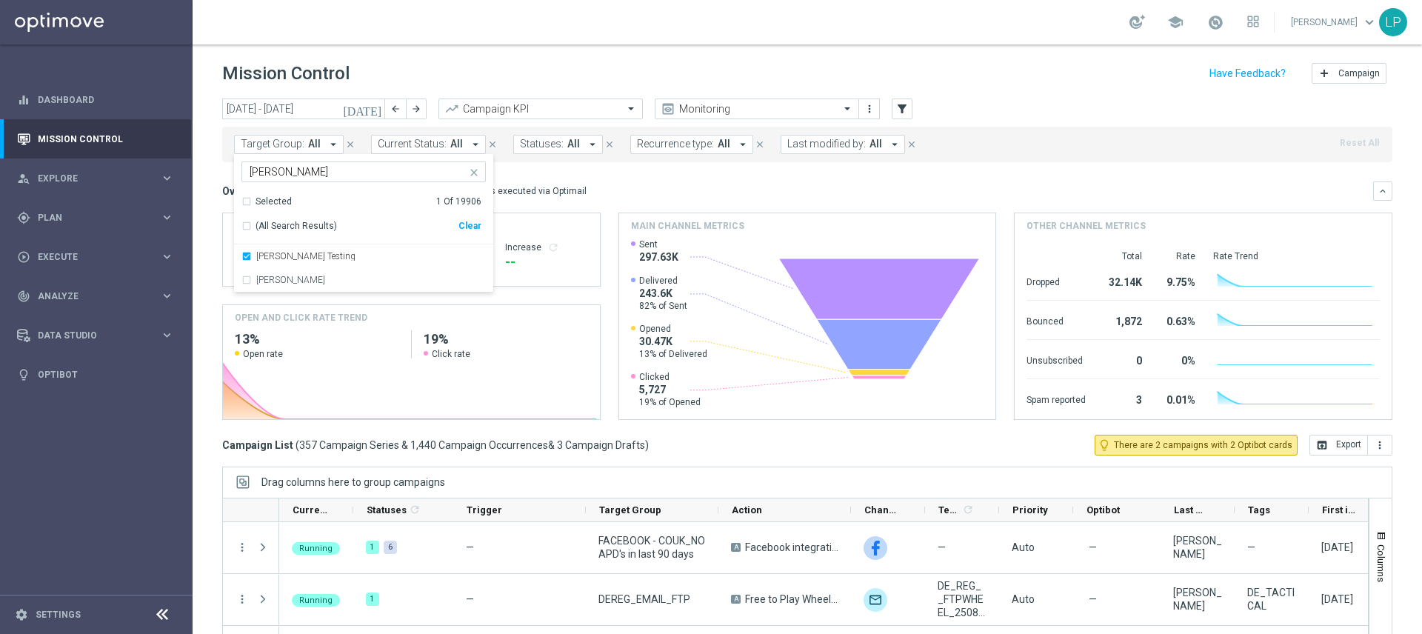
click at [644, 170] on mini-dashboard "Overview: Optimail arrow_drop_down This overview shows data of campaigns execut…" at bounding box center [807, 298] width 1170 height 273
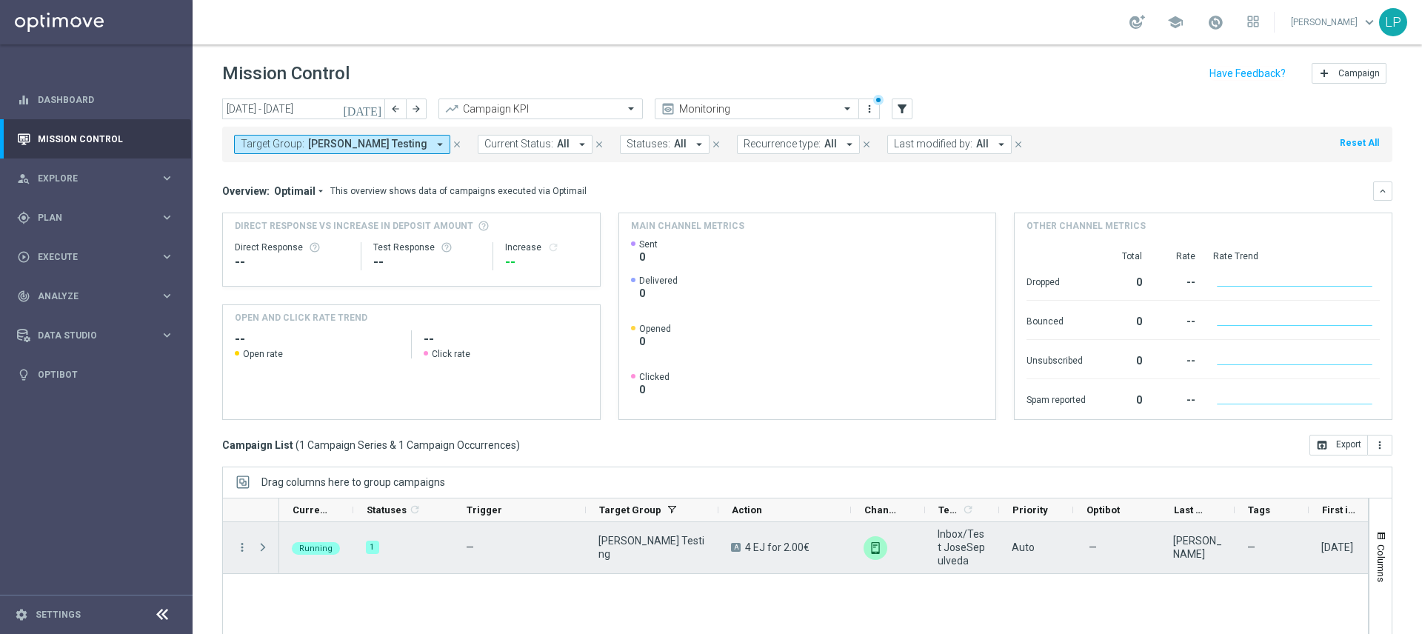
click at [261, 550] on span at bounding box center [262, 547] width 13 height 12
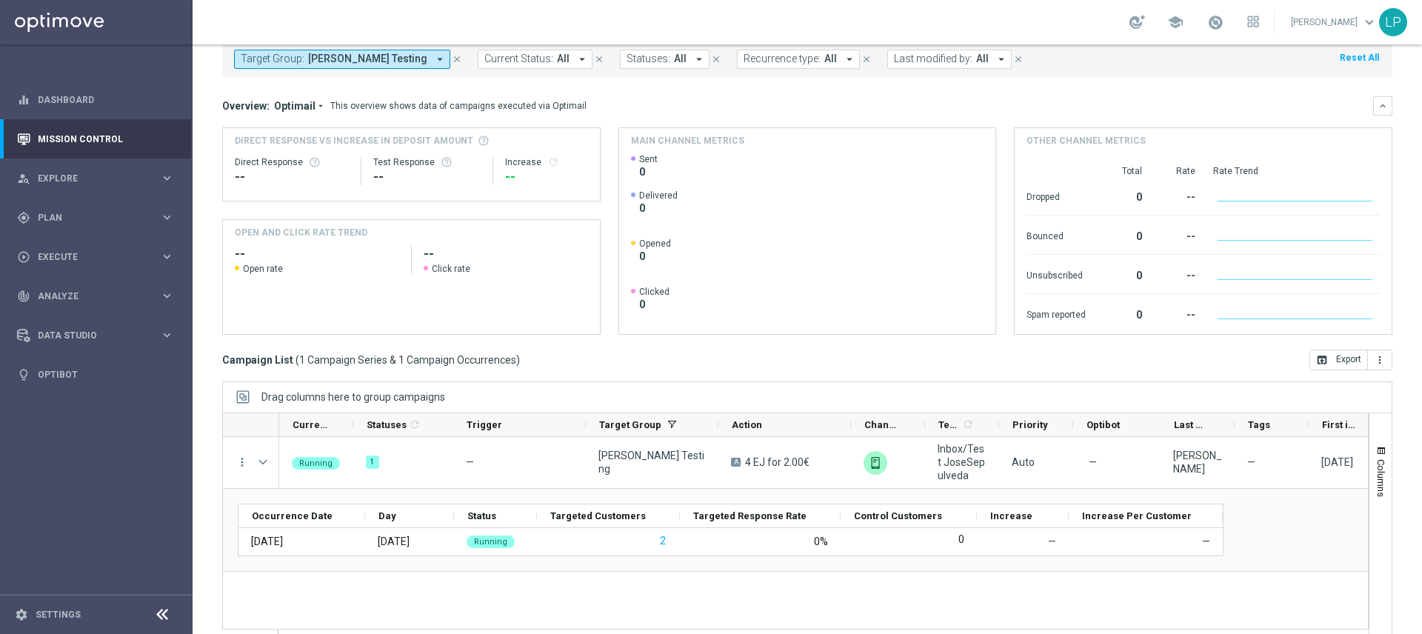
scroll to position [107, 0]
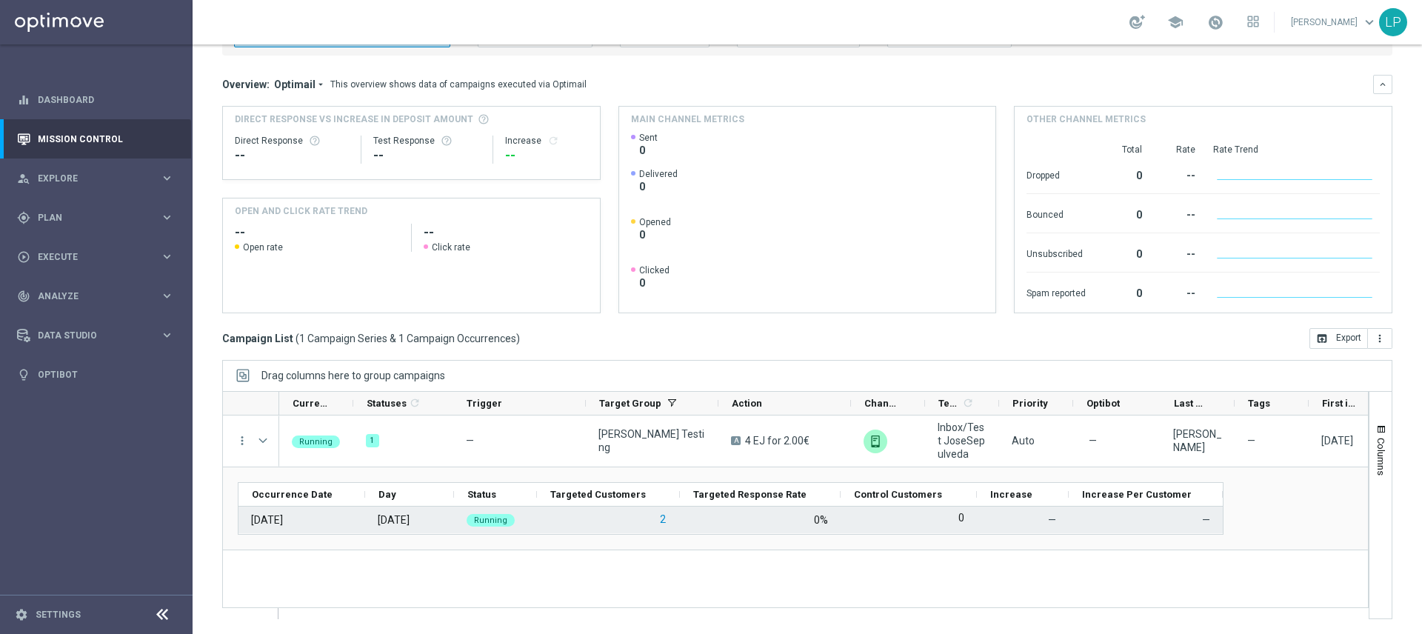
click at [663, 522] on button "2" at bounding box center [662, 519] width 9 height 19
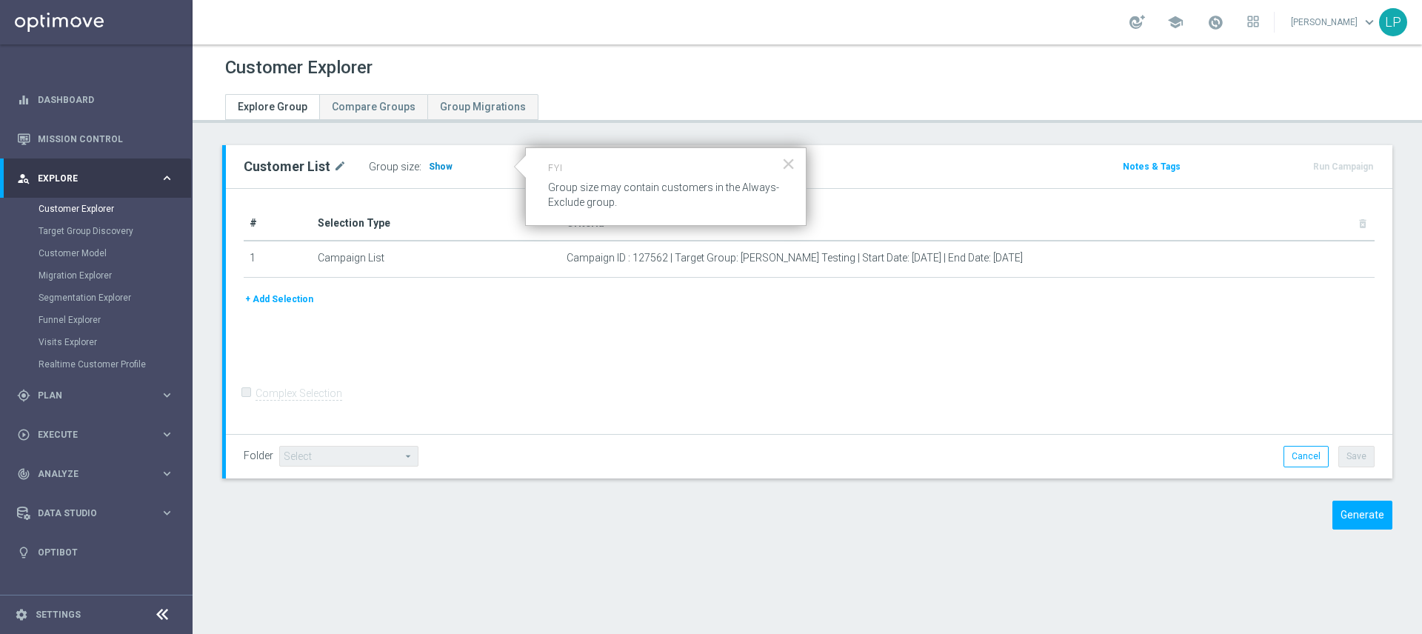
click at [443, 163] on span "Show" at bounding box center [441, 166] width 24 height 10
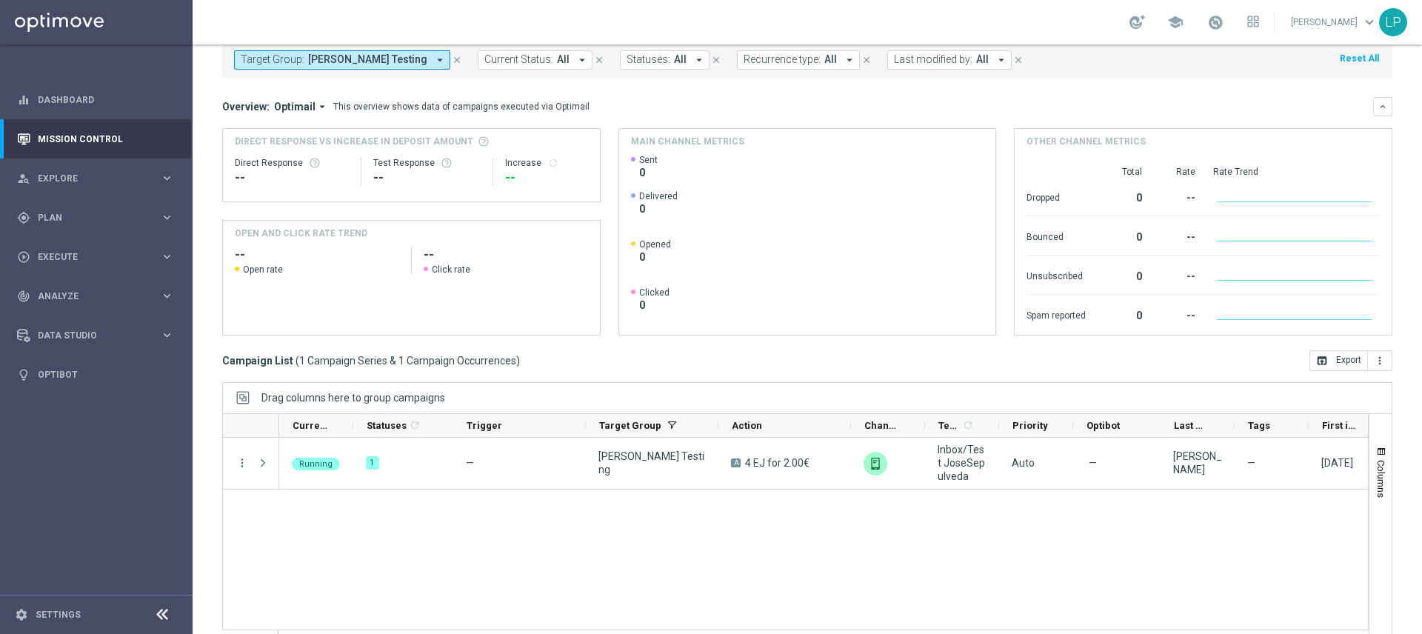
scroll to position [84, 0]
